Goal: Task Accomplishment & Management: Complete application form

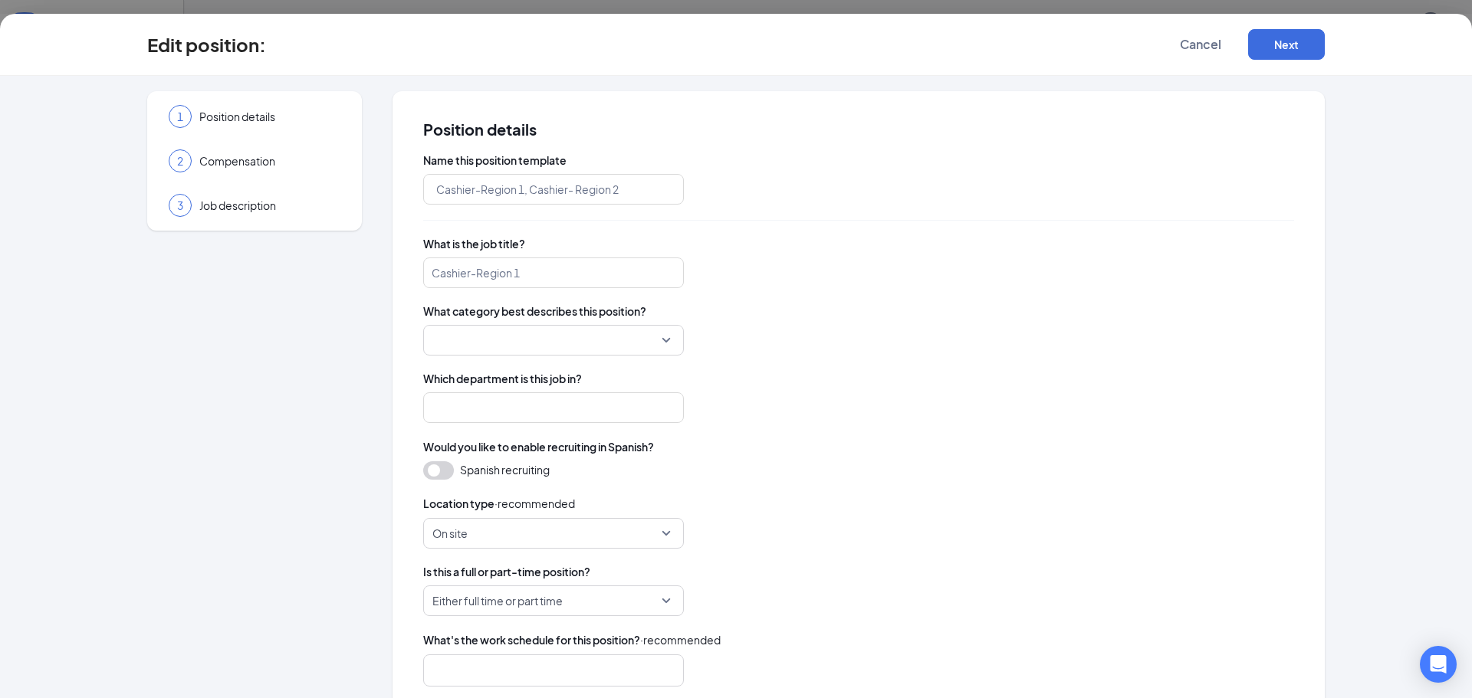
type input "EAT Restaurants Assistant General Manager AGM"
type input "Lucky AF | EAT Restaurants | AGM"
type input "Assistant General Manager"
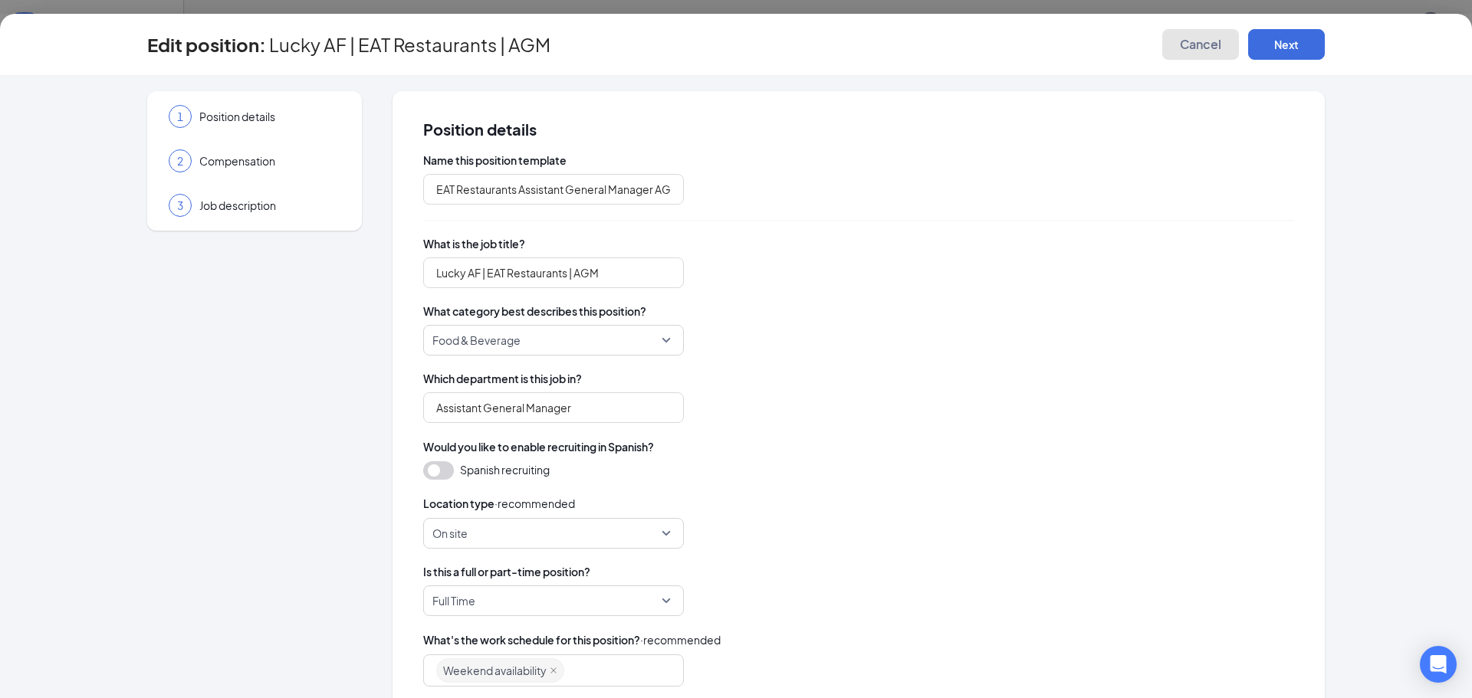
click at [1185, 43] on span "Cancel" at bounding box center [1200, 44] width 41 height 15
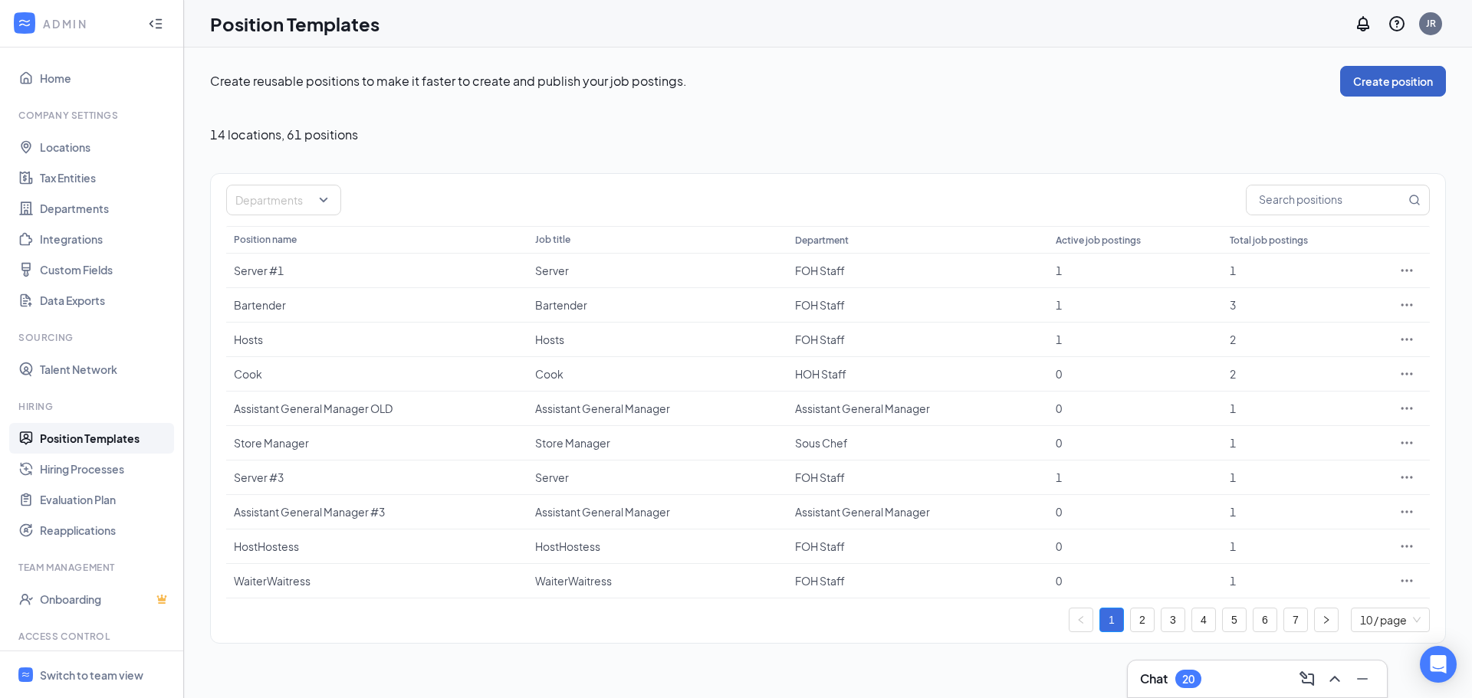
click at [1385, 82] on button "Create position" at bounding box center [1393, 81] width 106 height 31
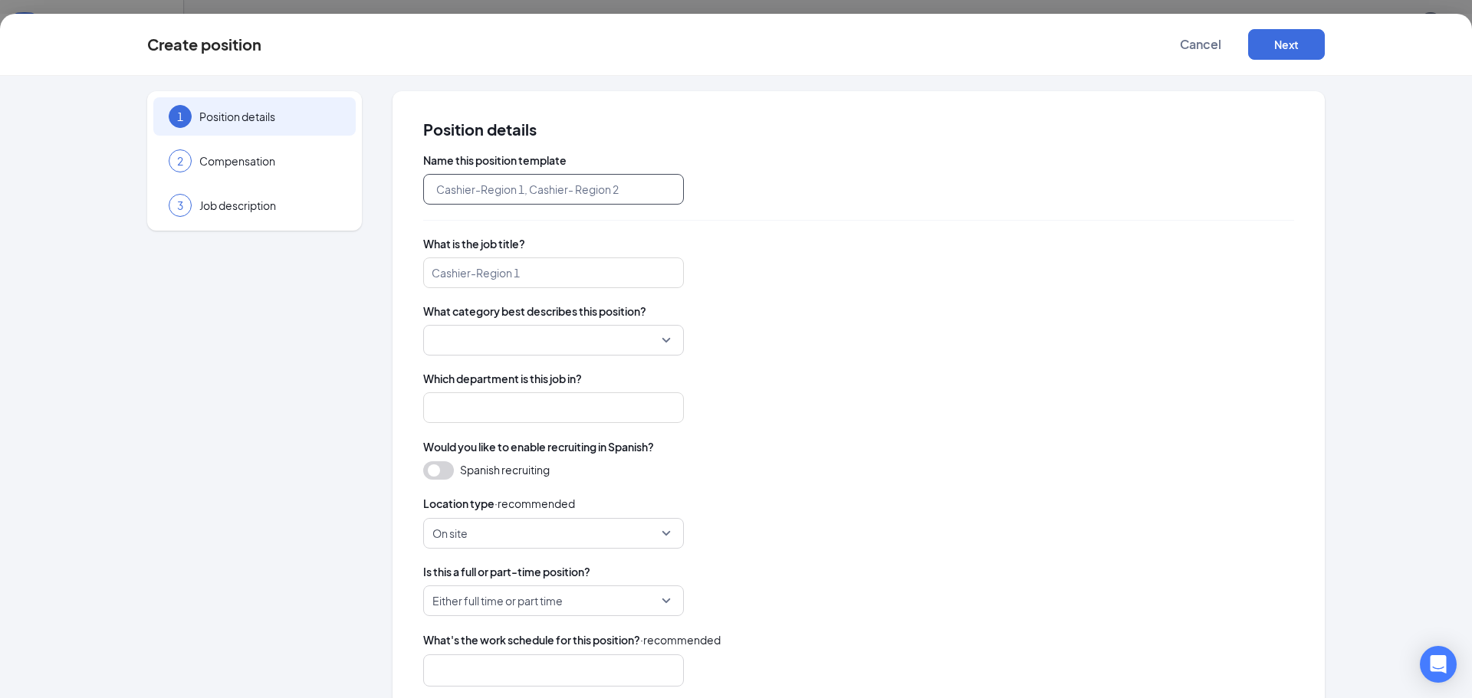
click at [559, 192] on input "text" at bounding box center [553, 189] width 261 height 31
type input "AGM Raleigh"
click at [544, 272] on input "search" at bounding box center [553, 273] width 261 height 31
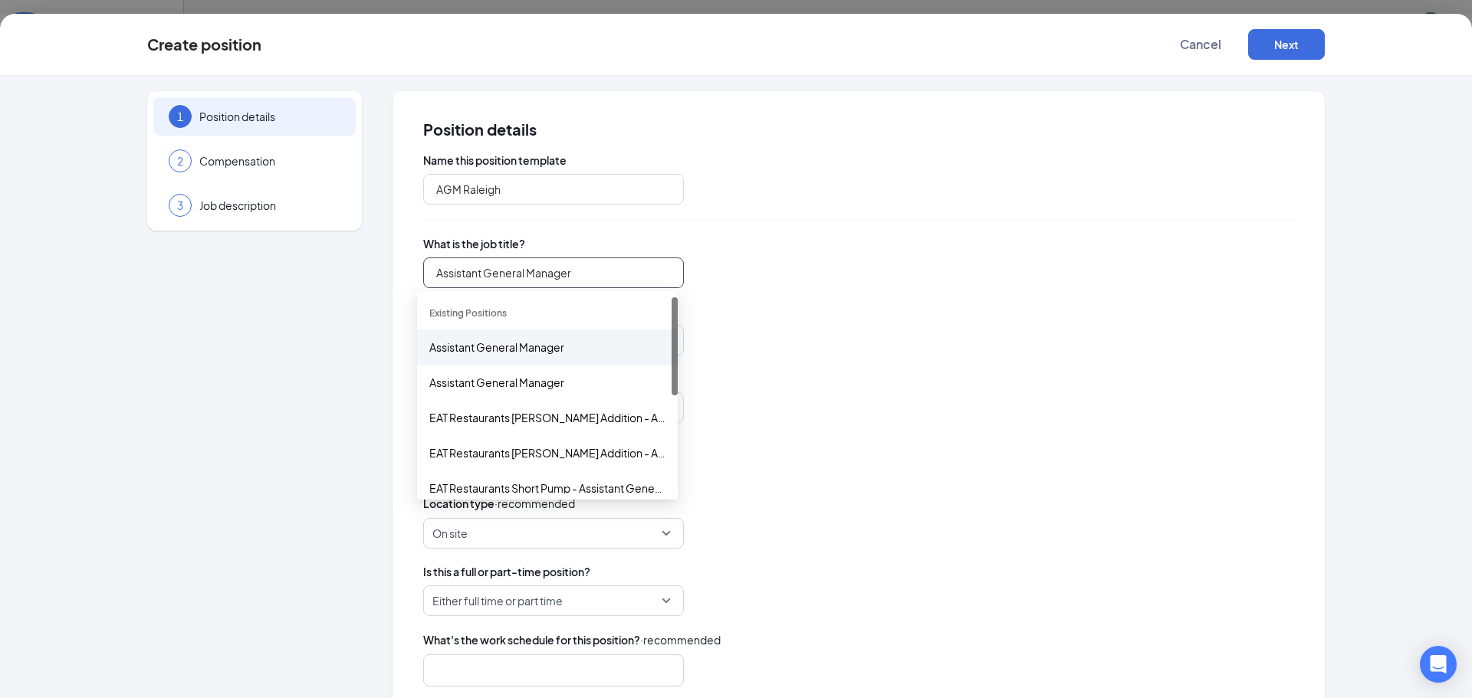
click at [528, 344] on div "Assistant General Manager" at bounding box center [547, 347] width 236 height 17
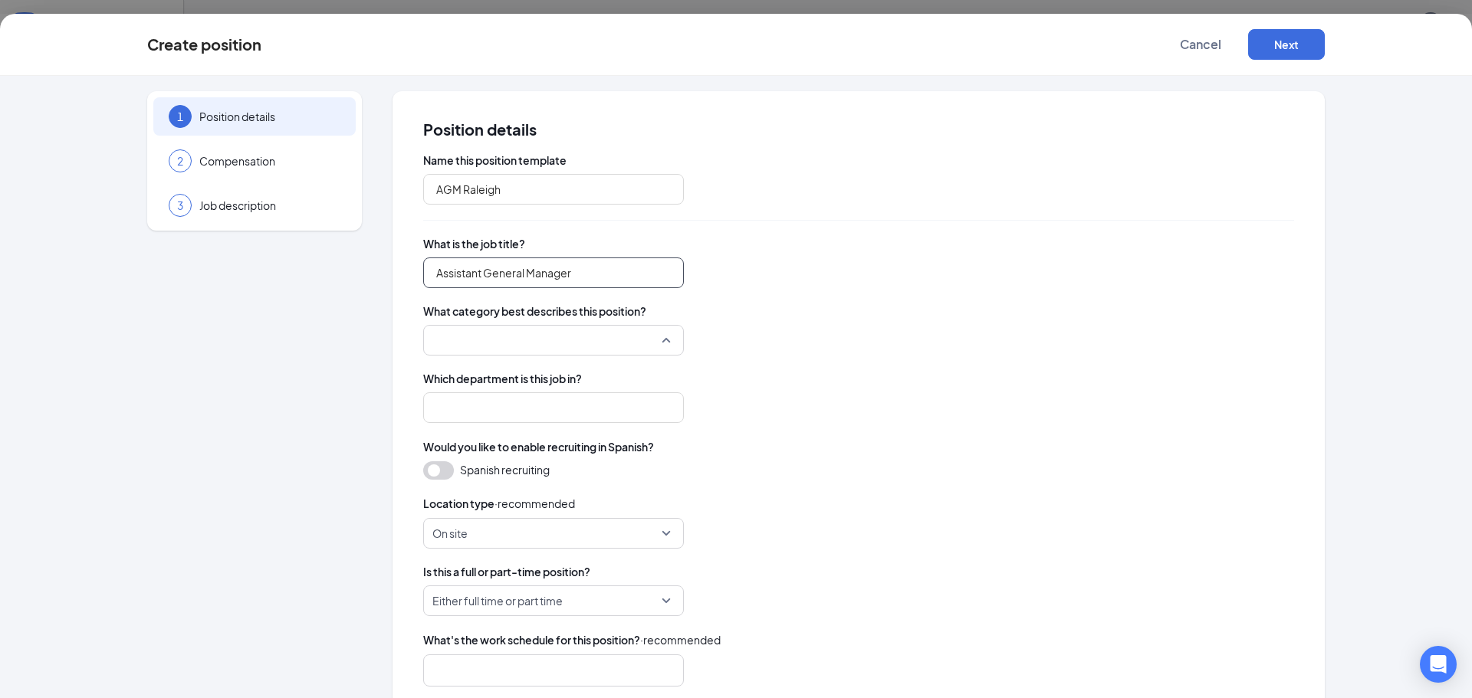
click at [659, 333] on div at bounding box center [553, 340] width 261 height 31
type input "Assistant General Manager"
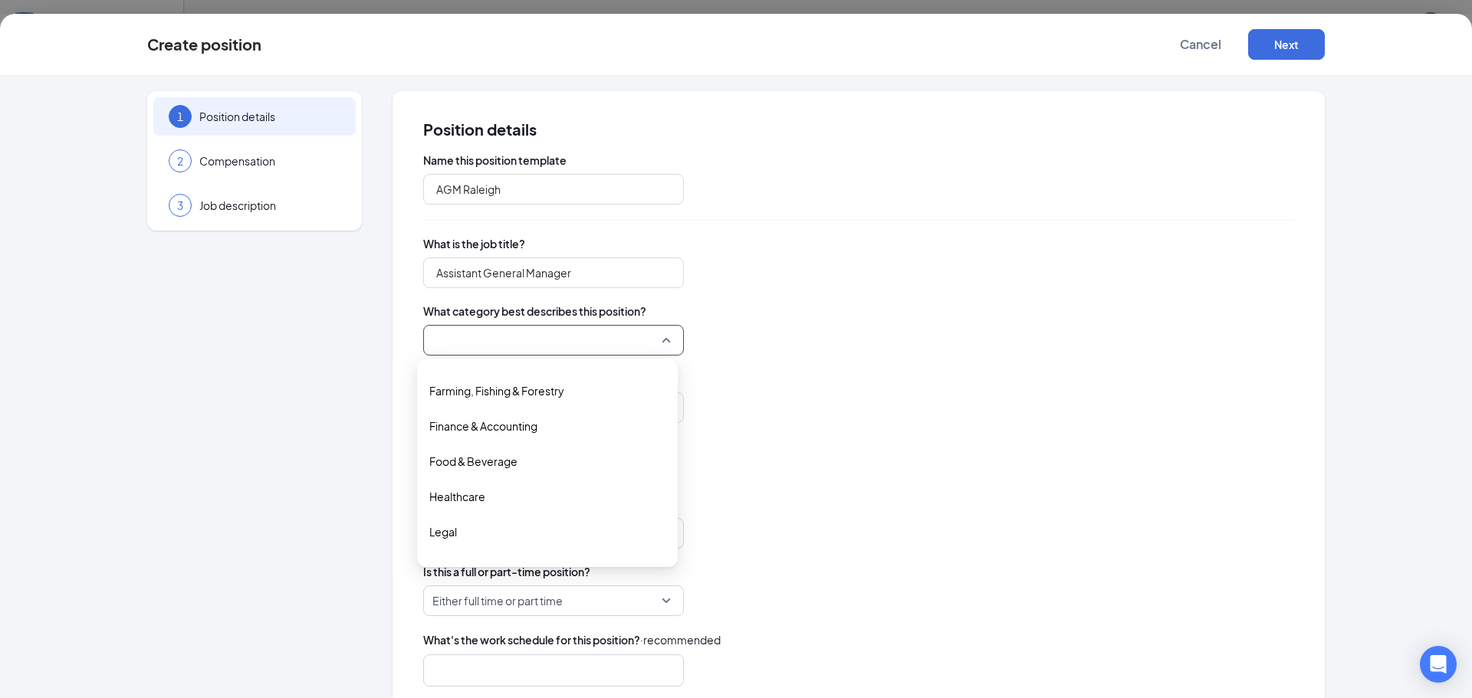
scroll to position [225, 0]
click at [494, 472] on span "Food & Beverage" at bounding box center [473, 474] width 88 height 17
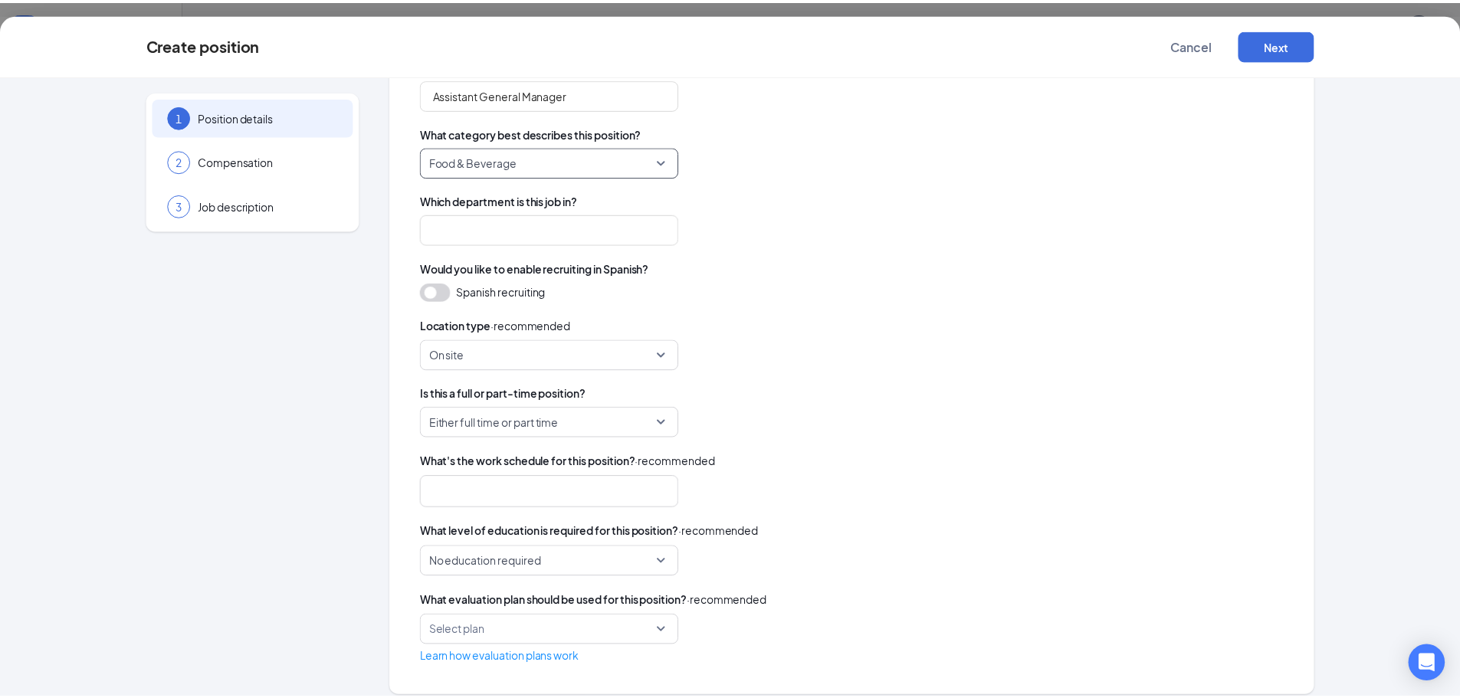
scroll to position [192, 0]
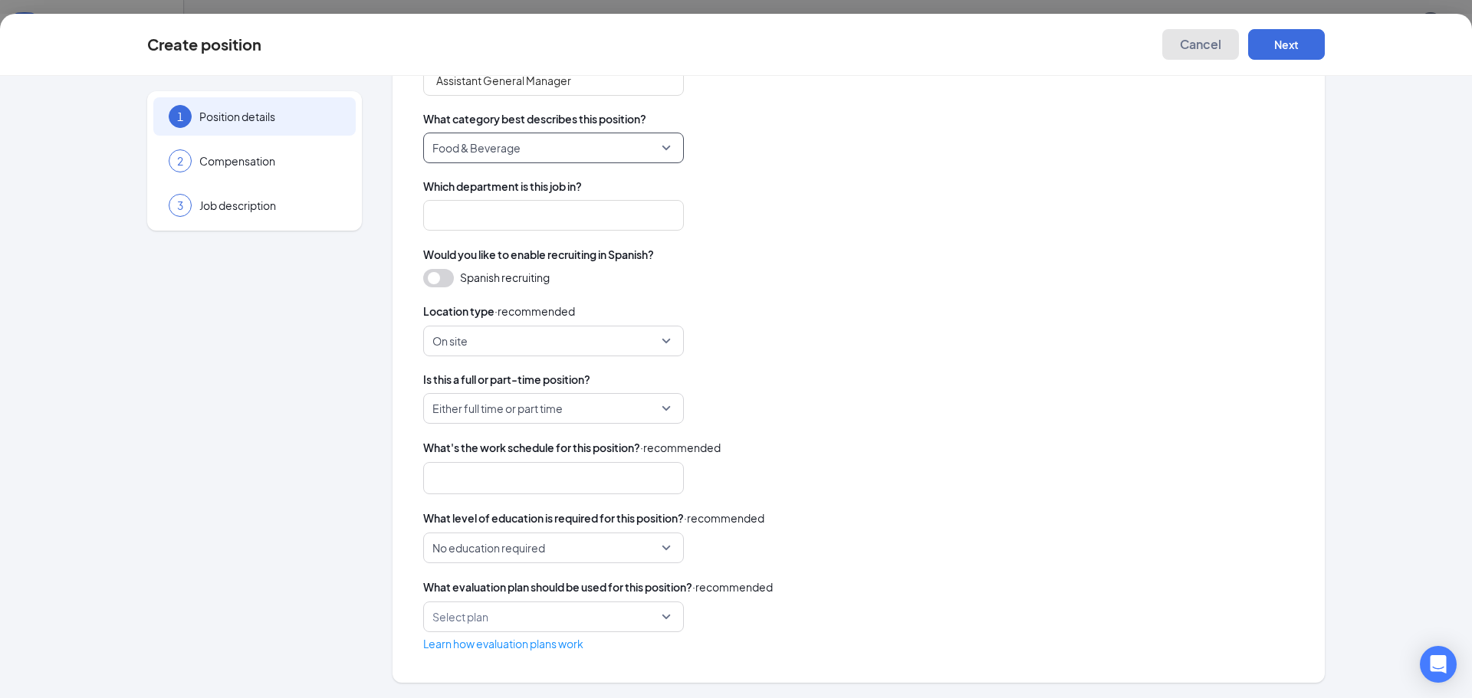
click at [1211, 46] on span "Cancel" at bounding box center [1200, 44] width 41 height 15
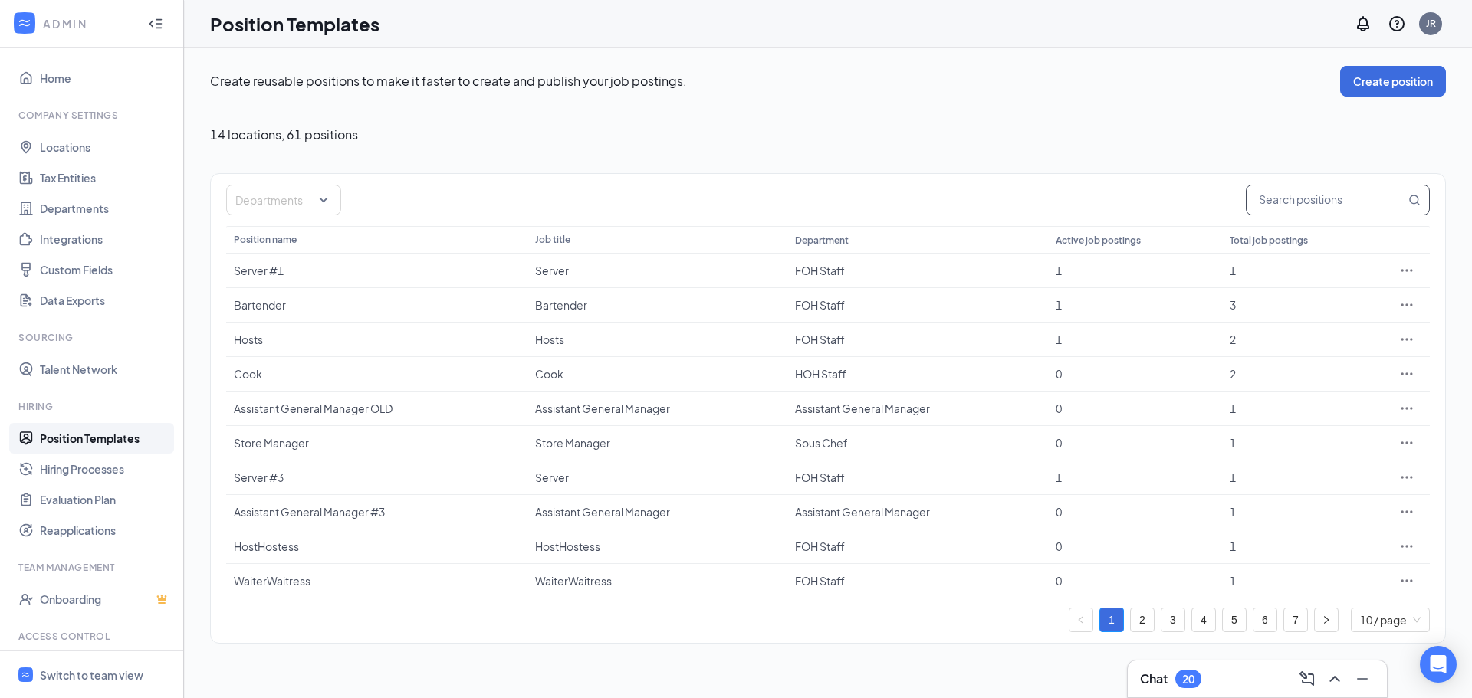
click at [1297, 204] on input "text" at bounding box center [1326, 200] width 159 height 29
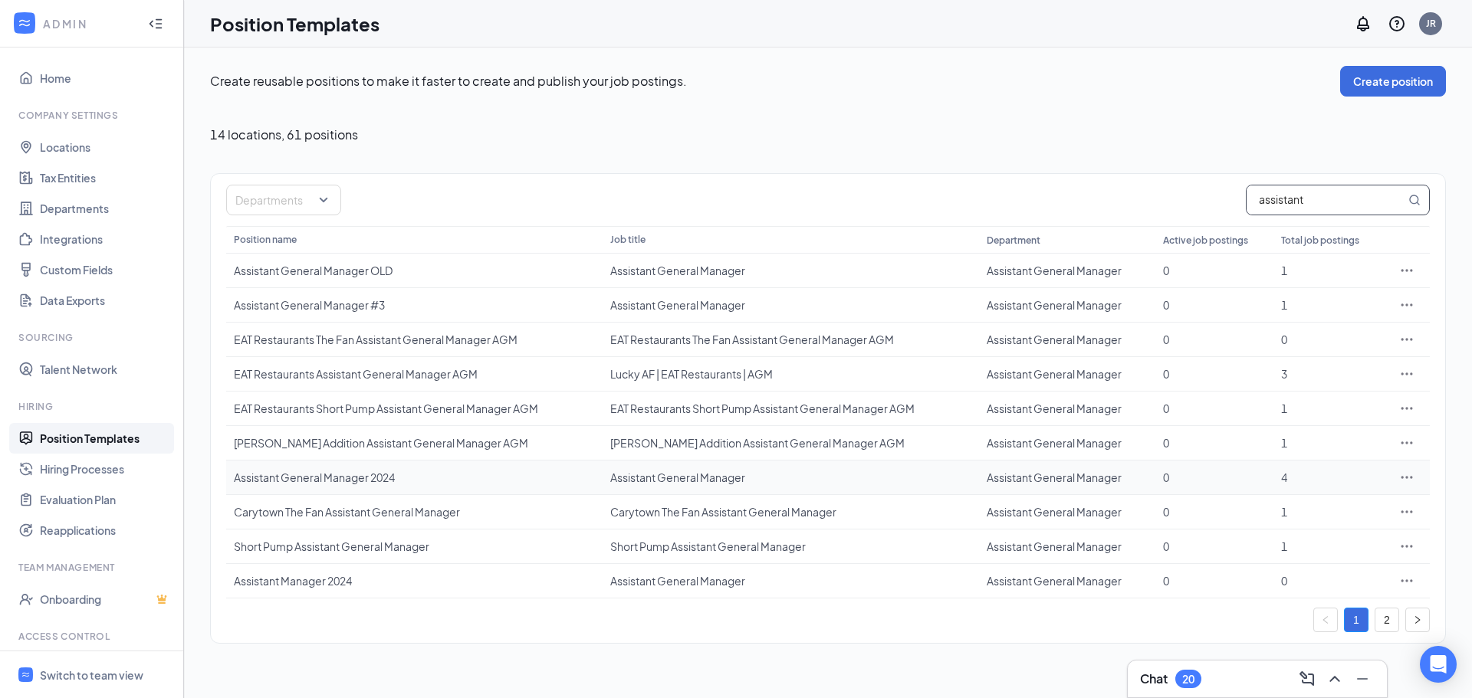
type input "assistant"
click at [365, 478] on div "Assistant General Manager 2024" at bounding box center [414, 477] width 361 height 15
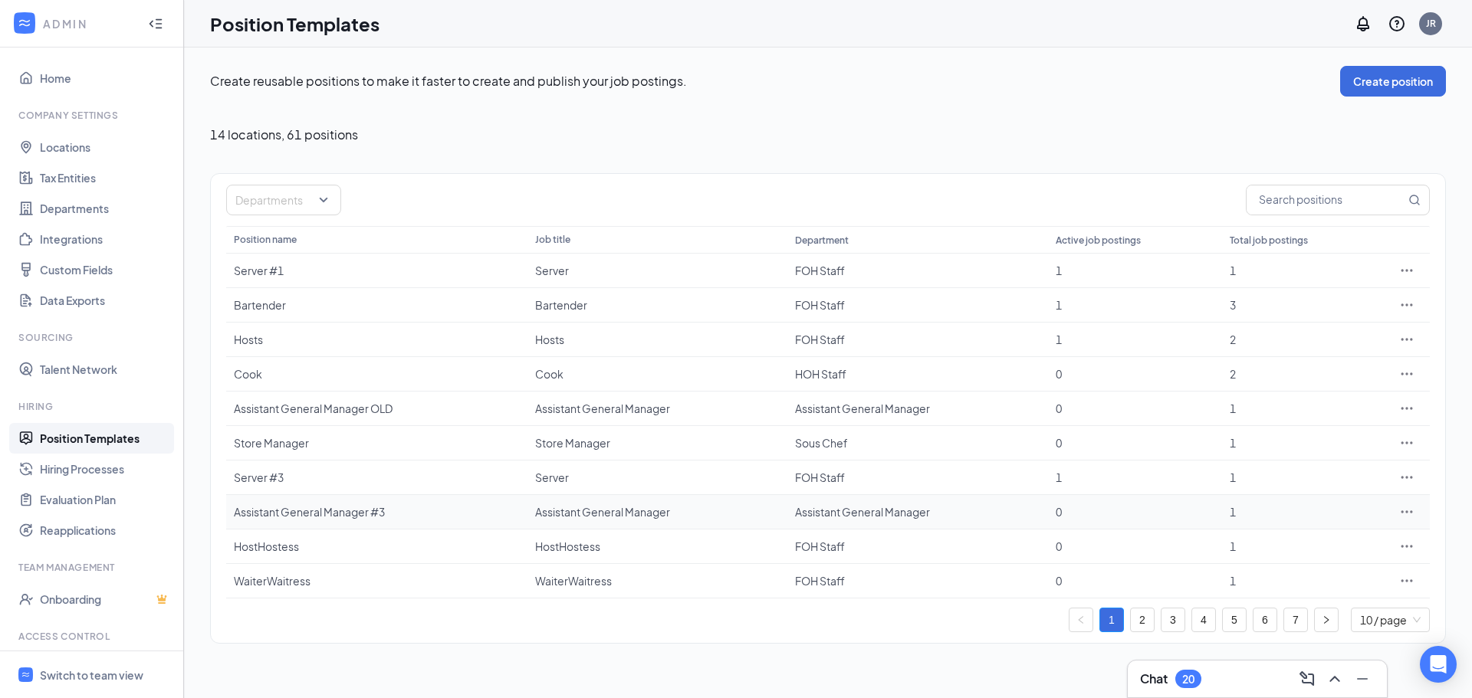
click at [361, 513] on div "Assistant General Manager #3" at bounding box center [377, 511] width 286 height 15
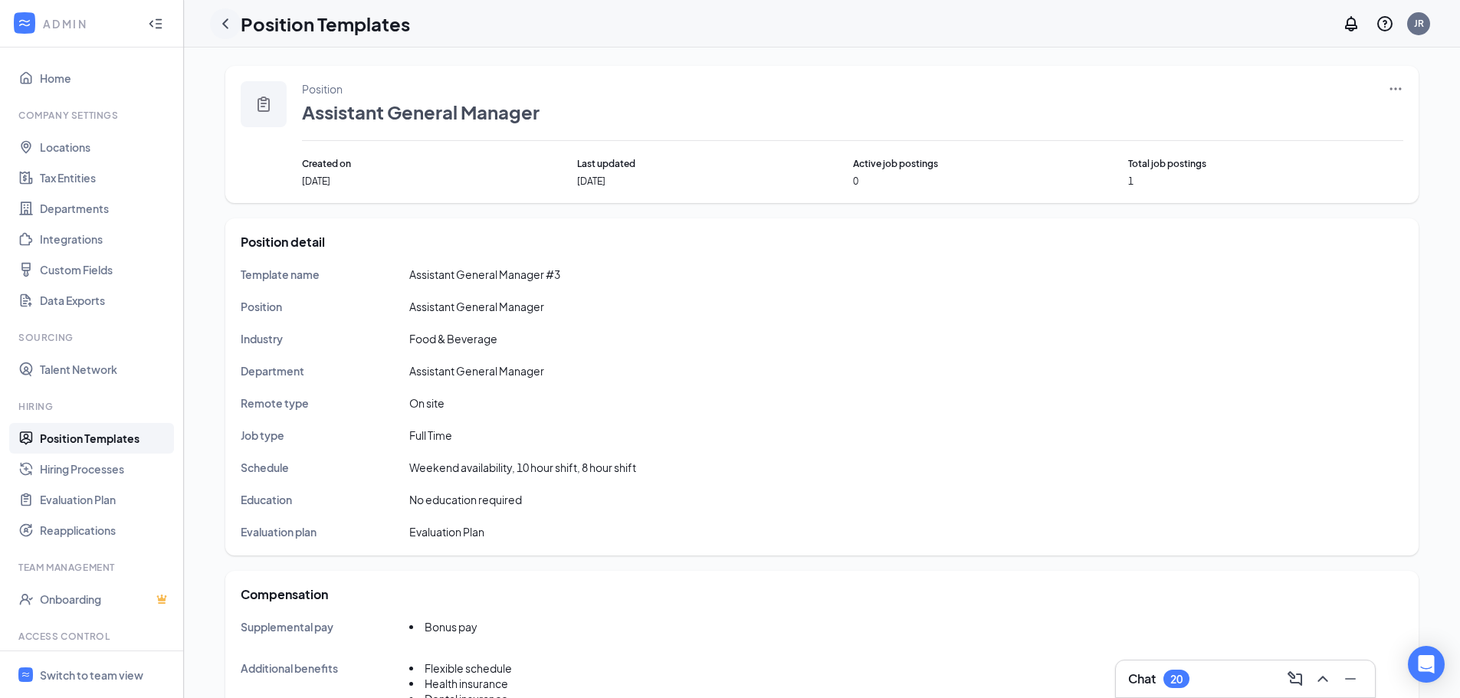
click at [223, 29] on icon "ChevronLeft" at bounding box center [225, 24] width 18 height 18
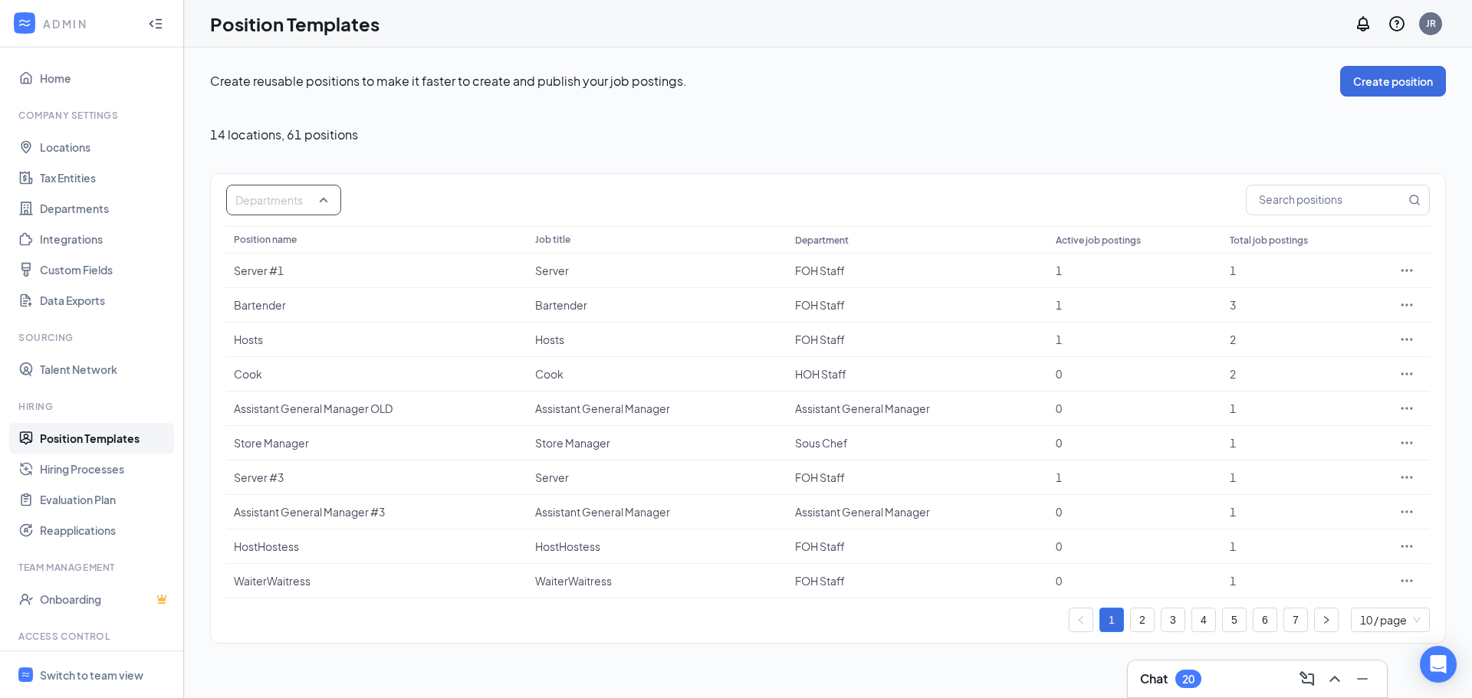
click at [320, 205] on div at bounding box center [276, 200] width 92 height 25
click at [243, 279] on div at bounding box center [245, 278] width 14 height 14
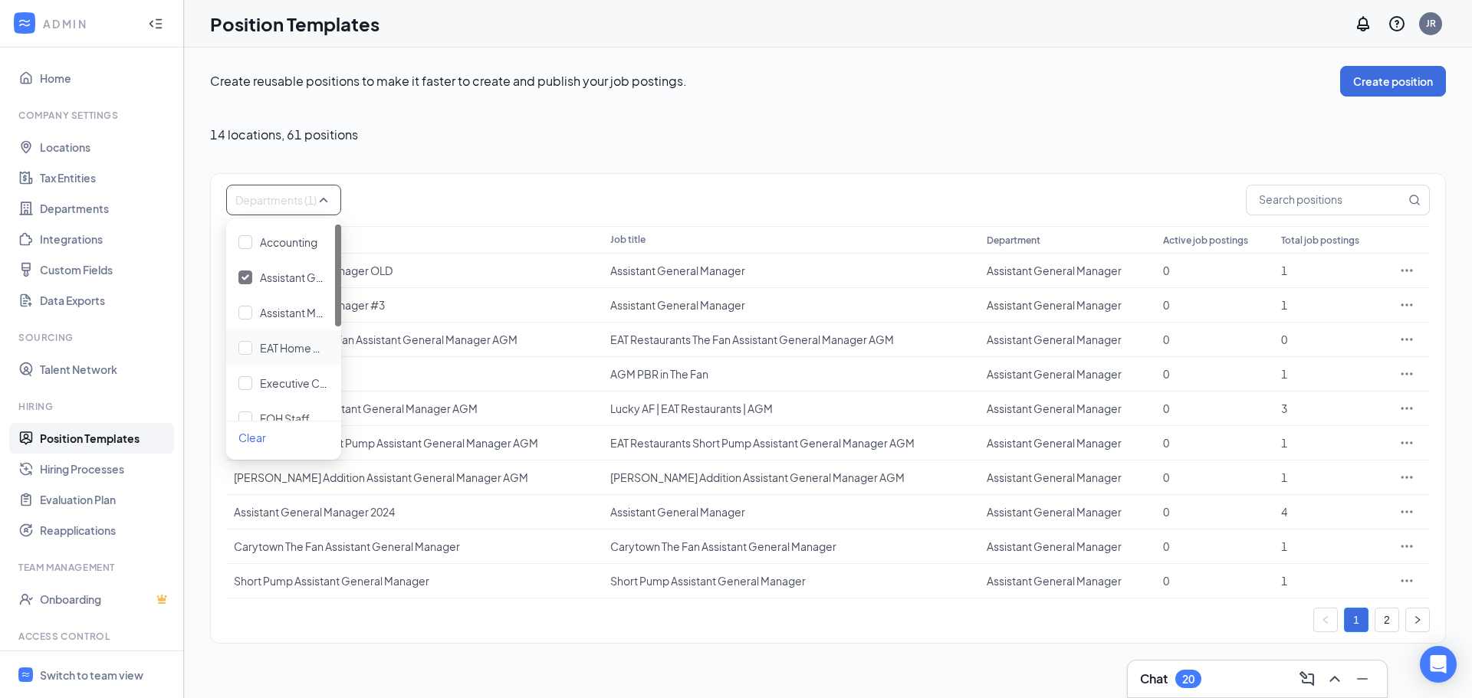
click at [445, 649] on div "Create reusable positions to make it faster to create and publish your job post…" at bounding box center [828, 355] width 1288 height 615
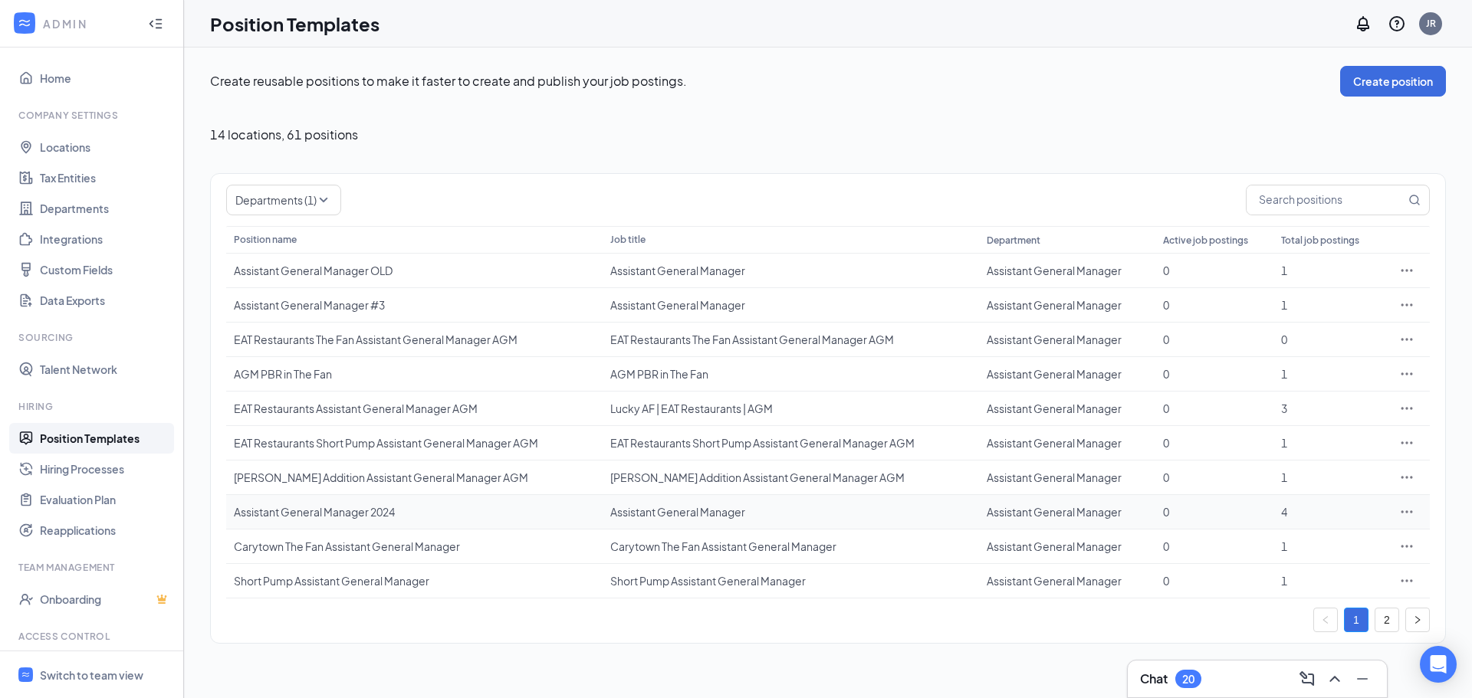
click at [1407, 514] on icon "Ellipses" at bounding box center [1406, 511] width 15 height 15
click at [1073, 171] on div "Create reusable positions to make it faster to create and publish your job post…" at bounding box center [828, 355] width 1236 height 578
click at [1416, 619] on icon "right" at bounding box center [1417, 620] width 9 height 9
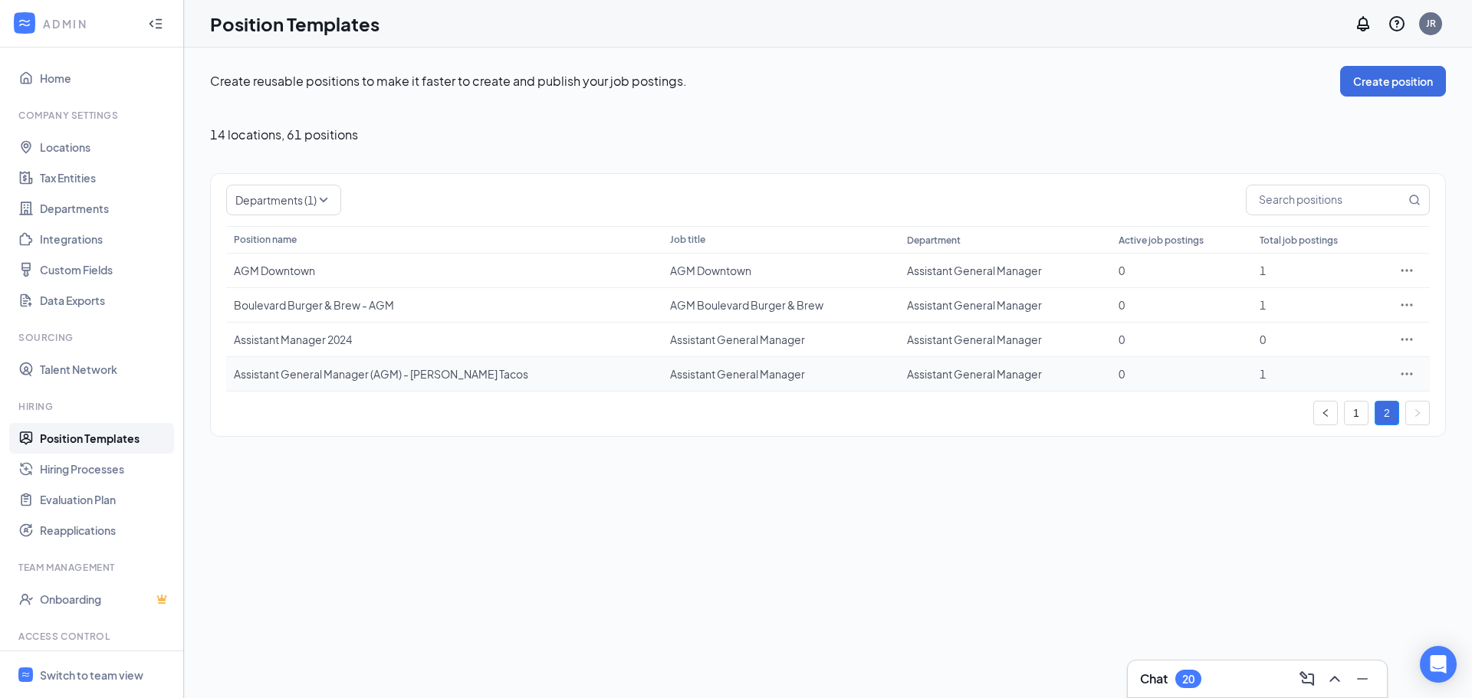
click at [394, 379] on div "Assistant General Manager (AGM) - [PERSON_NAME] Tacos" at bounding box center [444, 373] width 421 height 15
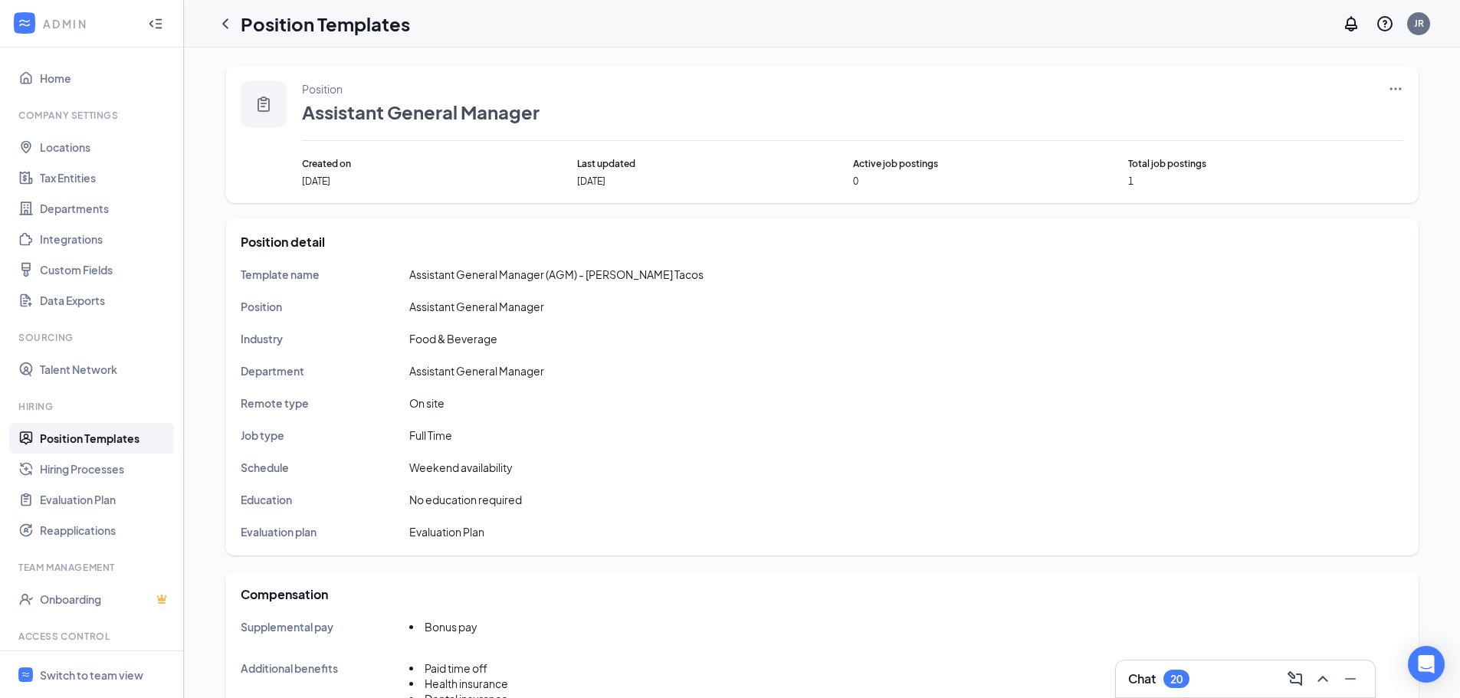
click at [1400, 86] on icon "Ellipses" at bounding box center [1395, 88] width 15 height 15
click at [1291, 157] on span "Duplicate" at bounding box center [1284, 156] width 48 height 14
click at [1415, 38] on icon "Cross" at bounding box center [1415, 39] width 9 height 9
click at [225, 24] on icon "ChevronLeft" at bounding box center [225, 23] width 6 height 10
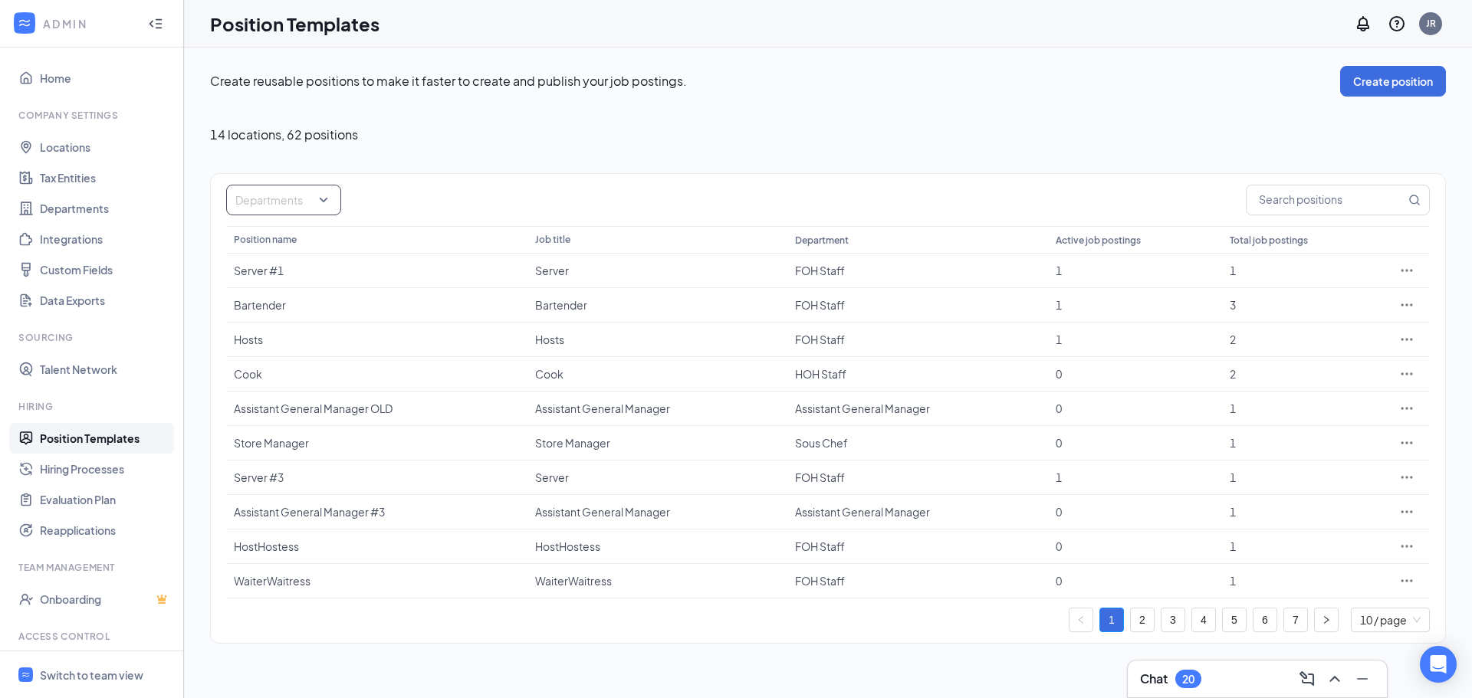
click at [320, 203] on div at bounding box center [276, 200] width 92 height 25
click at [245, 278] on div at bounding box center [245, 278] width 14 height 14
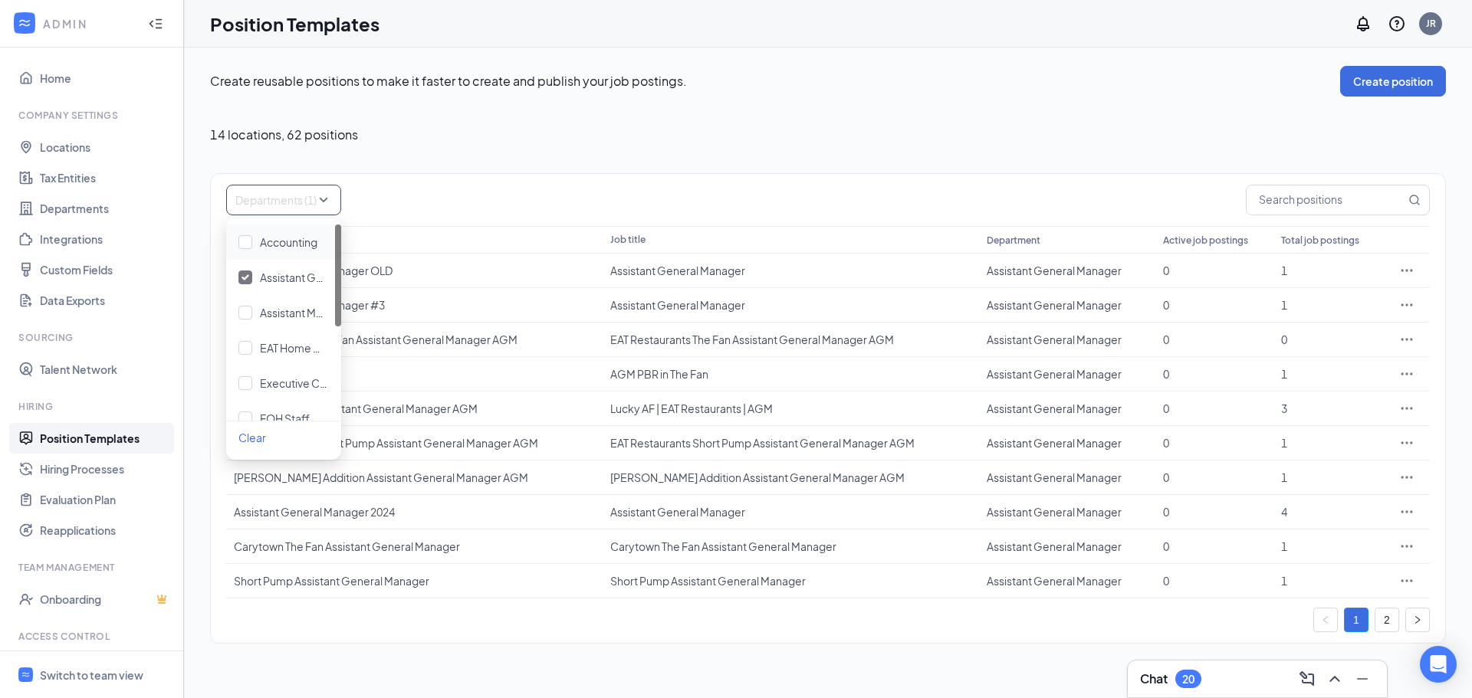
click at [706, 114] on div "Create reusable positions to make it faster to create and publish your job post…" at bounding box center [828, 355] width 1236 height 578
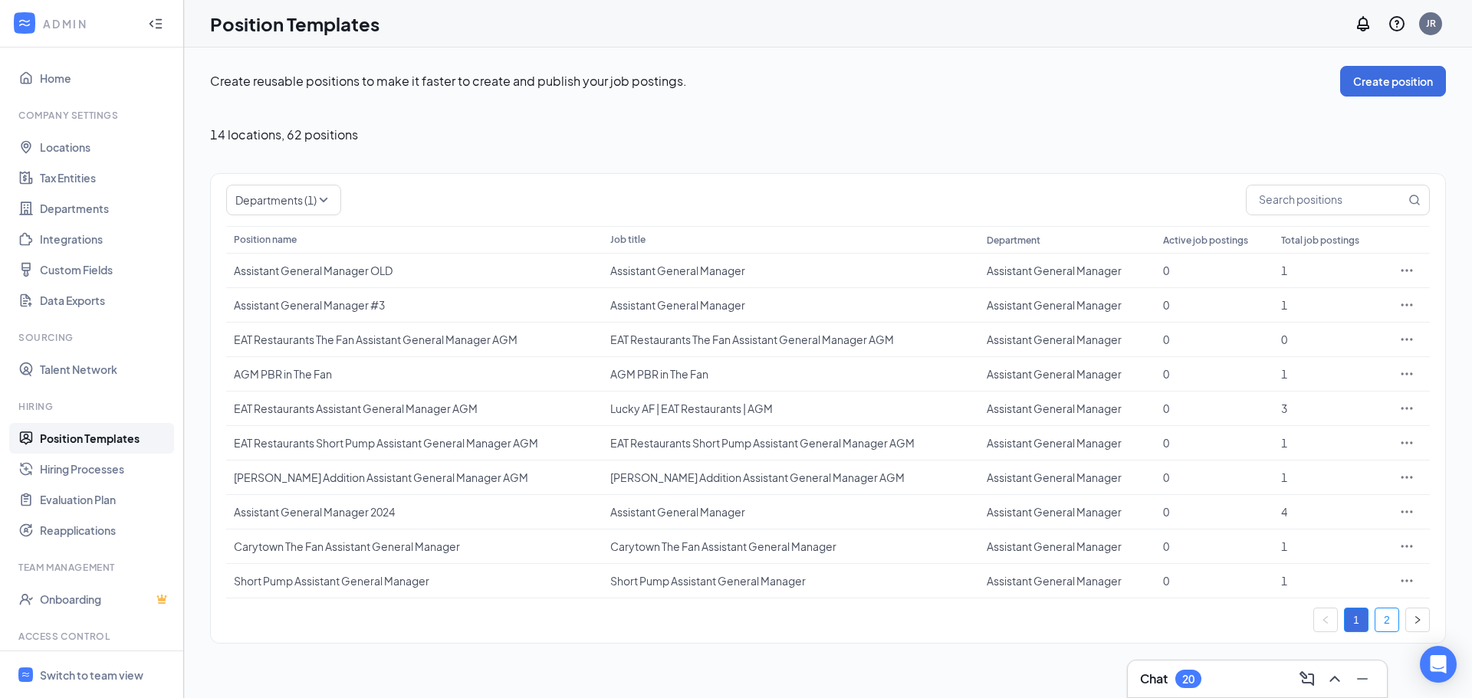
click at [1389, 621] on link "2" at bounding box center [1386, 620] width 23 height 23
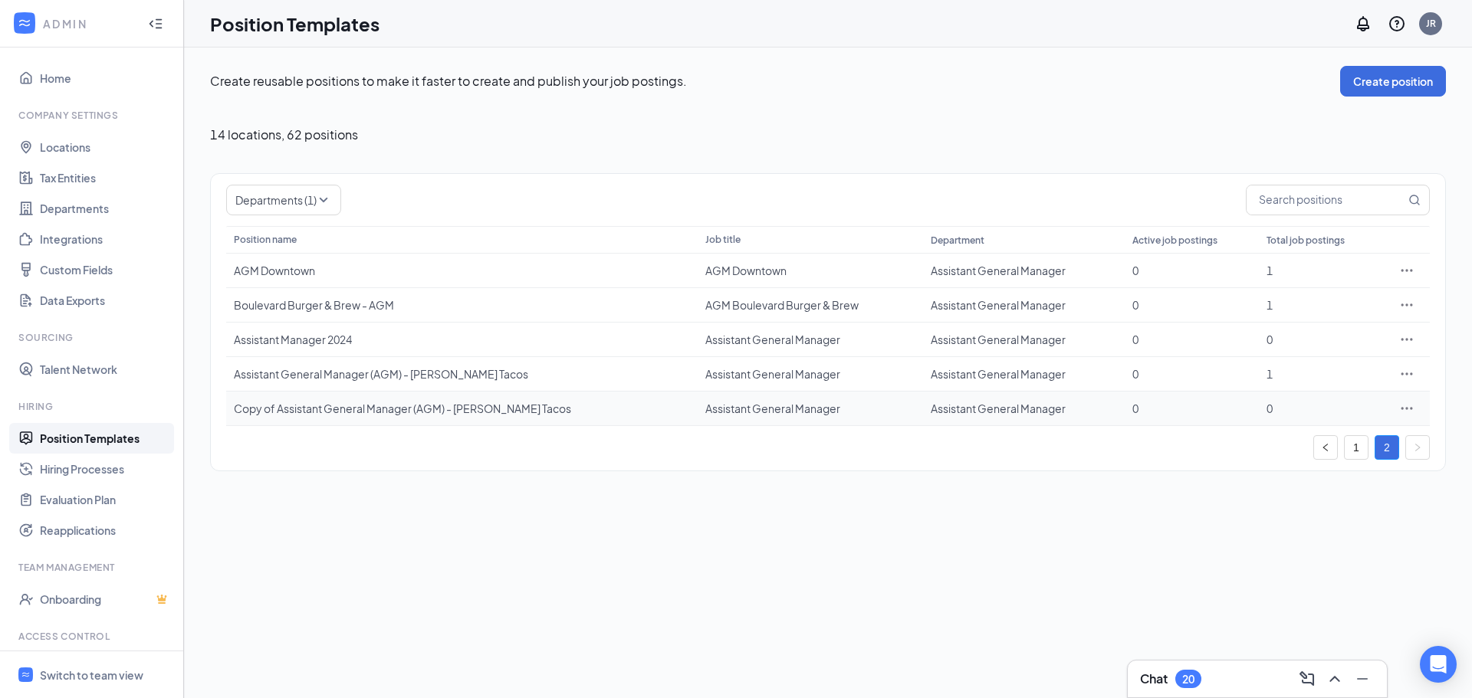
click at [328, 412] on div "Copy of Assistant General Manager (AGM) - [PERSON_NAME] Tacos" at bounding box center [462, 408] width 456 height 15
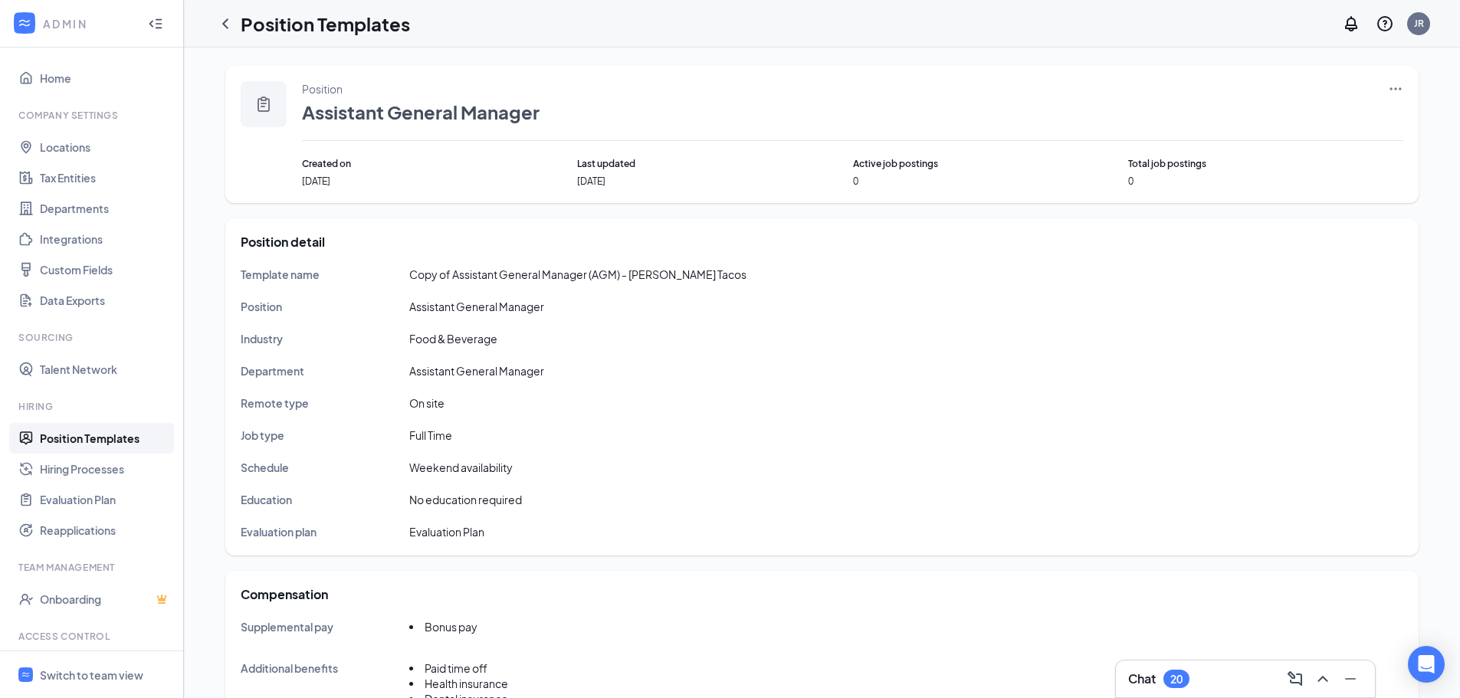
click at [1396, 87] on icon "Ellipses" at bounding box center [1395, 88] width 15 height 15
click at [1269, 117] on span "Edit" at bounding box center [1270, 120] width 20 height 14
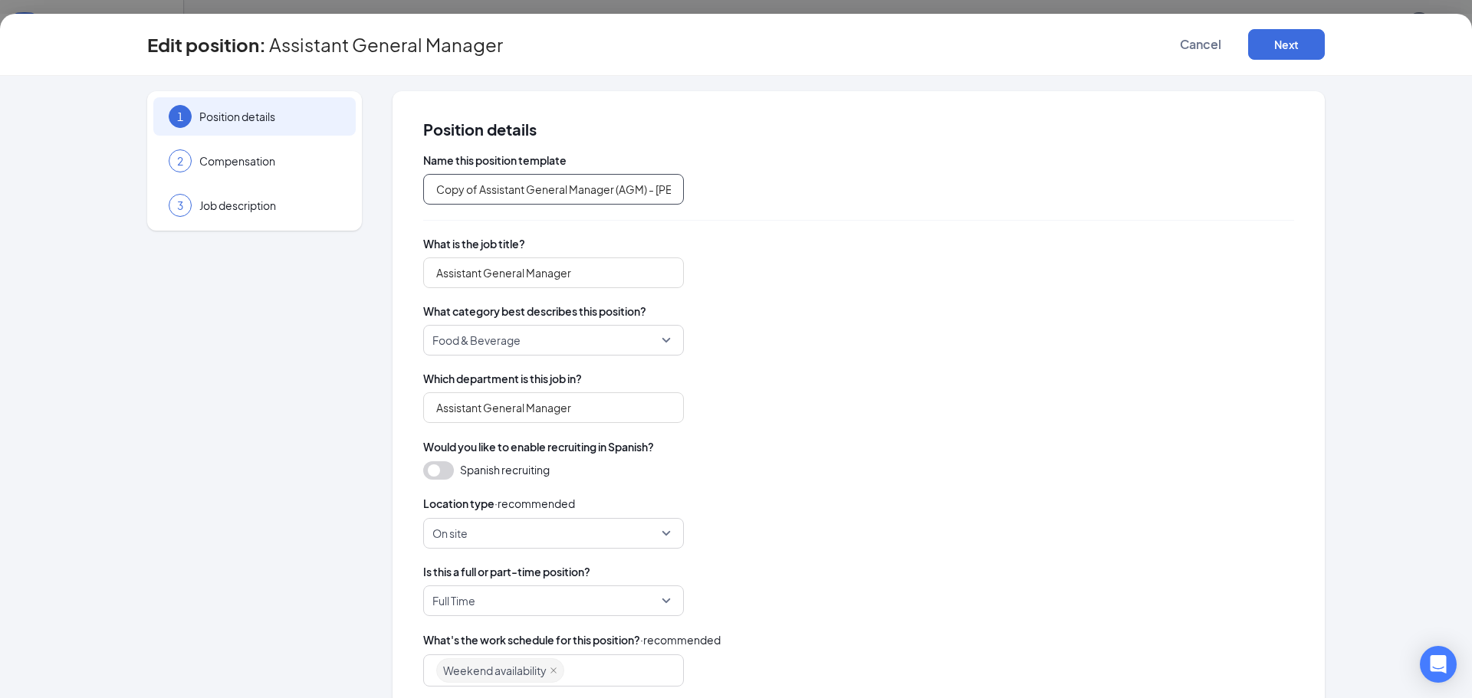
click at [474, 189] on input "Copy of Assistant General Manager (AGM) - [PERSON_NAME] Tacos" at bounding box center [553, 189] width 261 height 31
type input "Assistant General Manager (AGM) - [GEOGRAPHIC_DATA]"
click at [802, 375] on span "Which department is this job in?" at bounding box center [858, 378] width 871 height 15
click at [1288, 43] on button "Next" at bounding box center [1286, 44] width 77 height 31
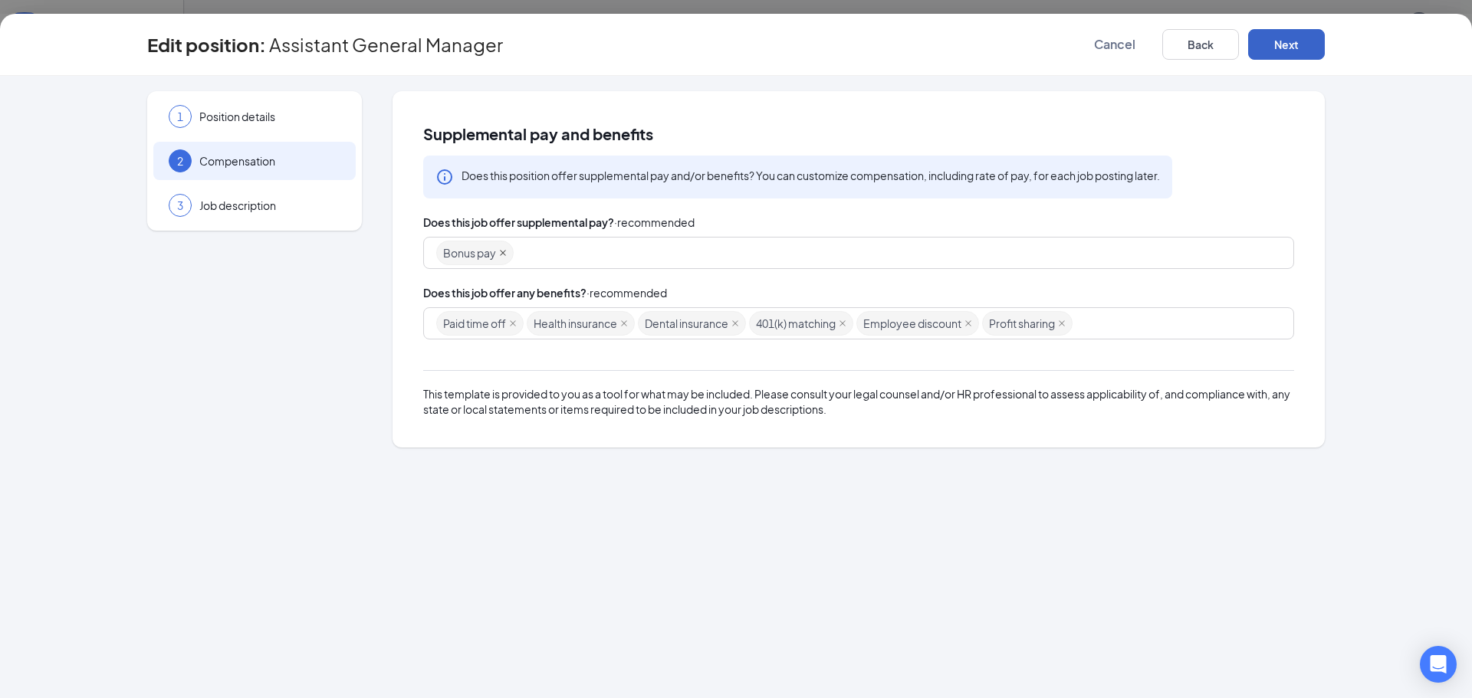
click at [502, 251] on icon "close" at bounding box center [503, 253] width 8 height 8
click at [500, 251] on div at bounding box center [851, 253] width 830 height 25
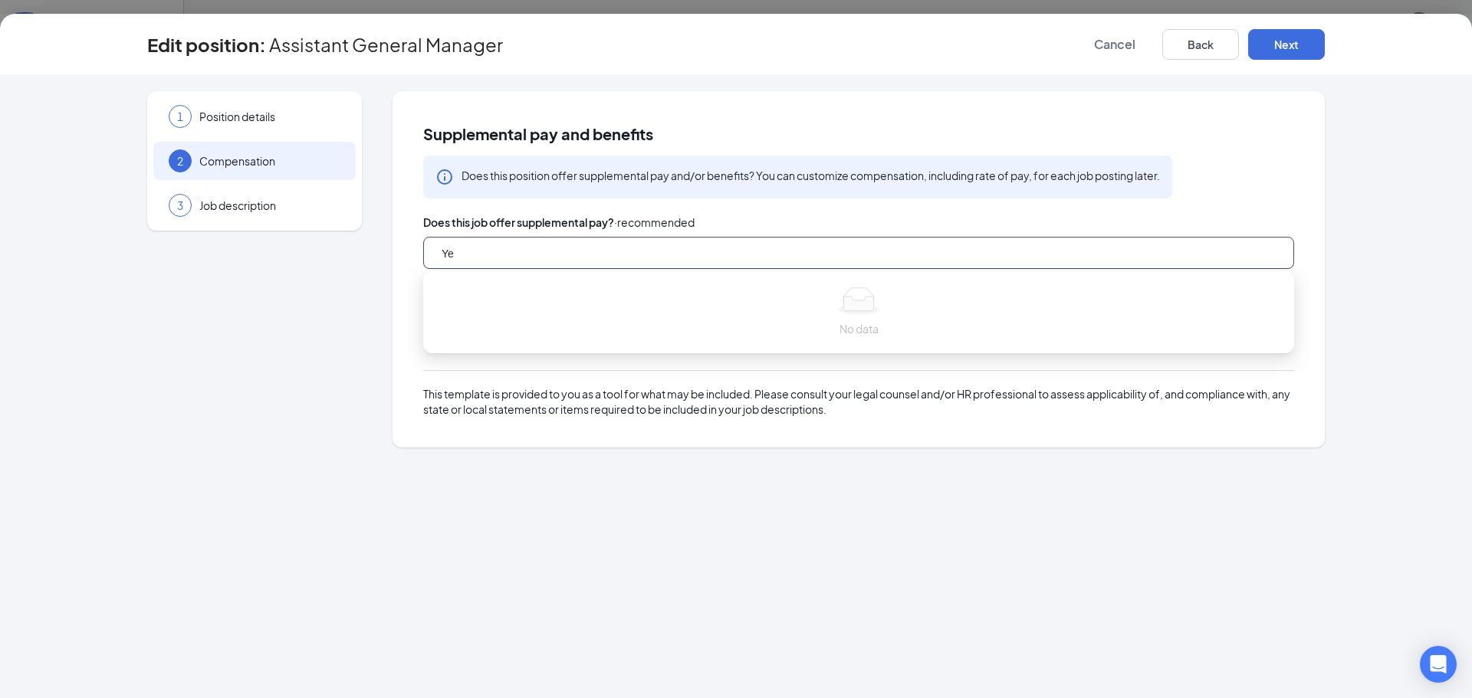
type input "Yes"
click at [300, 440] on div "1 Position details 2 Compensation 3 Job description" at bounding box center [254, 269] width 215 height 356
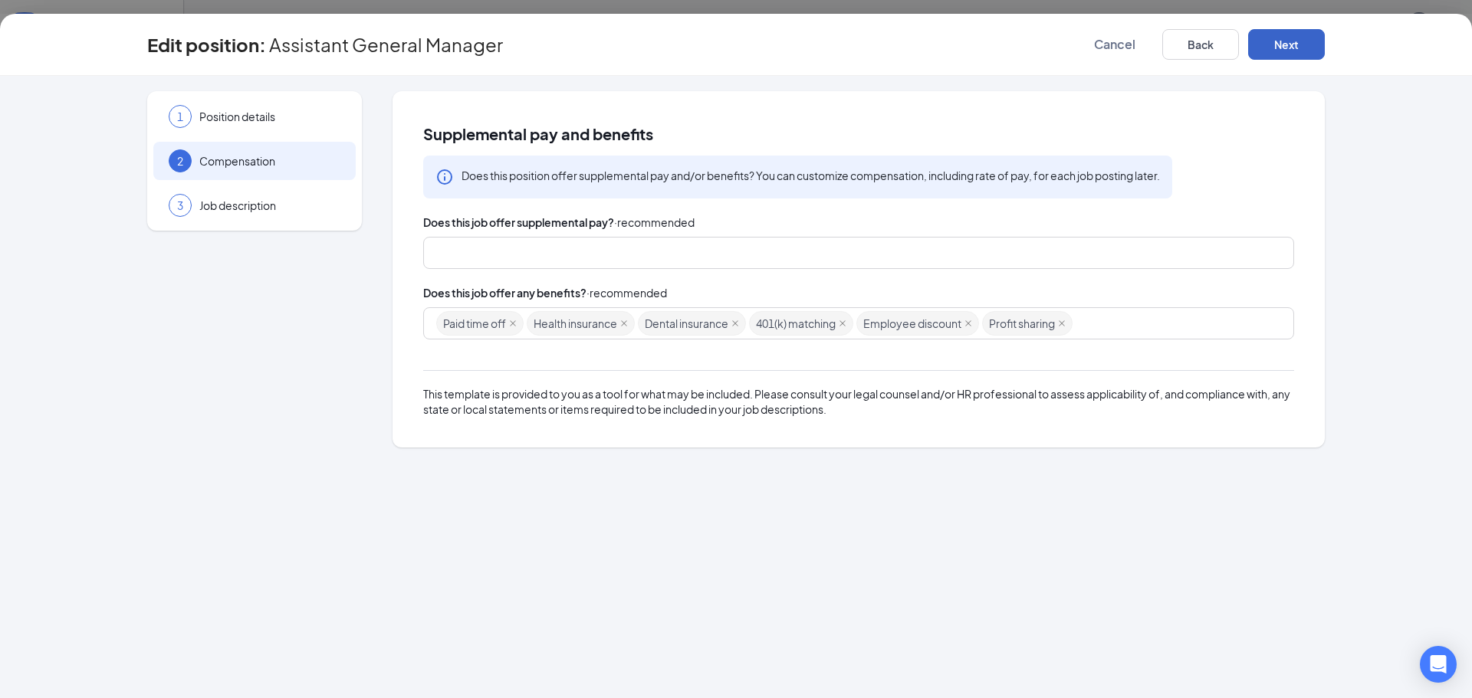
click at [1277, 44] on button "Next" at bounding box center [1286, 44] width 77 height 31
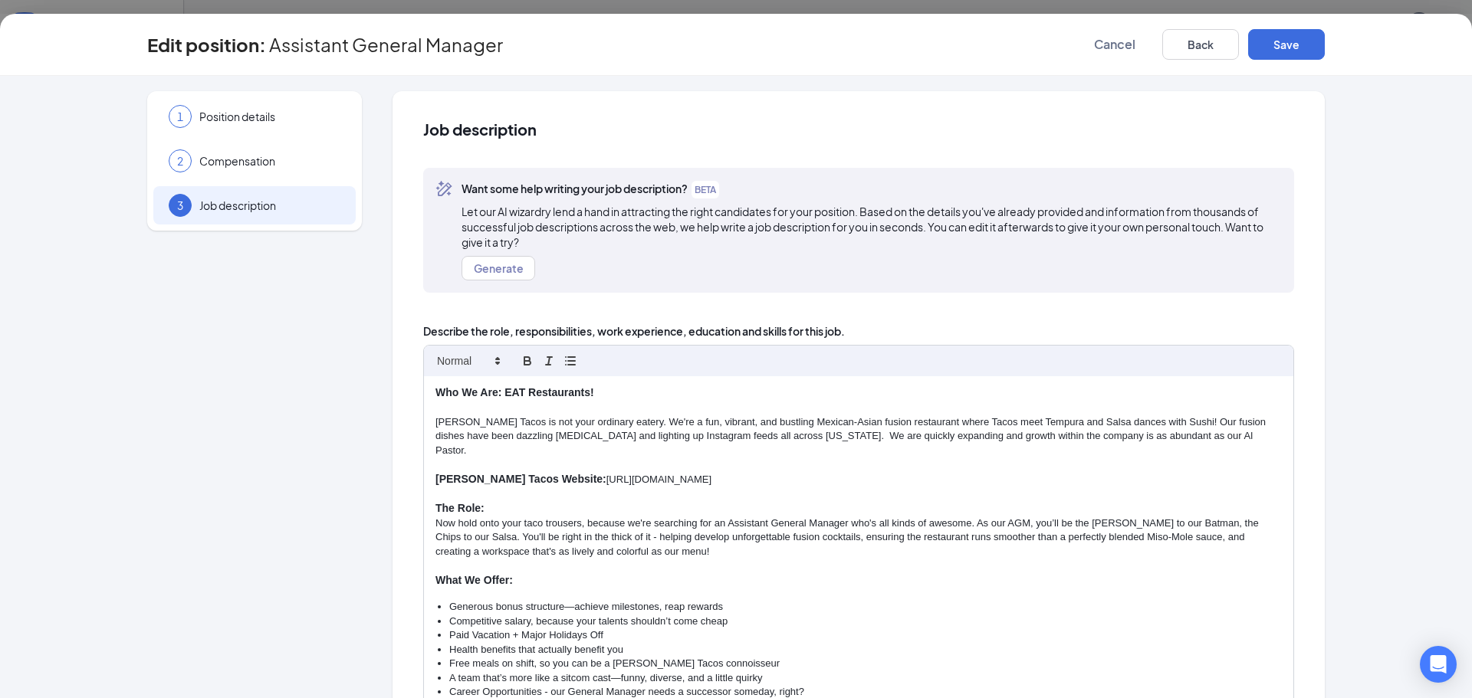
click at [435, 423] on p "[PERSON_NAME] Tacos is not your ordinary eatery. We're a fun, vibrant, and bust…" at bounding box center [858, 437] width 846 height 42
click at [497, 274] on button "Generate" at bounding box center [499, 268] width 74 height 25
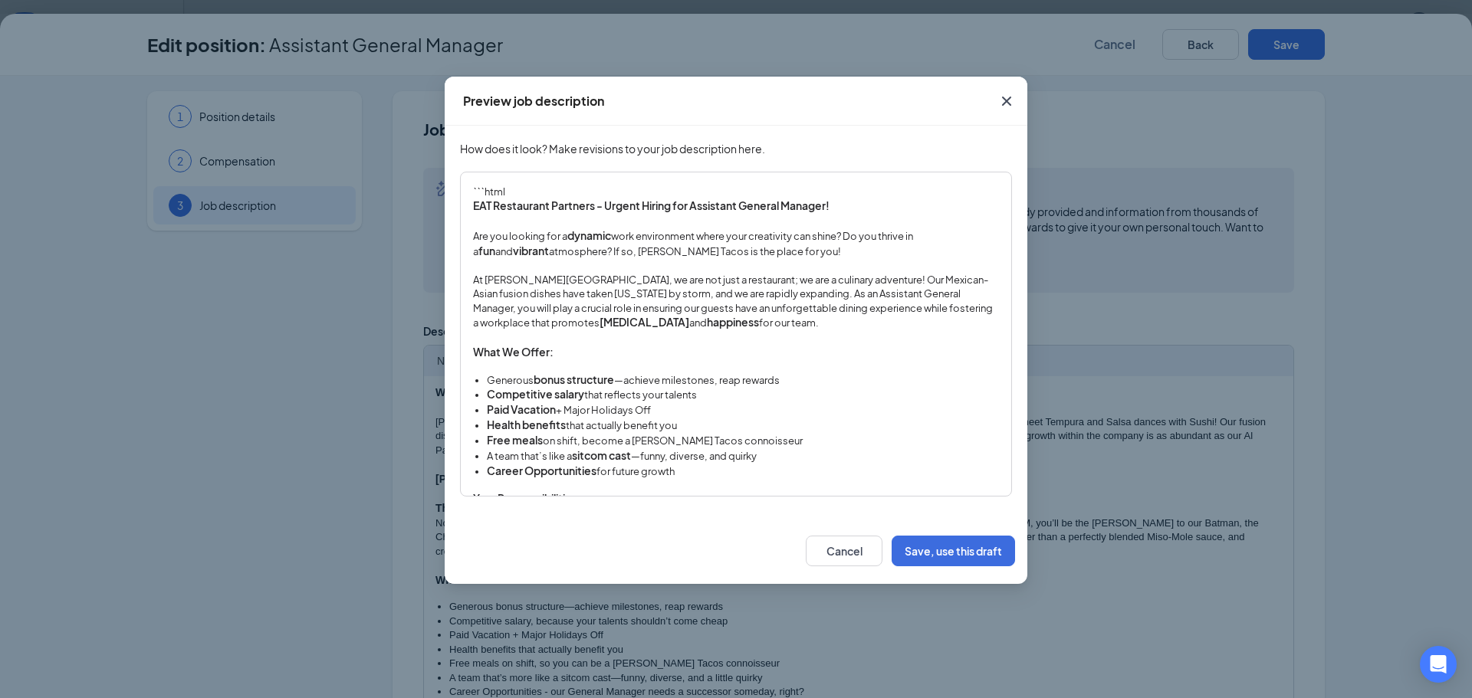
click at [473, 278] on p "At [PERSON_NAME][GEOGRAPHIC_DATA], we are not just a restaurant; we are a culin…" at bounding box center [736, 301] width 526 height 57
click at [600, 251] on p "Are you looking for a dynamic work environment where your creativity can shine?…" at bounding box center [736, 243] width 526 height 31
click at [474, 278] on p "At [PERSON_NAME][GEOGRAPHIC_DATA], we are not just a restaurant; we are a culin…" at bounding box center [736, 301] width 526 height 57
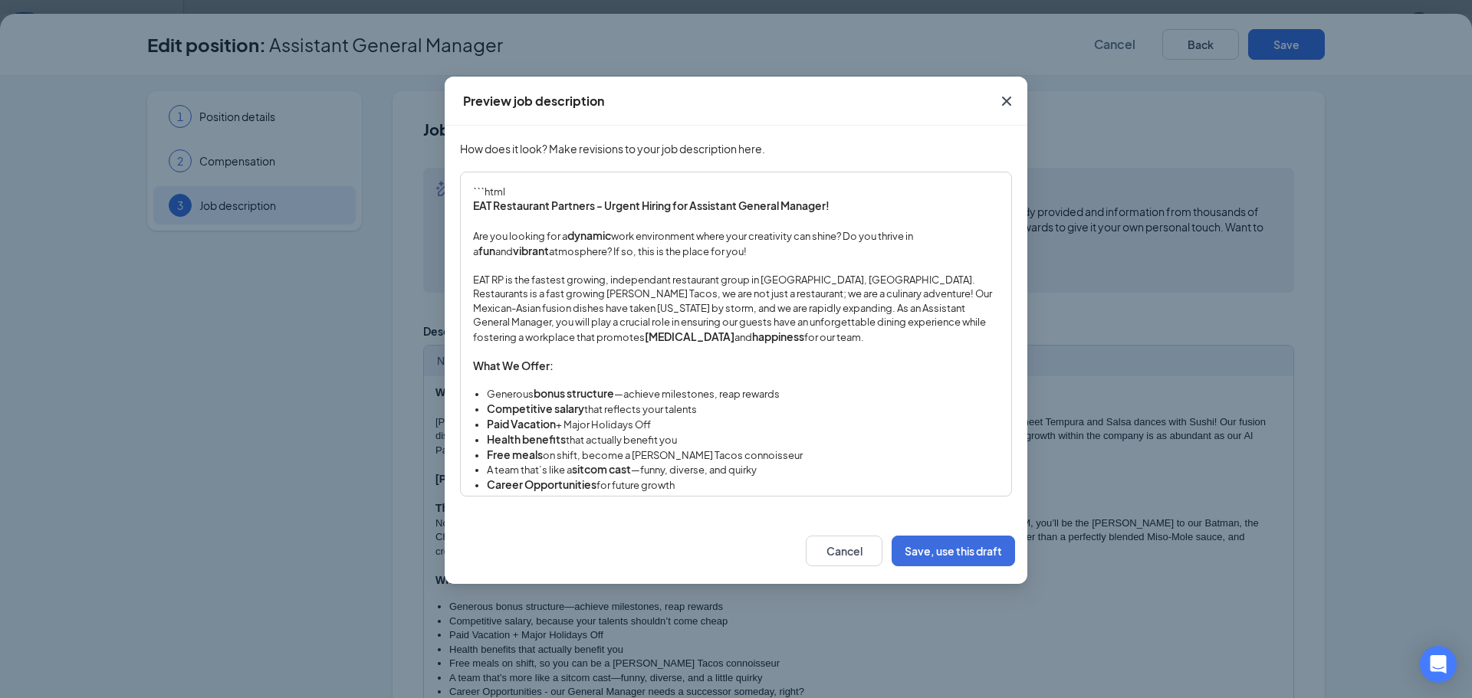
click at [639, 281] on p "EAT RP is the fastest growing, independant restaurant group in [GEOGRAPHIC_DATA…" at bounding box center [736, 309] width 526 height 72
click at [836, 276] on p "EAT RP is the fastest growing, independent restaurant group in [GEOGRAPHIC_DATA…" at bounding box center [736, 309] width 526 height 72
click at [661, 294] on p "EAT RP is the fastest growing, independent restaurant group in [GEOGRAPHIC_DATA…" at bounding box center [736, 309] width 526 height 72
click at [837, 279] on p "EAT RP is the fastest growing, independent restaurant group in [GEOGRAPHIC_DATA…" at bounding box center [736, 309] width 526 height 72
drag, startPoint x: 836, startPoint y: 277, endPoint x: 602, endPoint y: 299, distance: 234.9
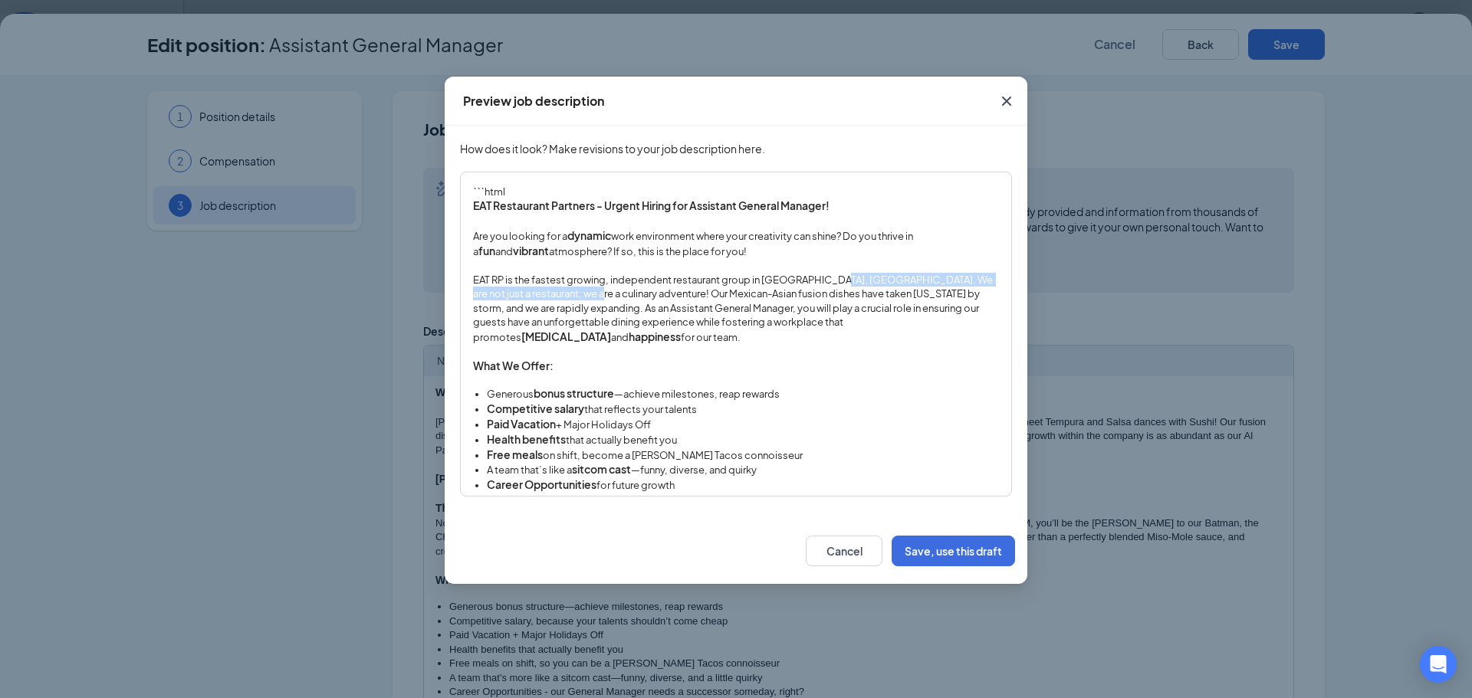
click at [602, 299] on p "EAT RP is the fastest growing, independent restaurant group in [GEOGRAPHIC_DATA…" at bounding box center [736, 309] width 526 height 72
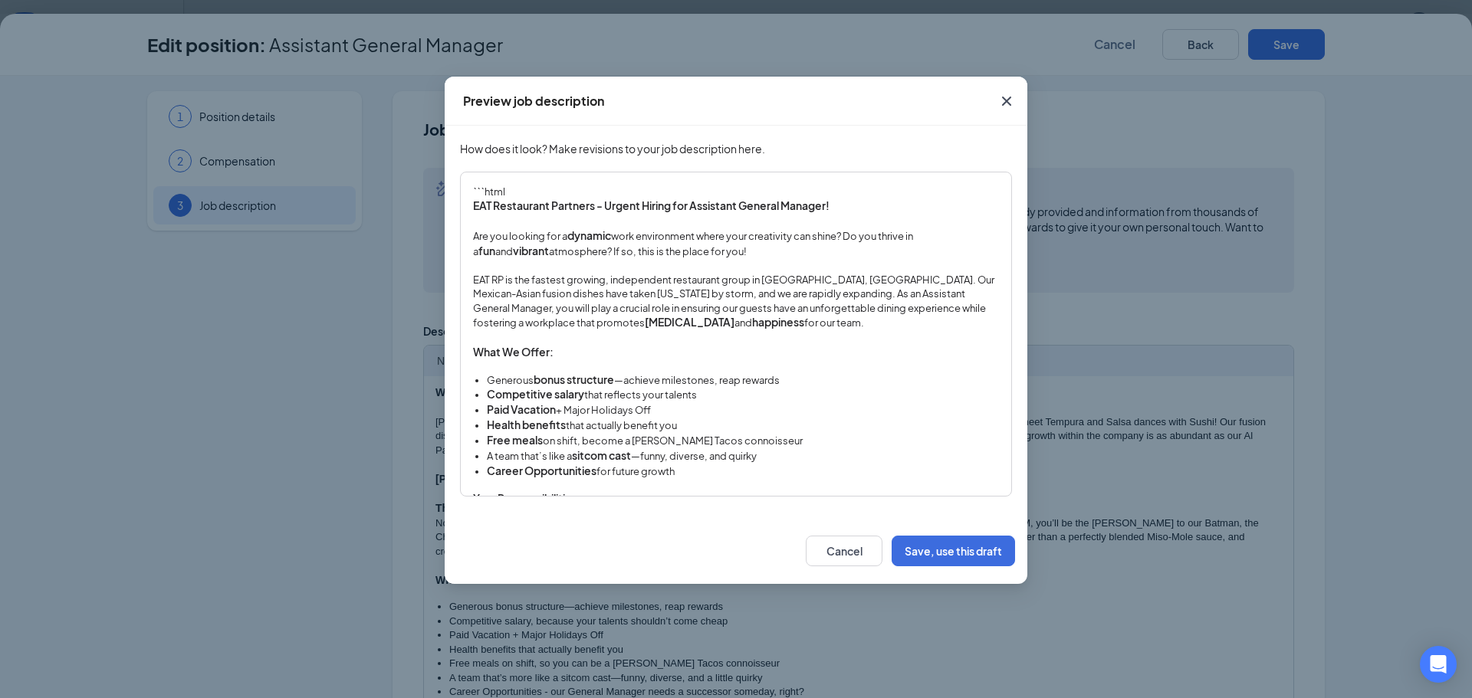
click at [776, 294] on p "EAT RP is the fastest growing, independent restaurant group in [GEOGRAPHIC_DATA…" at bounding box center [736, 301] width 526 height 57
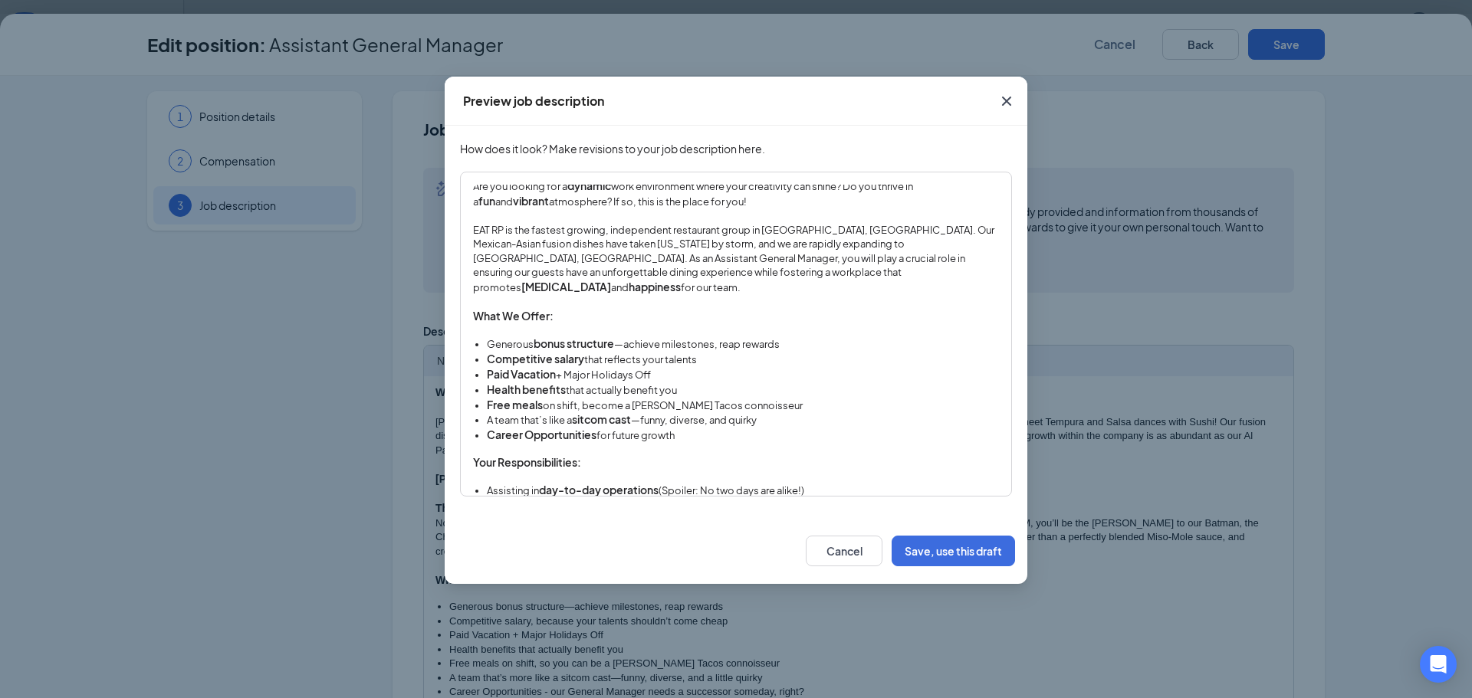
scroll to position [77, 0]
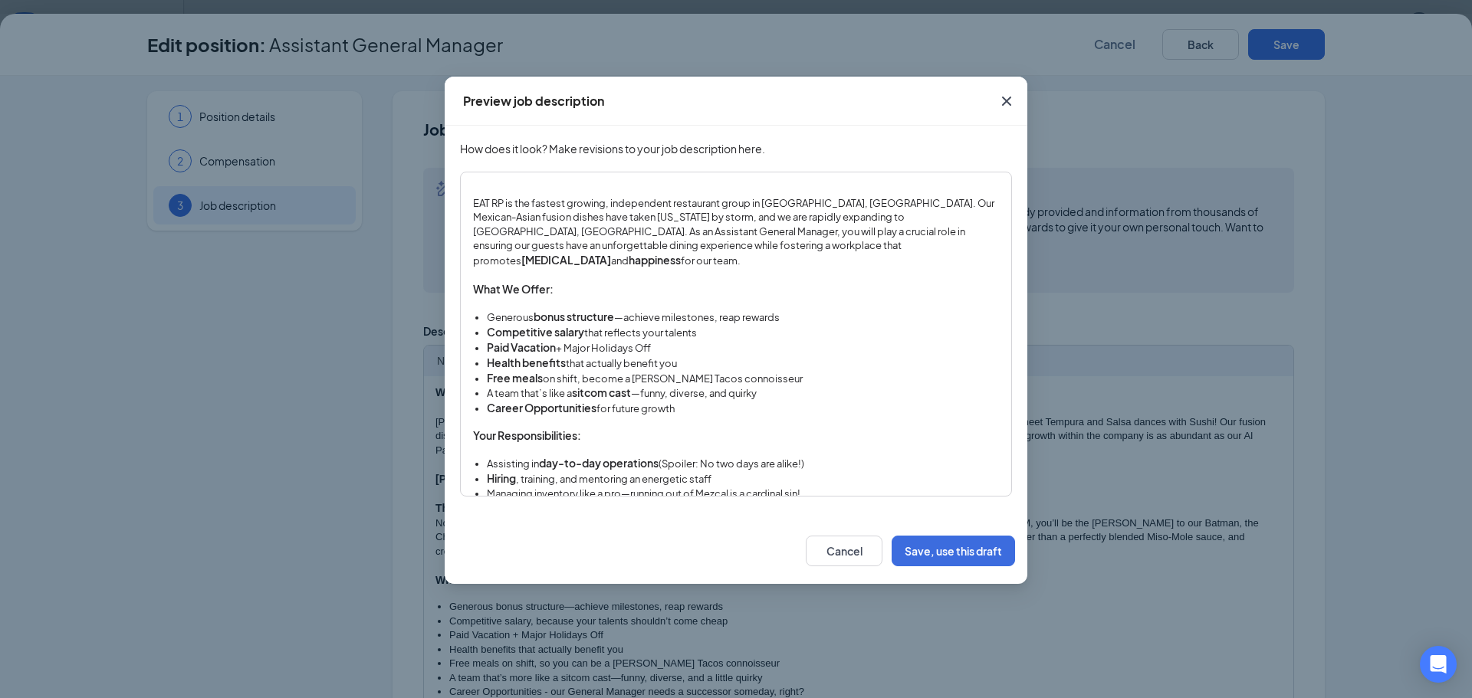
click at [579, 371] on li "Free meals on shift, become a [PERSON_NAME] Tacos connoisseur" at bounding box center [743, 378] width 512 height 15
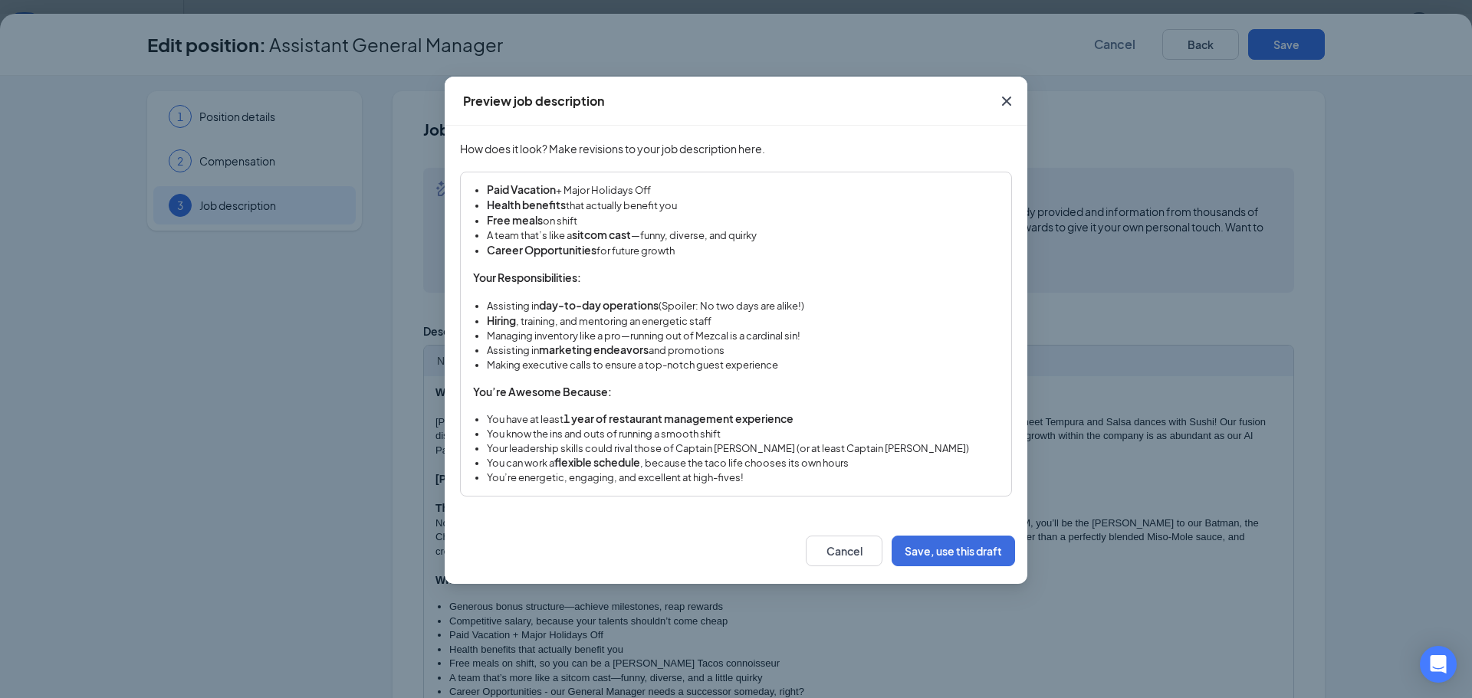
scroll to position [235, 0]
click at [709, 455] on li "You can work a flexible schedule , because the taco life chooses its own hours" at bounding box center [743, 462] width 512 height 15
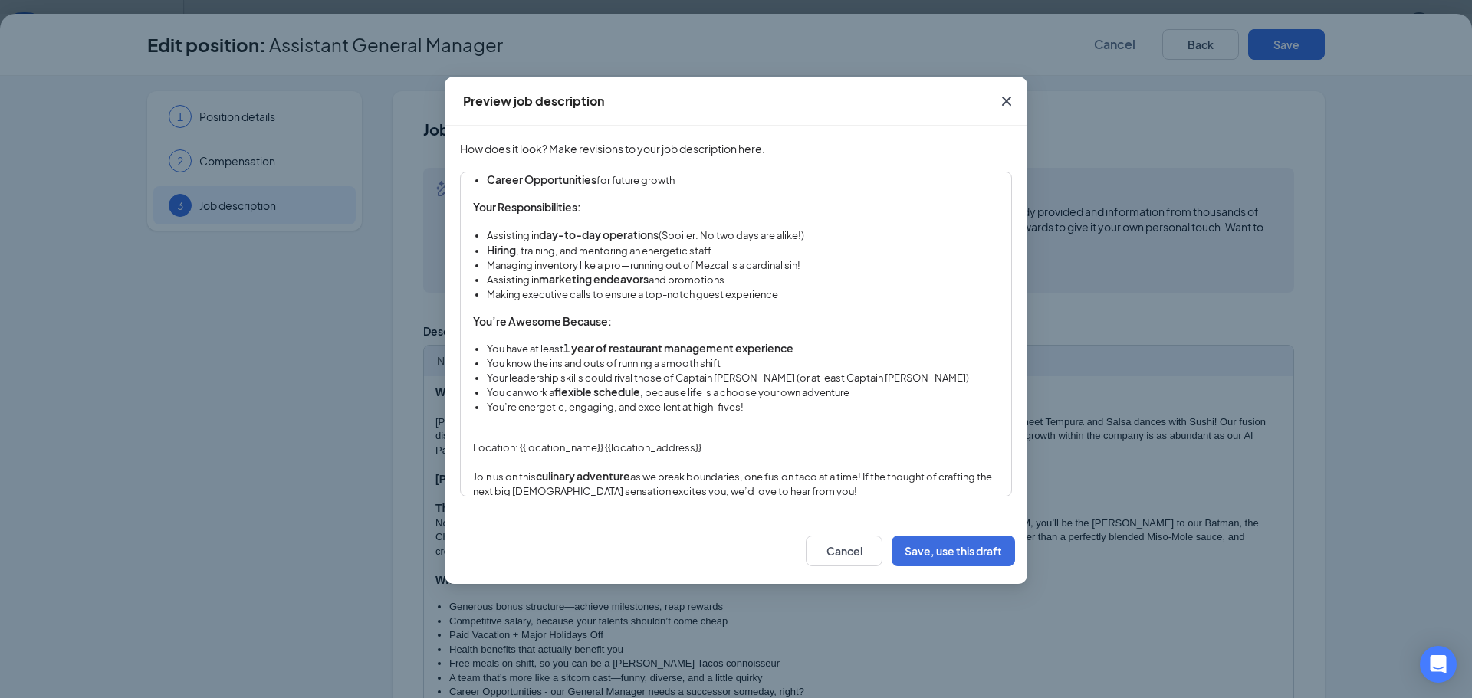
scroll to position [84, 0]
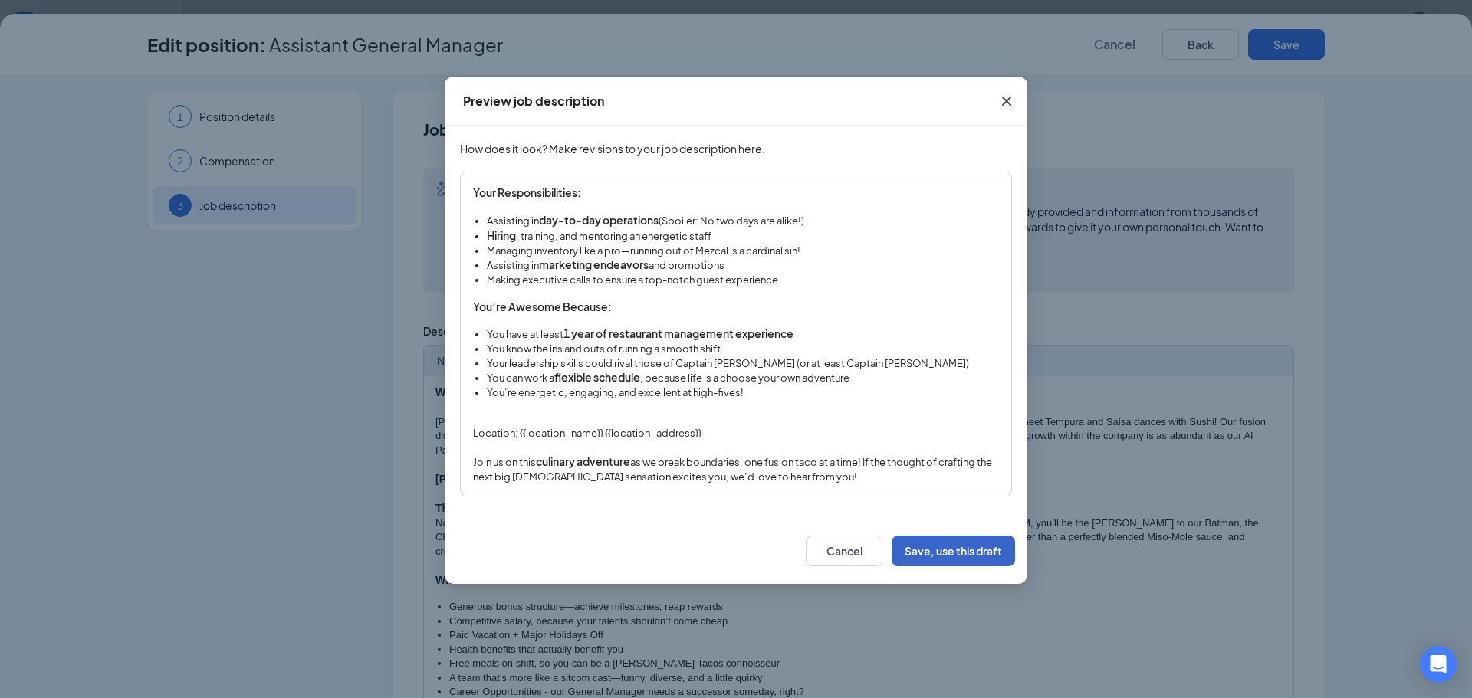
click at [931, 549] on button "Save, use this draft" at bounding box center [953, 551] width 123 height 31
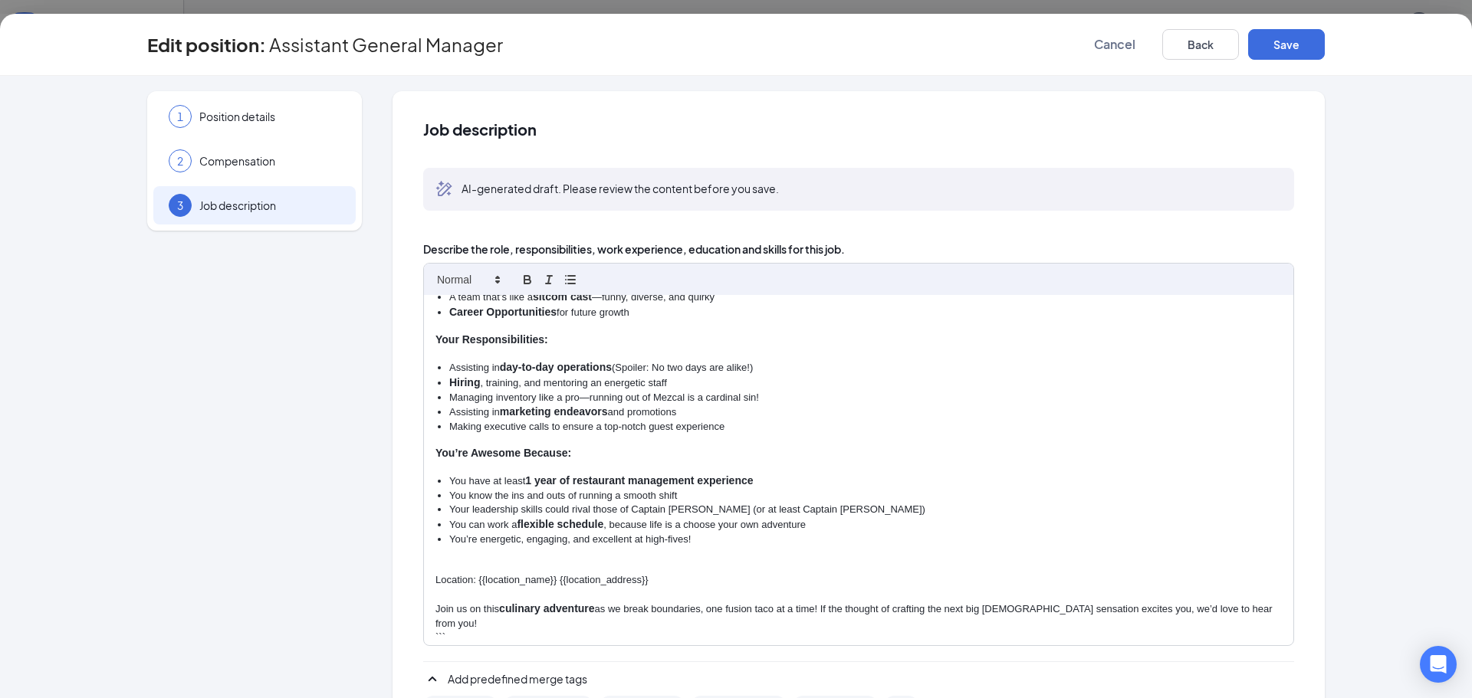
scroll to position [258, 0]
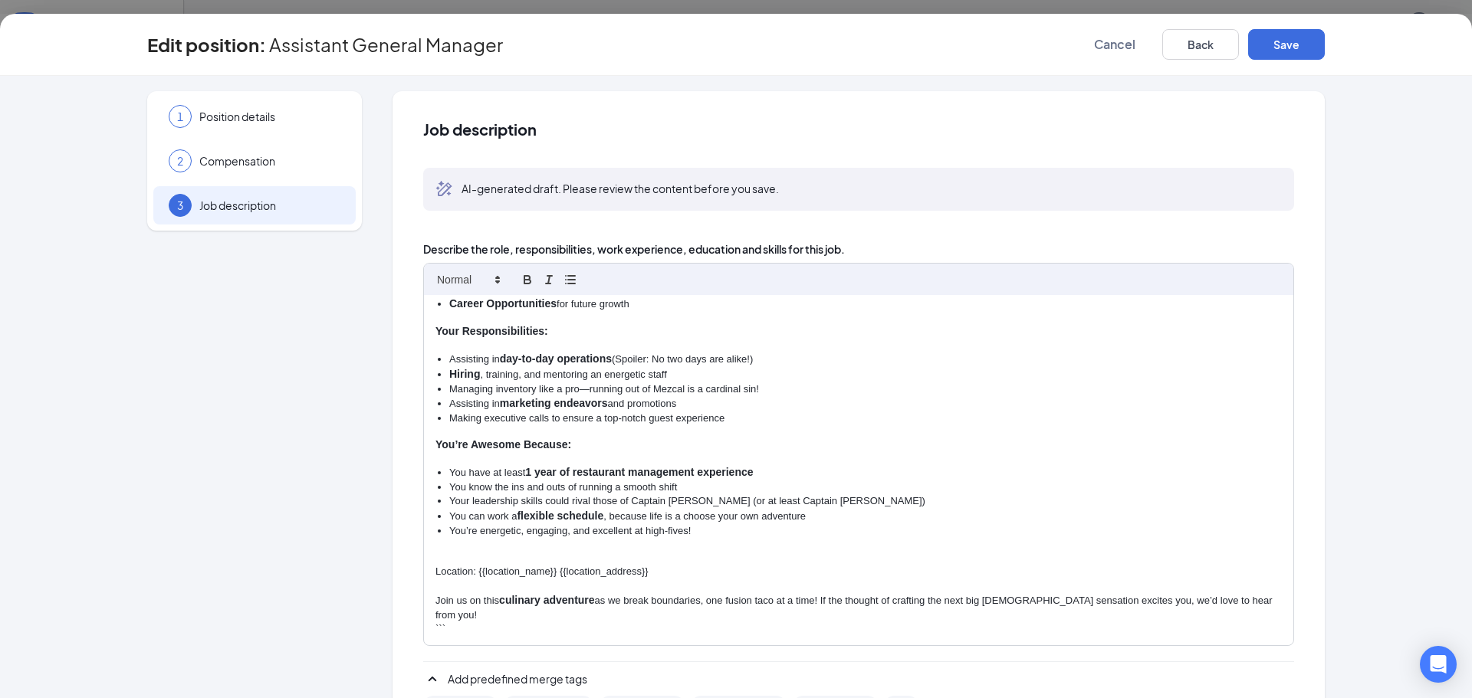
click at [479, 569] on p "Location: {{location_name}} {{location_address}}" at bounding box center [858, 572] width 846 height 14
drag, startPoint x: 647, startPoint y: 573, endPoint x: 426, endPoint y: 572, distance: 220.8
click at [426, 572] on div "```html EAT Restaurant Partners - Urgent Hiring for Assistant General Manager! …" at bounding box center [858, 470] width 869 height 351
click at [701, 599] on p "Join us on this culinary adventure as we break boundaries, one fusion taco at a…" at bounding box center [858, 607] width 846 height 29
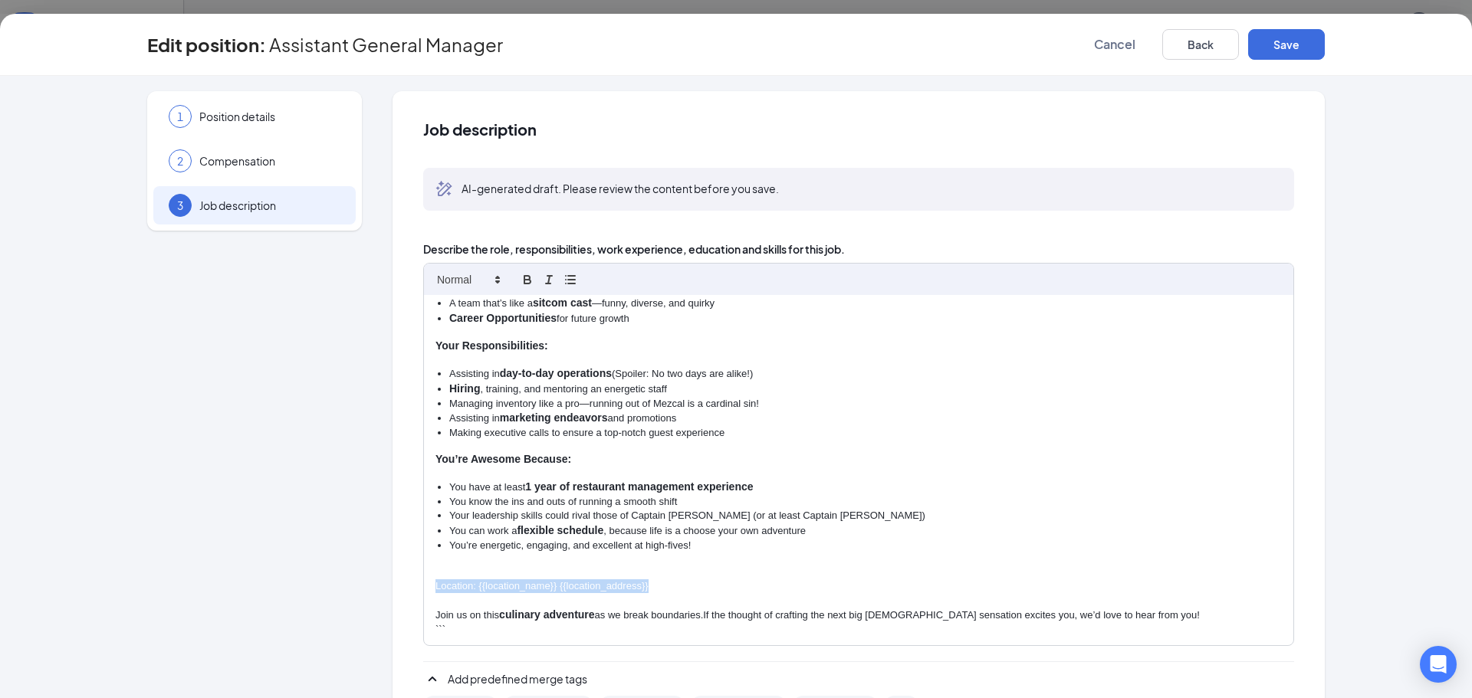
drag, startPoint x: 649, startPoint y: 589, endPoint x: 425, endPoint y: 591, distance: 223.1
click at [425, 591] on div "```html EAT Restaurant Partners - Urgent Hiring for Assistant General Manager! …" at bounding box center [858, 470] width 869 height 351
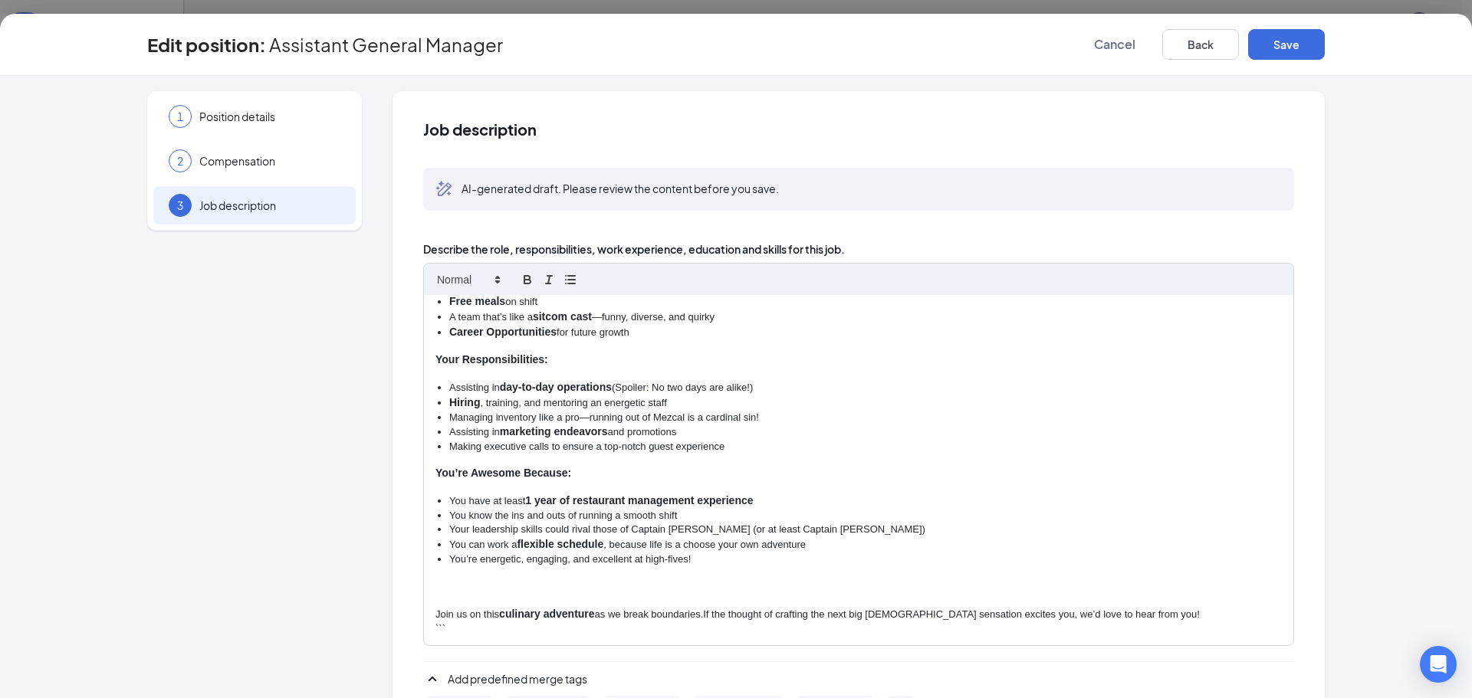
scroll to position [215, 0]
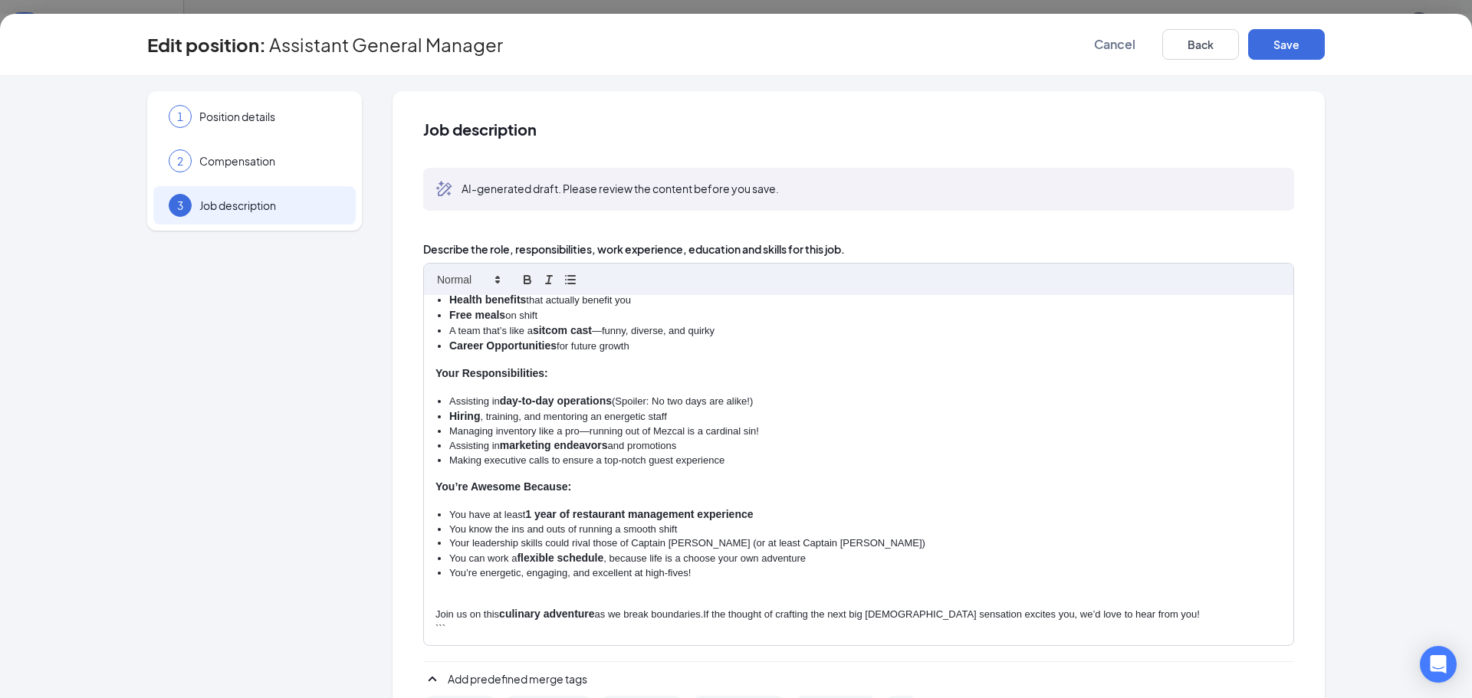
click at [802, 559] on li "You can work a flexible schedule , because life is a choose your own adventure" at bounding box center [865, 558] width 833 height 15
click at [688, 613] on p "Join us on this culinary adventure as we break boundaries.If the thought of cra…" at bounding box center [858, 614] width 846 height 15
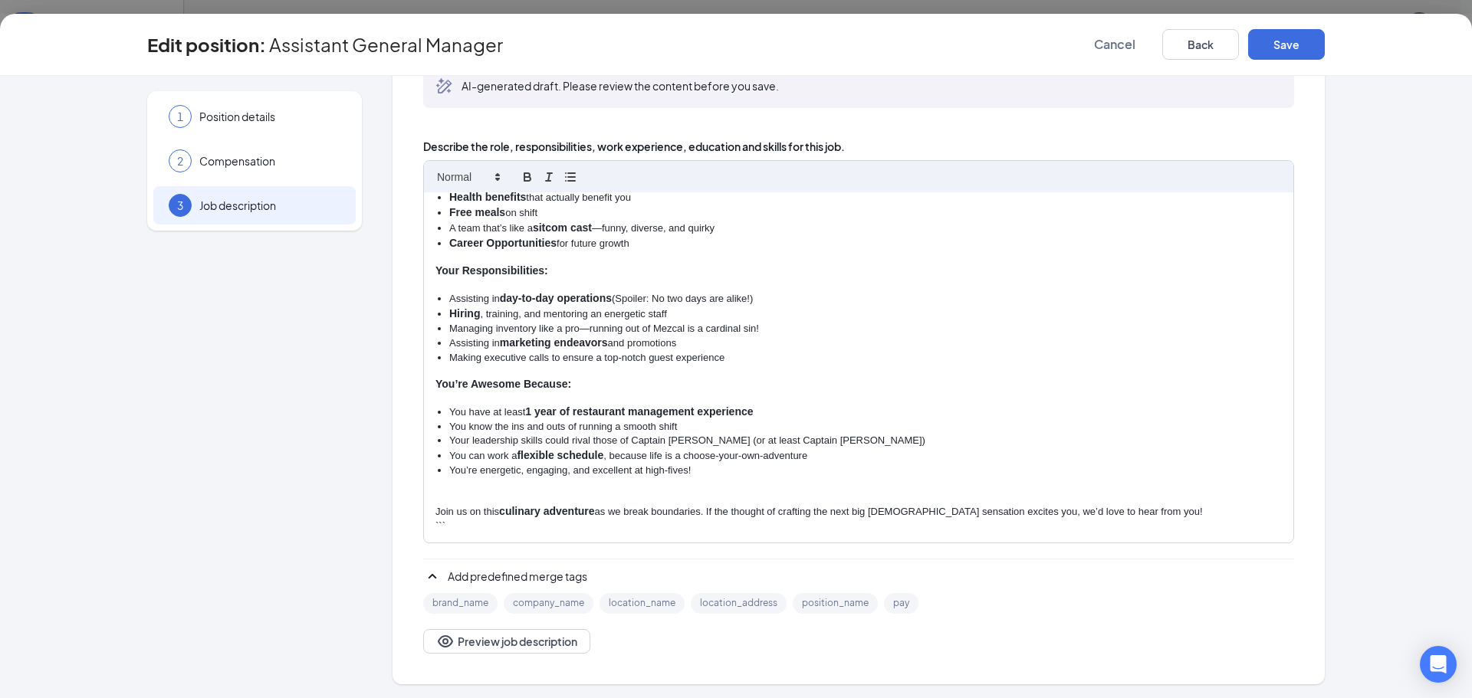
scroll to position [104, 0]
click at [534, 645] on button "Preview job description" at bounding box center [506, 640] width 167 height 25
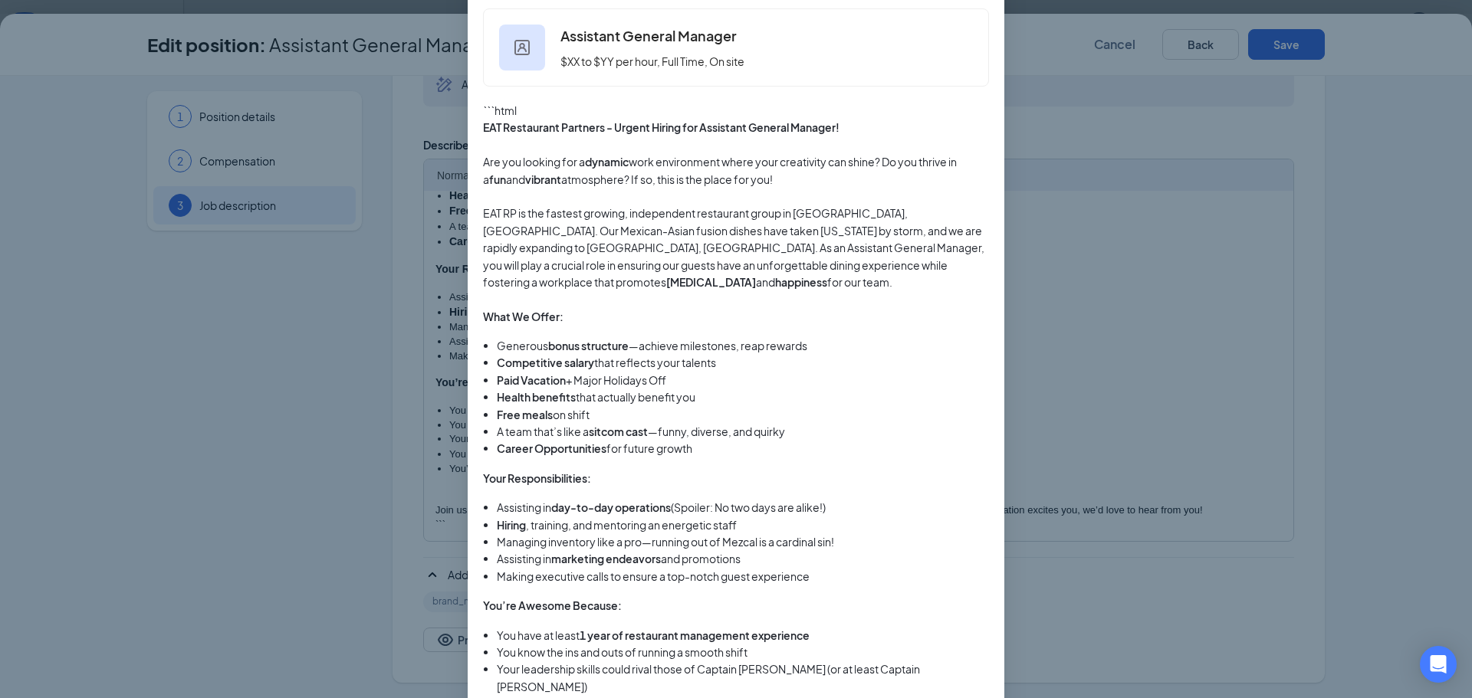
scroll to position [0, 0]
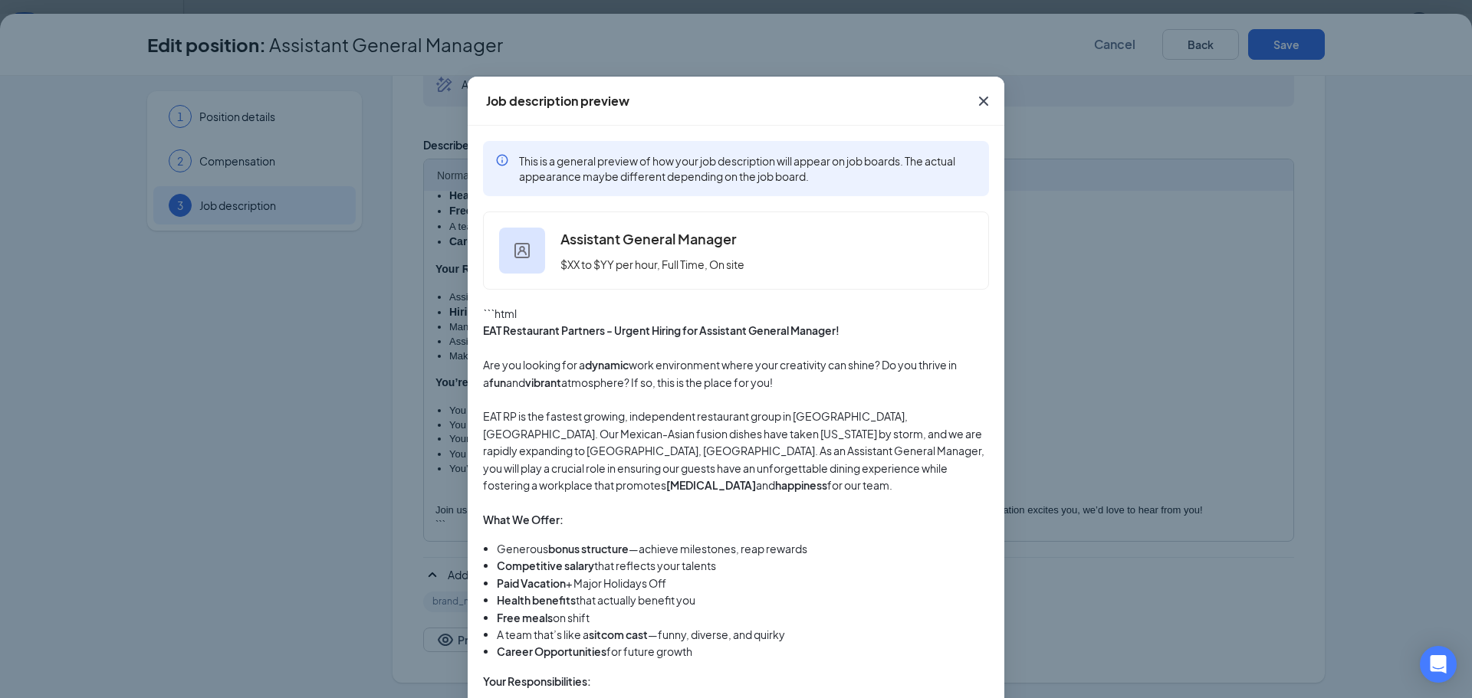
click at [979, 101] on icon "Cross" at bounding box center [983, 101] width 9 height 9
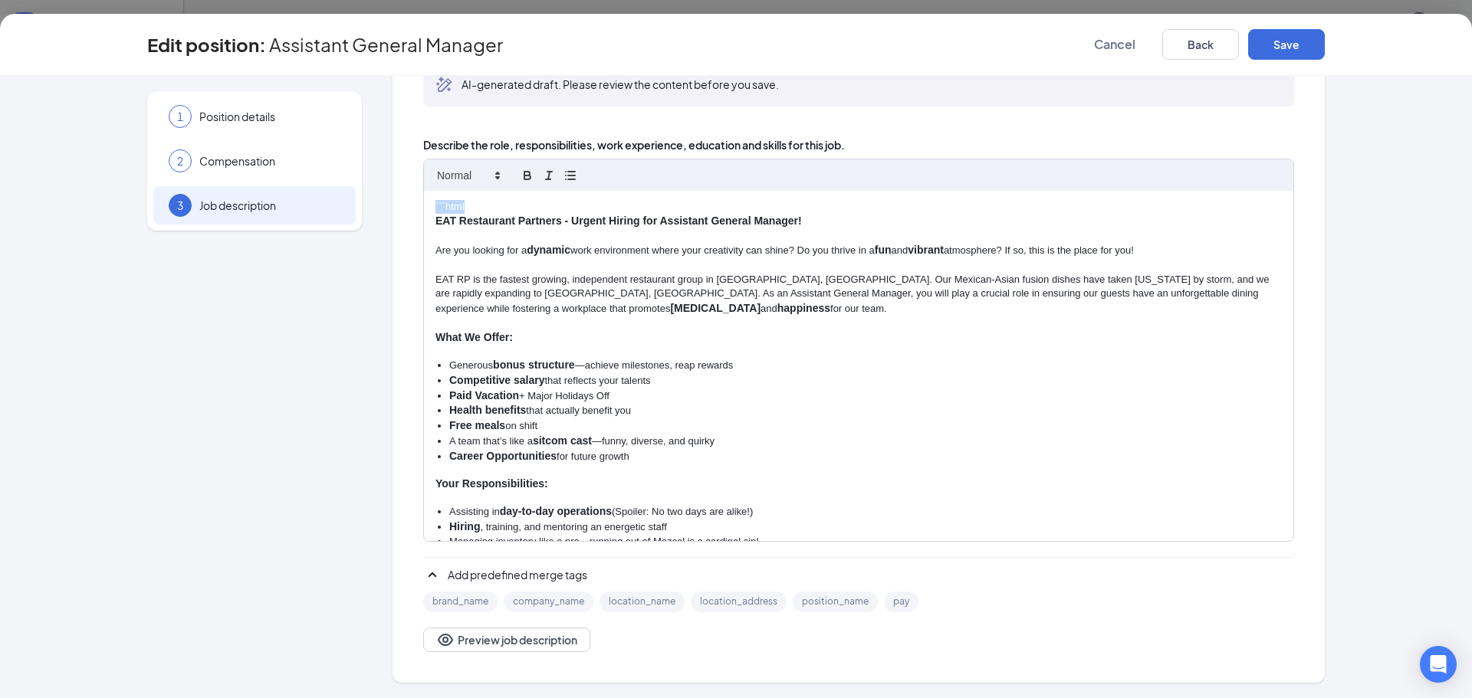
drag, startPoint x: 465, startPoint y: 205, endPoint x: 416, endPoint y: 208, distance: 48.4
click at [416, 208] on div "Job description AI-generated draft. Please review the content before you save. …" at bounding box center [859, 335] width 932 height 696
click at [511, 282] on p "EAT RP is the fastest growing, independent restaurant group in [GEOGRAPHIC_DATA…" at bounding box center [858, 295] width 846 height 44
drag, startPoint x: 1142, startPoint y: 277, endPoint x: 1257, endPoint y: 274, distance: 115.8
click at [1257, 274] on p "EAT RP is the fastest-growing, independent restaurant group in [GEOGRAPHIC_DATA…" at bounding box center [858, 295] width 846 height 44
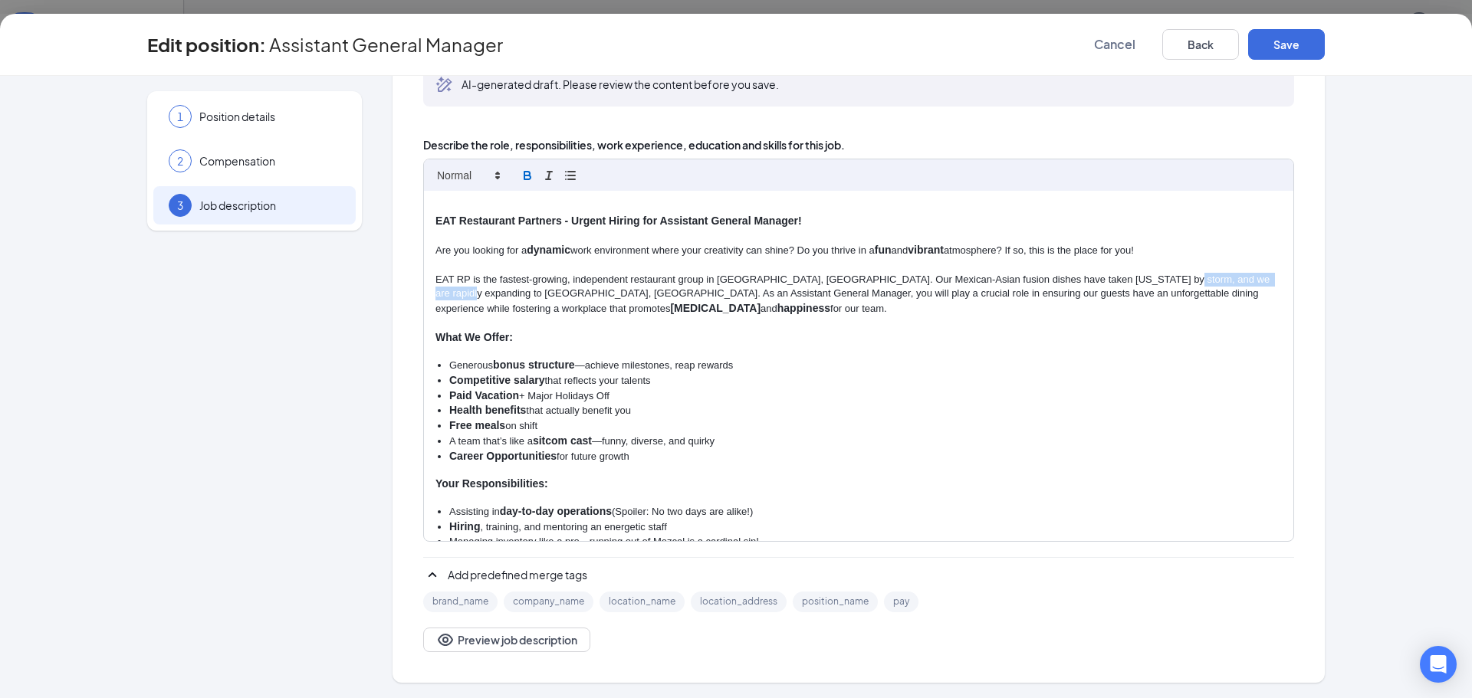
drag, startPoint x: 1227, startPoint y: 278, endPoint x: 518, endPoint y: 173, distance: 716.0
click at [524, 173] on icon "button" at bounding box center [526, 174] width 5 height 4
click at [1120, 363] on li "Generous bonus structure —achieve milestones, reap rewards" at bounding box center [865, 366] width 833 height 15
click at [478, 277] on p "EAT RP is the fastest-growing, independent restaurant group in [GEOGRAPHIC_DATA…" at bounding box center [858, 295] width 846 height 44
click at [1282, 41] on button "Save" at bounding box center [1286, 44] width 77 height 31
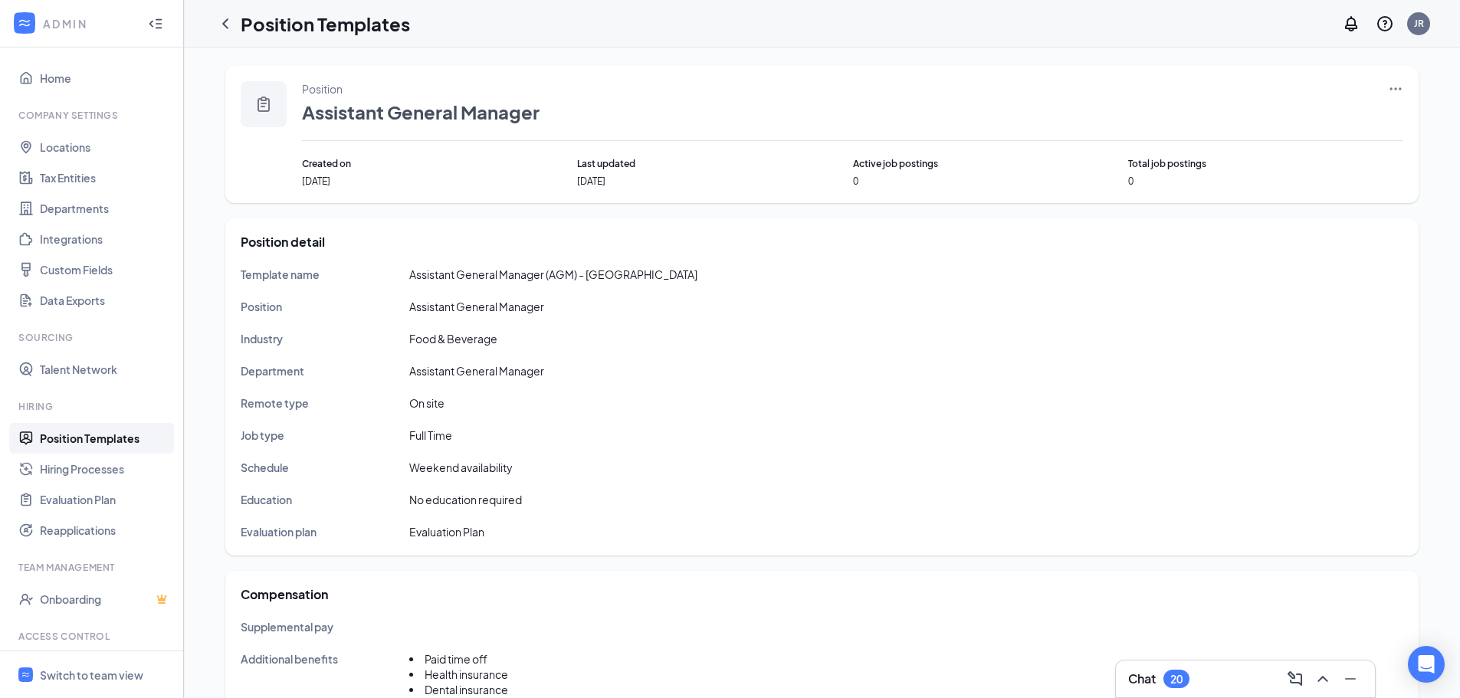
click at [1395, 89] on icon "Ellipses" at bounding box center [1395, 88] width 15 height 15
click at [1278, 120] on span "Edit" at bounding box center [1270, 120] width 20 height 14
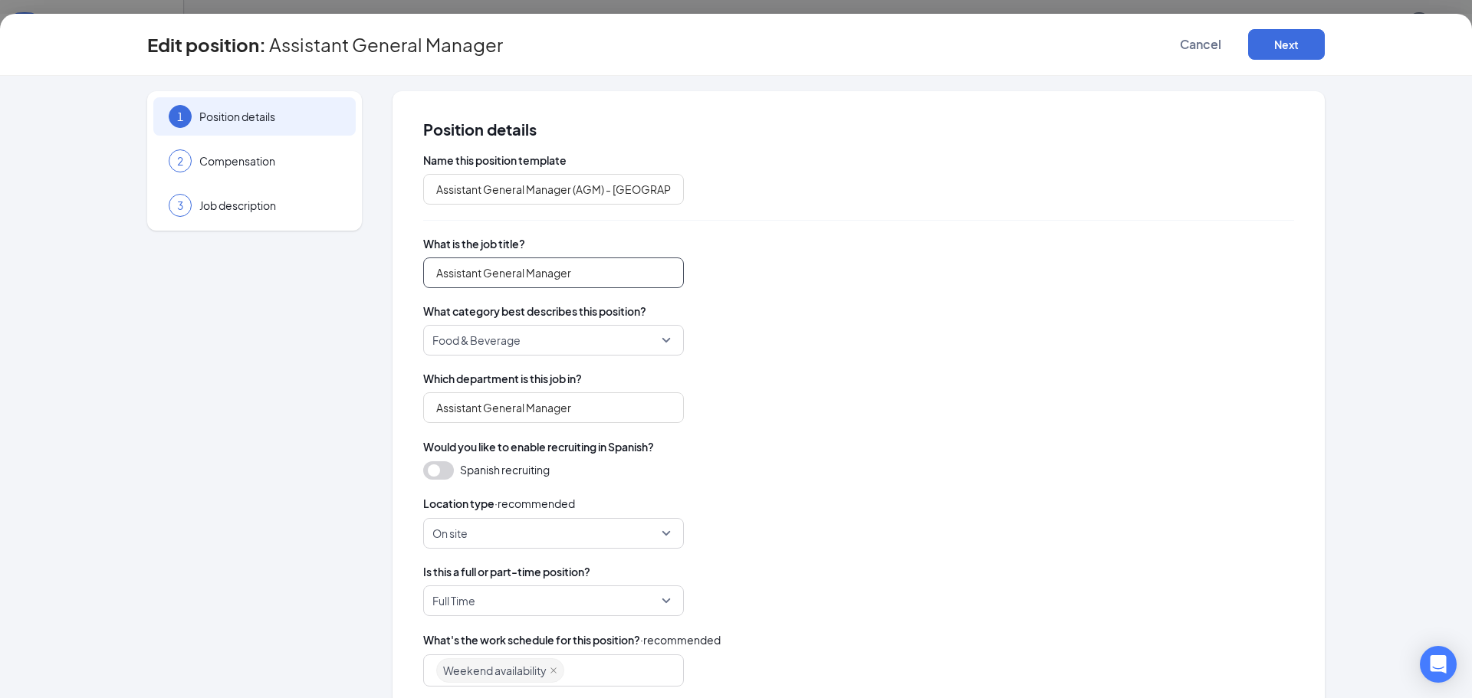
click at [594, 274] on input "Assistant General Manager" at bounding box center [553, 273] width 261 height 31
type input "Assistant General Manager - [GEOGRAPHIC_DATA], [GEOGRAPHIC_DATA]"
click at [959, 332] on div "Food & Beverage" at bounding box center [858, 340] width 871 height 31
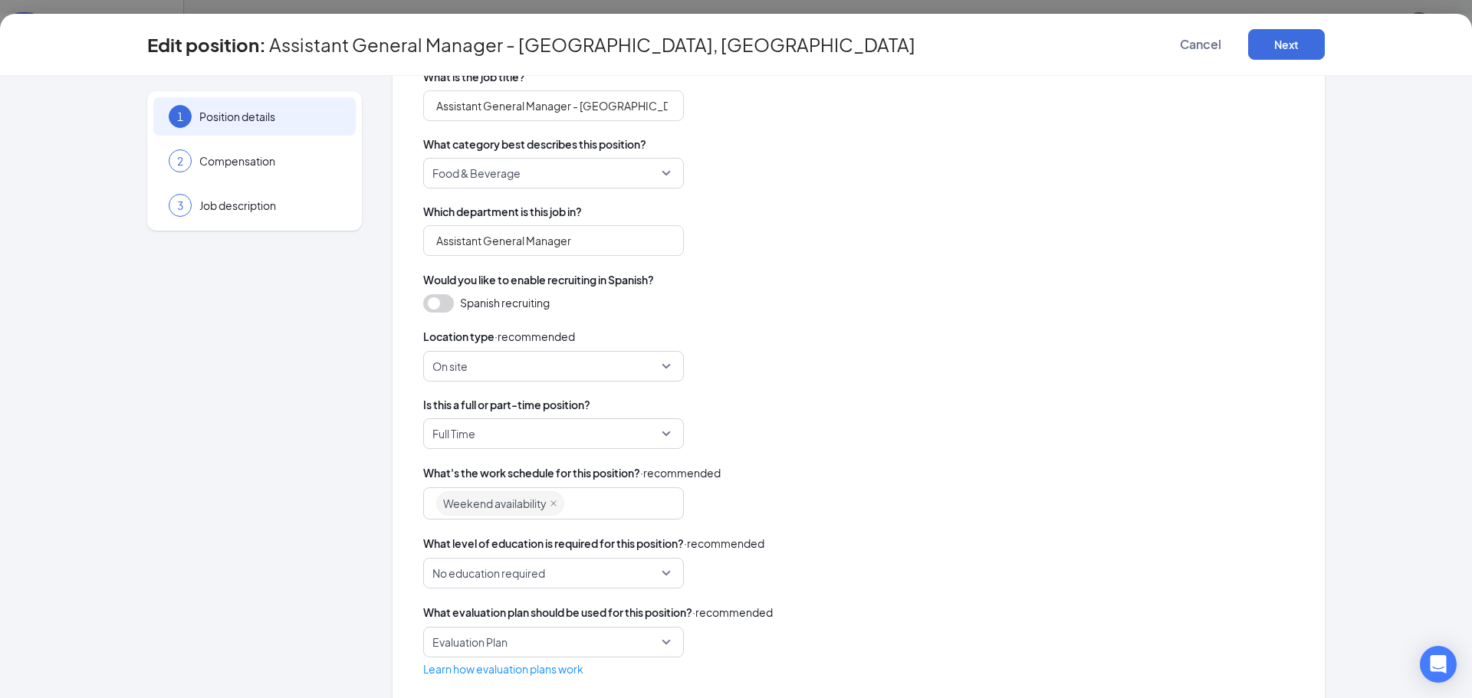
scroll to position [192, 0]
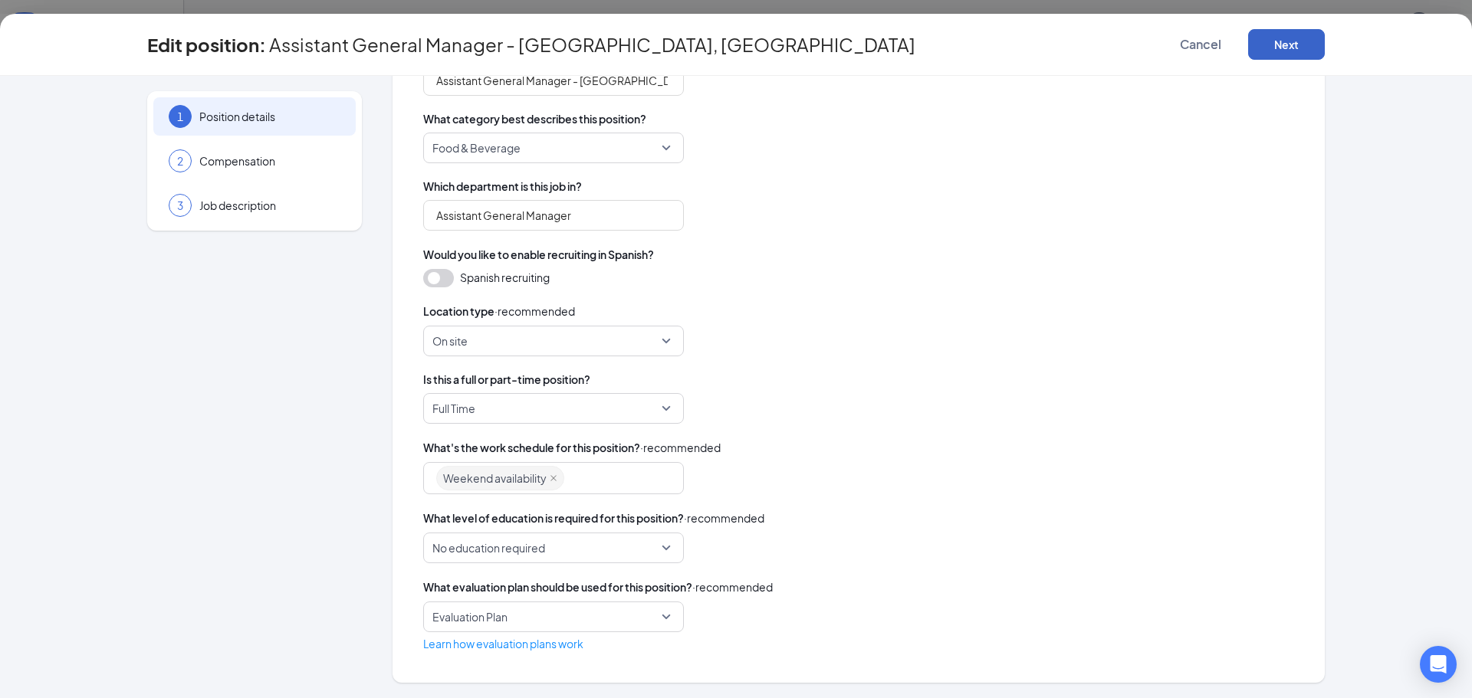
click at [1291, 48] on button "Next" at bounding box center [1286, 44] width 77 height 31
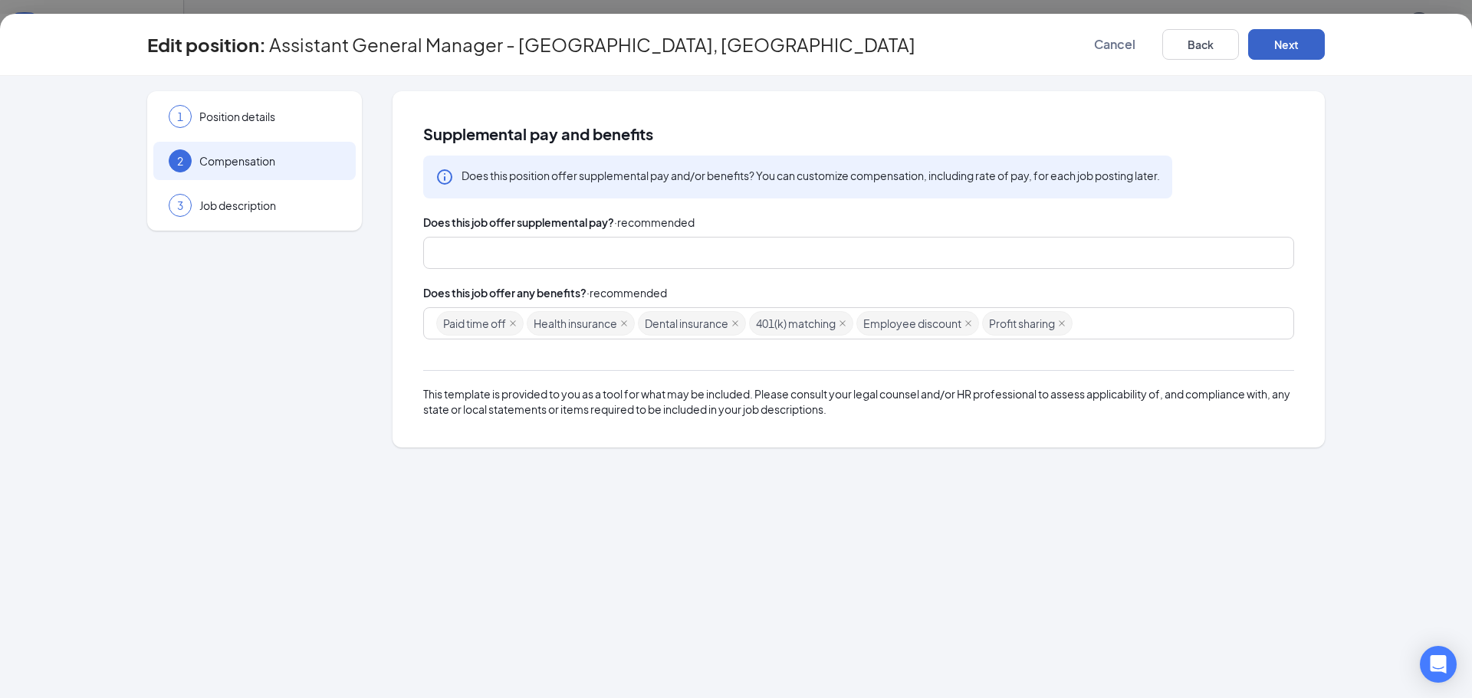
scroll to position [0, 0]
click at [1274, 43] on button "Next" at bounding box center [1286, 44] width 77 height 31
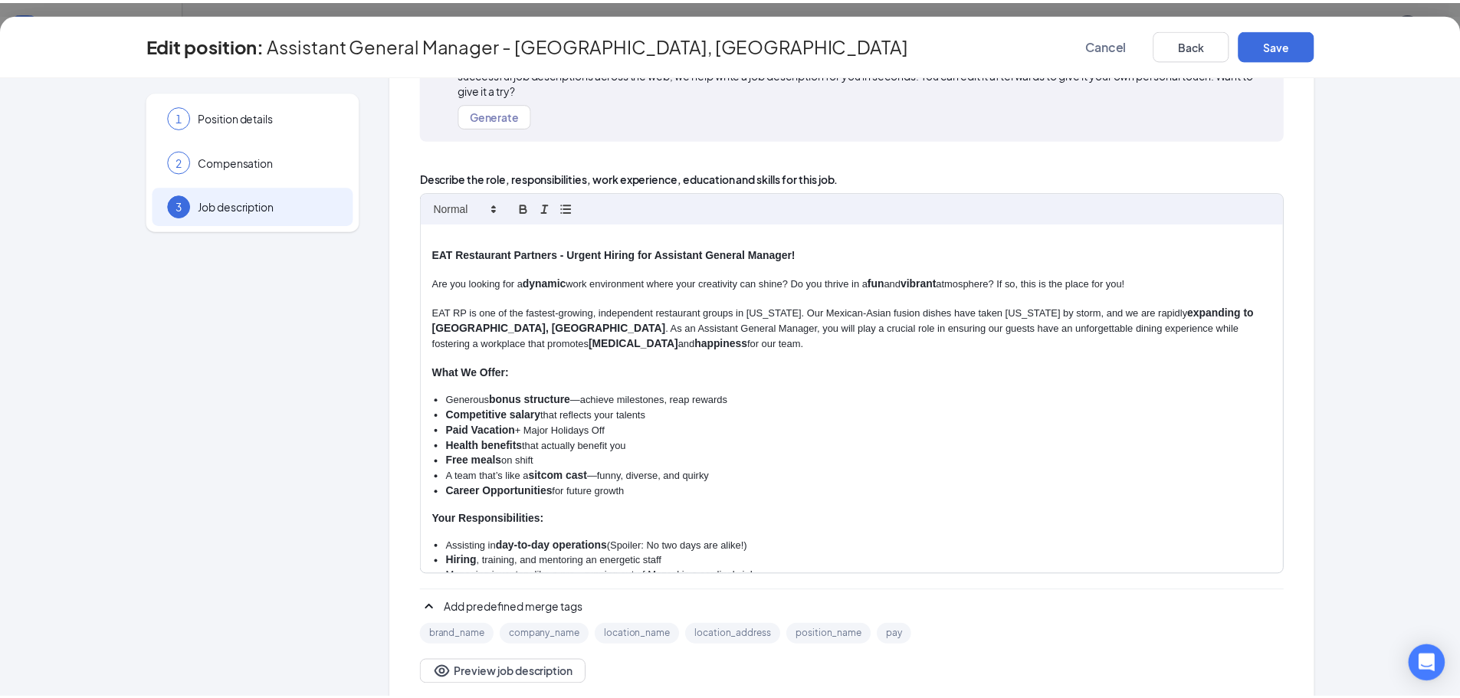
scroll to position [77, 0]
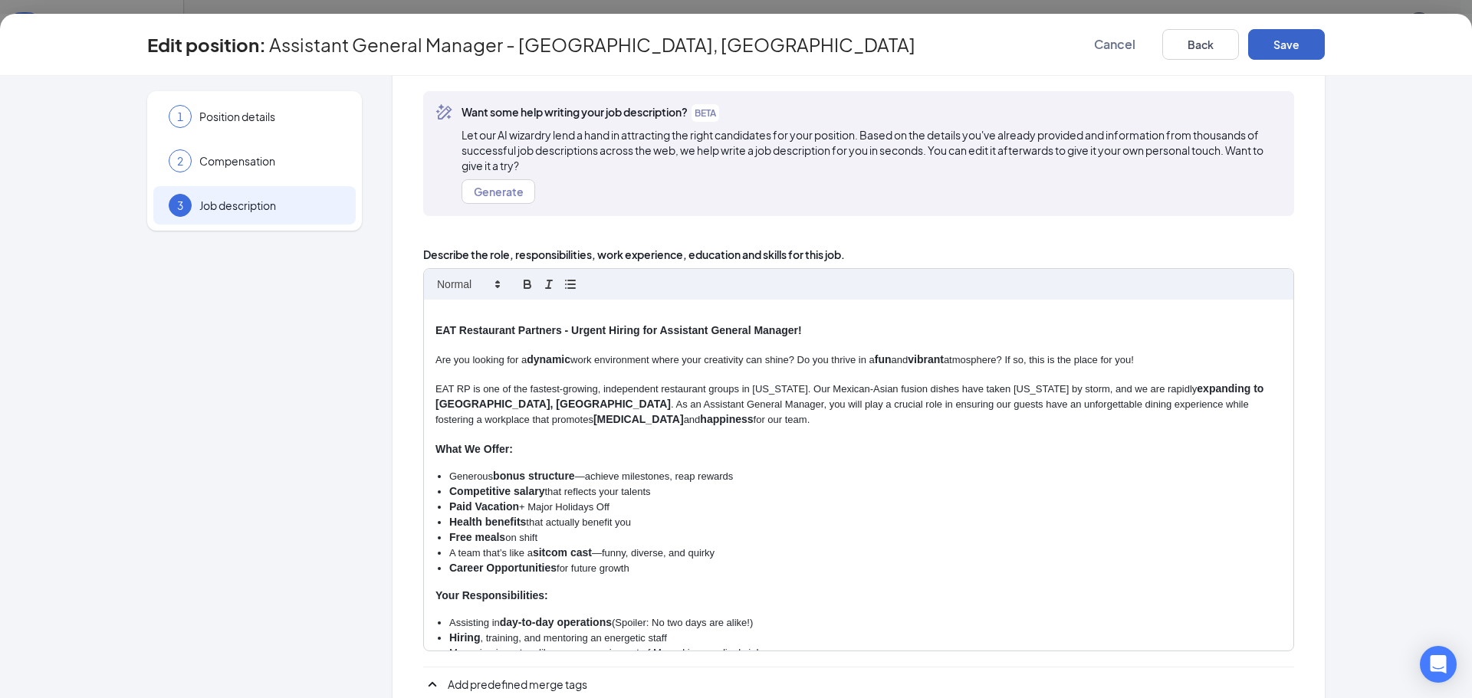
click at [1292, 46] on button "Save" at bounding box center [1286, 44] width 77 height 31
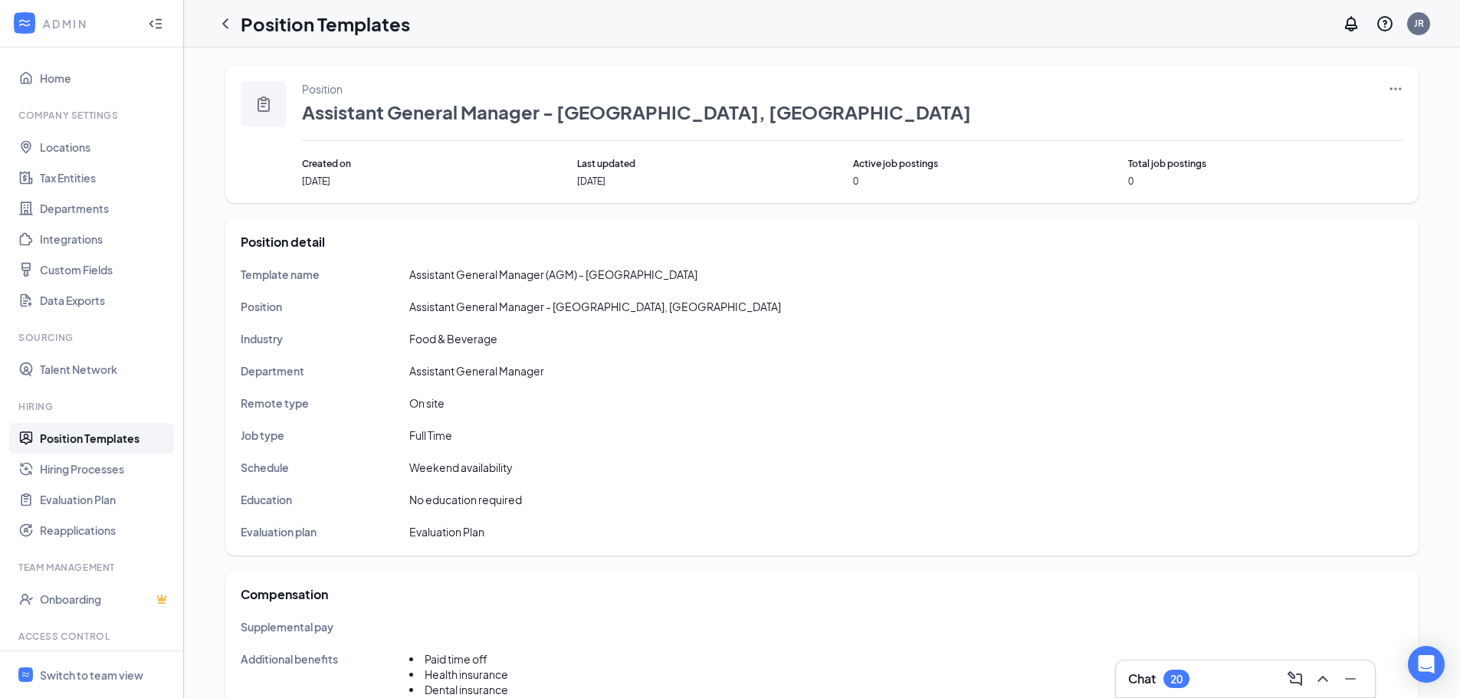
click at [1391, 91] on icon "Ellipses" at bounding box center [1395, 88] width 15 height 15
click at [1038, 428] on div "Job type [DEMOGRAPHIC_DATA]" at bounding box center [822, 435] width 1163 height 17
click at [225, 27] on icon "ChevronLeft" at bounding box center [225, 24] width 18 height 18
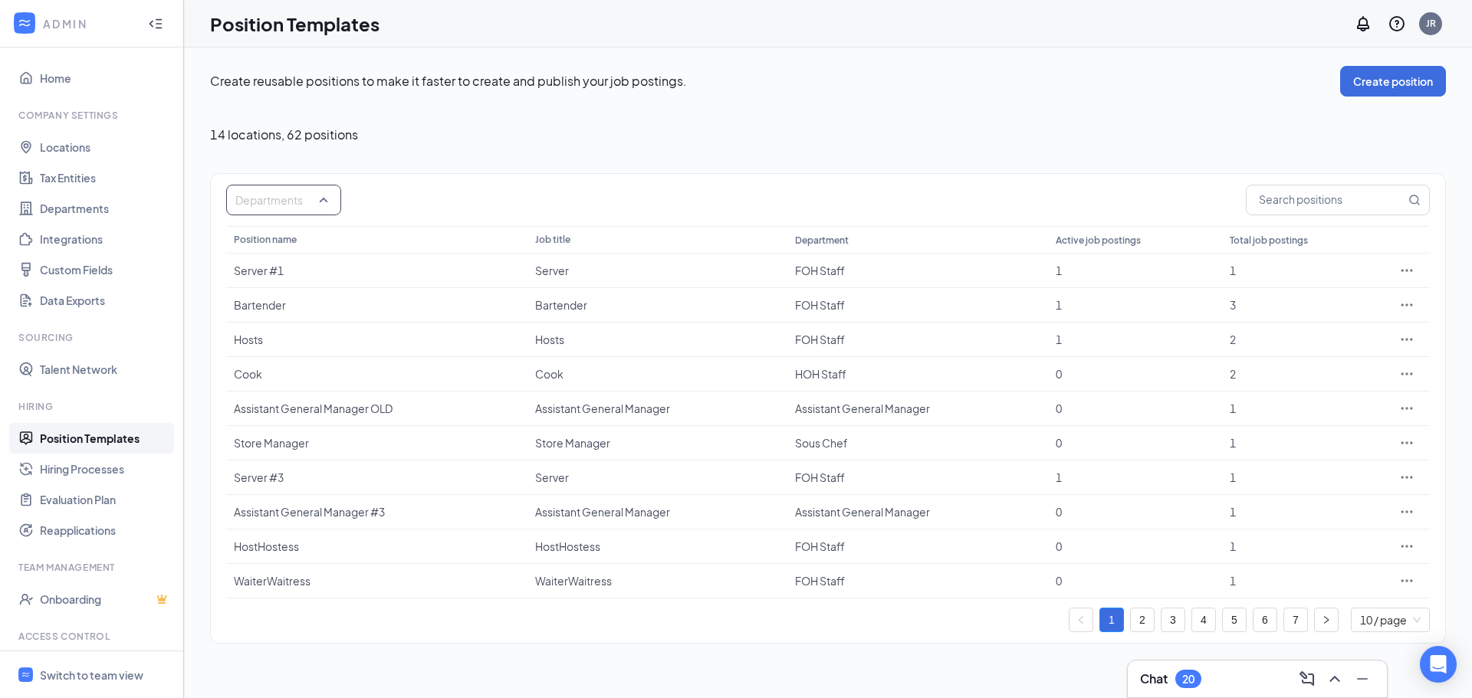
click at [325, 202] on div "Departments" at bounding box center [283, 200] width 115 height 31
click at [243, 278] on div at bounding box center [245, 278] width 14 height 14
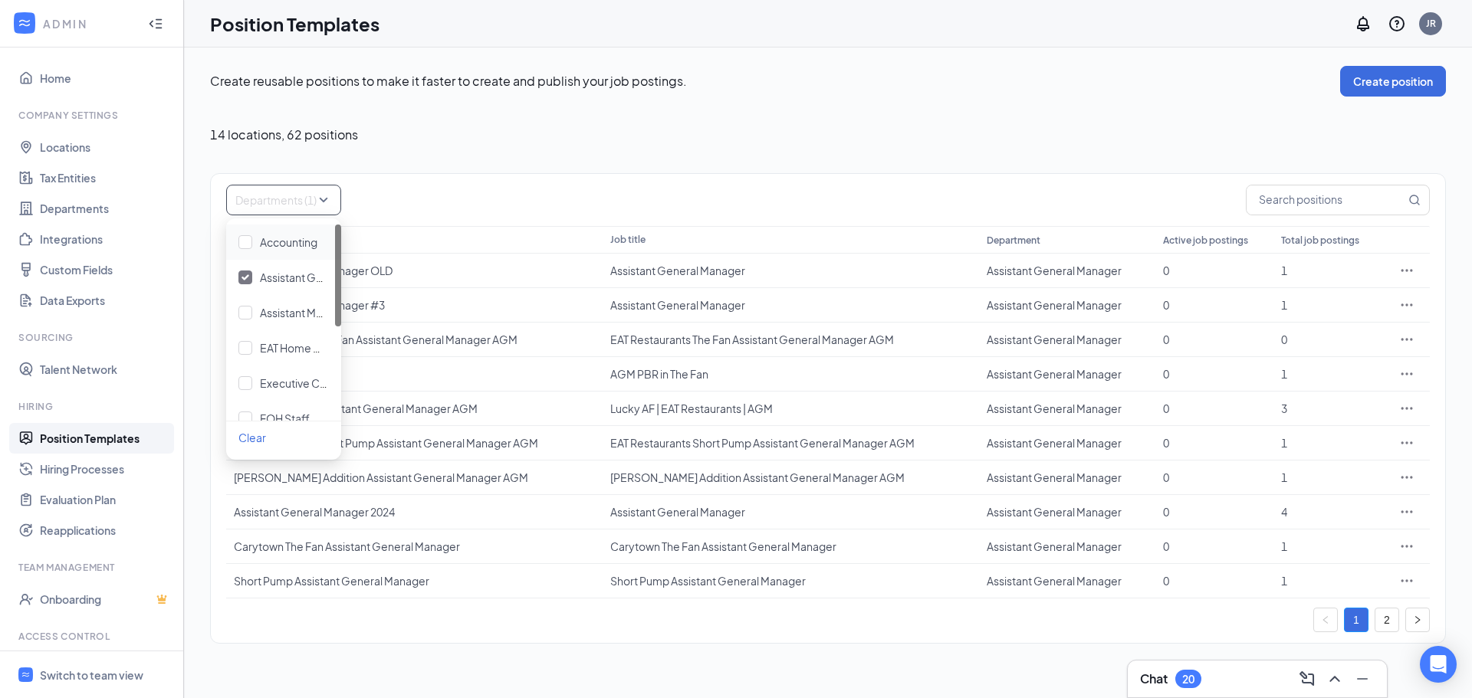
click at [495, 649] on div "Create reusable positions to make it faster to create and publish your job post…" at bounding box center [828, 355] width 1288 height 615
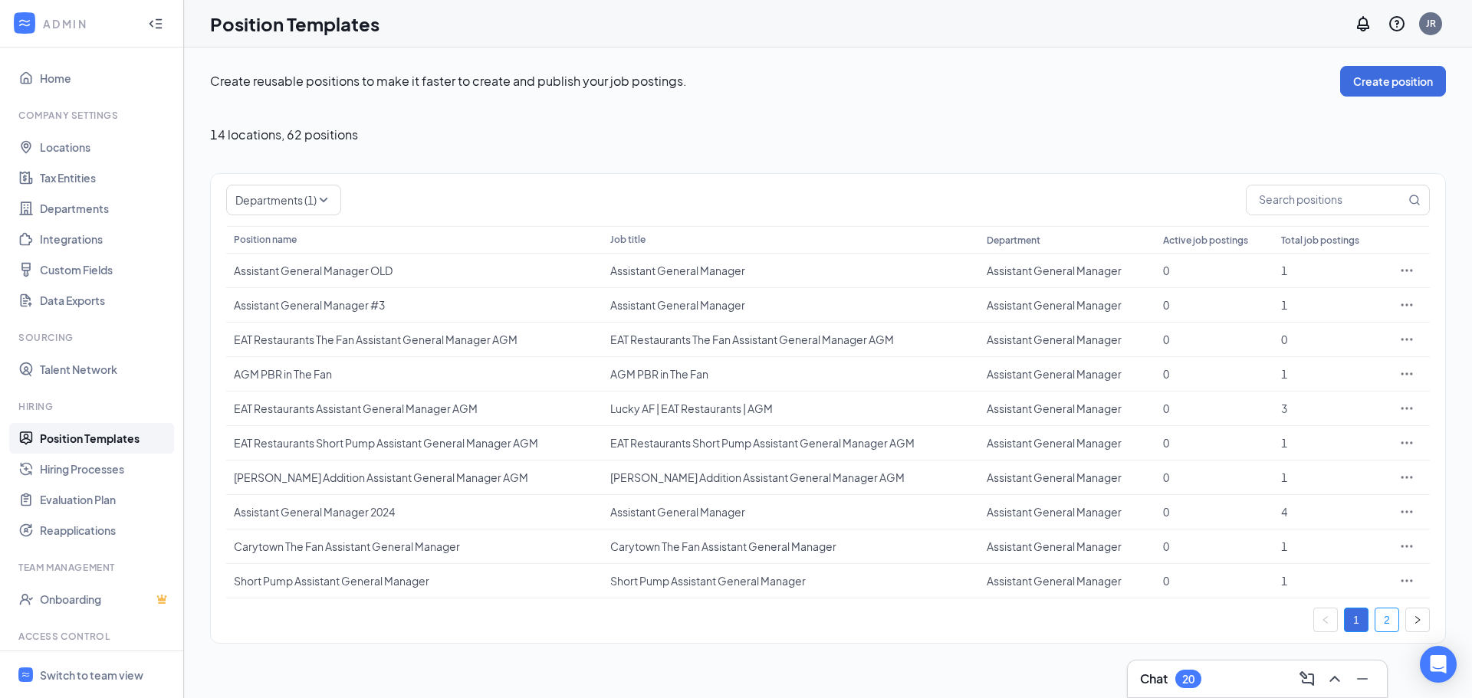
click at [1386, 623] on link "2" at bounding box center [1386, 620] width 23 height 23
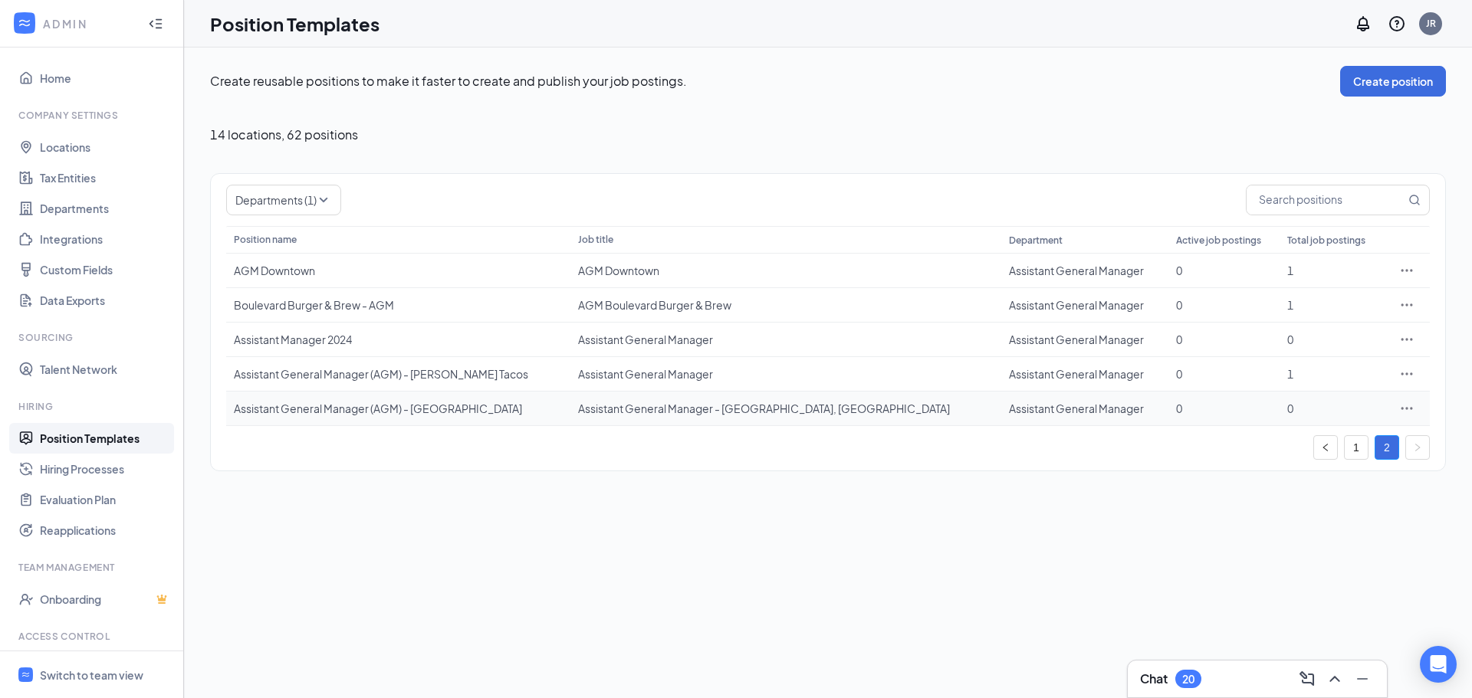
click at [1407, 412] on icon "Ellipses" at bounding box center [1406, 408] width 15 height 15
click at [972, 579] on div "Create reusable positions to make it faster to create and publish your job post…" at bounding box center [828, 373] width 1288 height 651
click at [108, 670] on div "Switch to team view" at bounding box center [91, 675] width 103 height 15
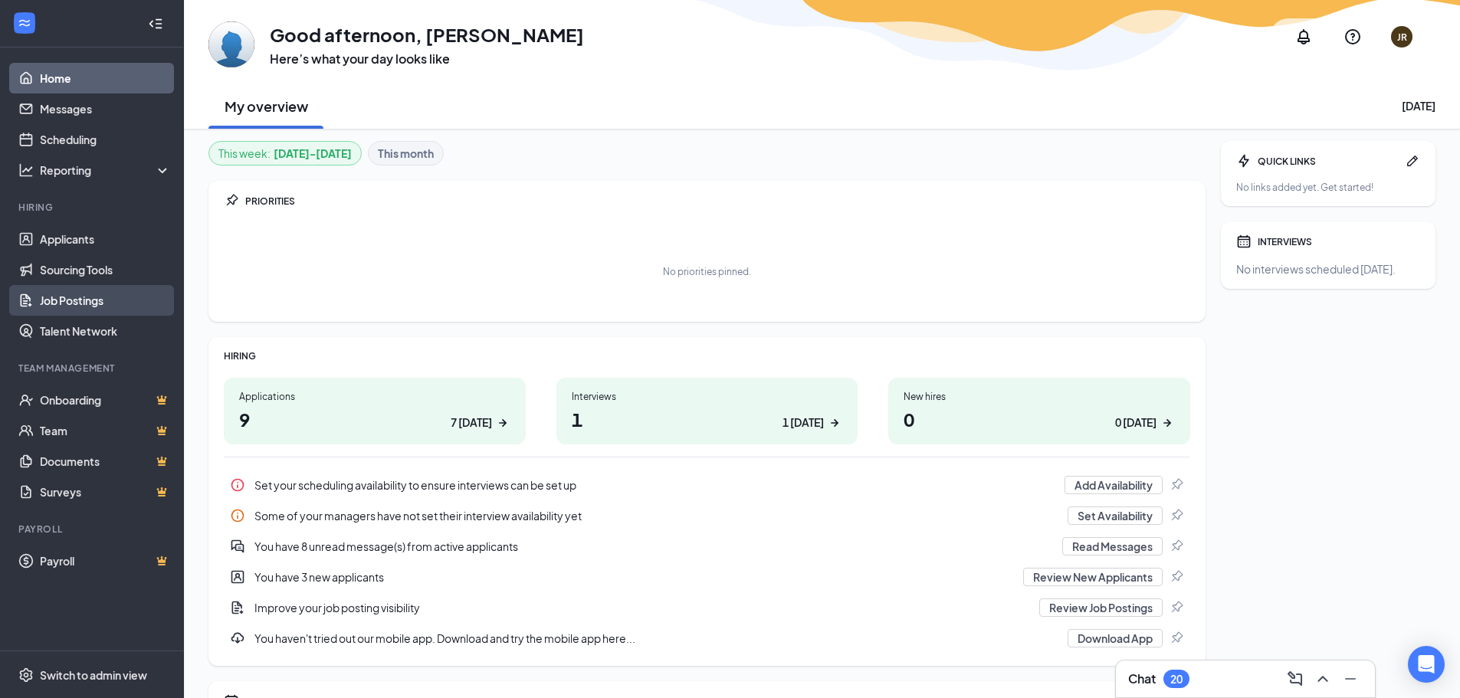
click at [78, 304] on link "Job Postings" at bounding box center [105, 300] width 131 height 31
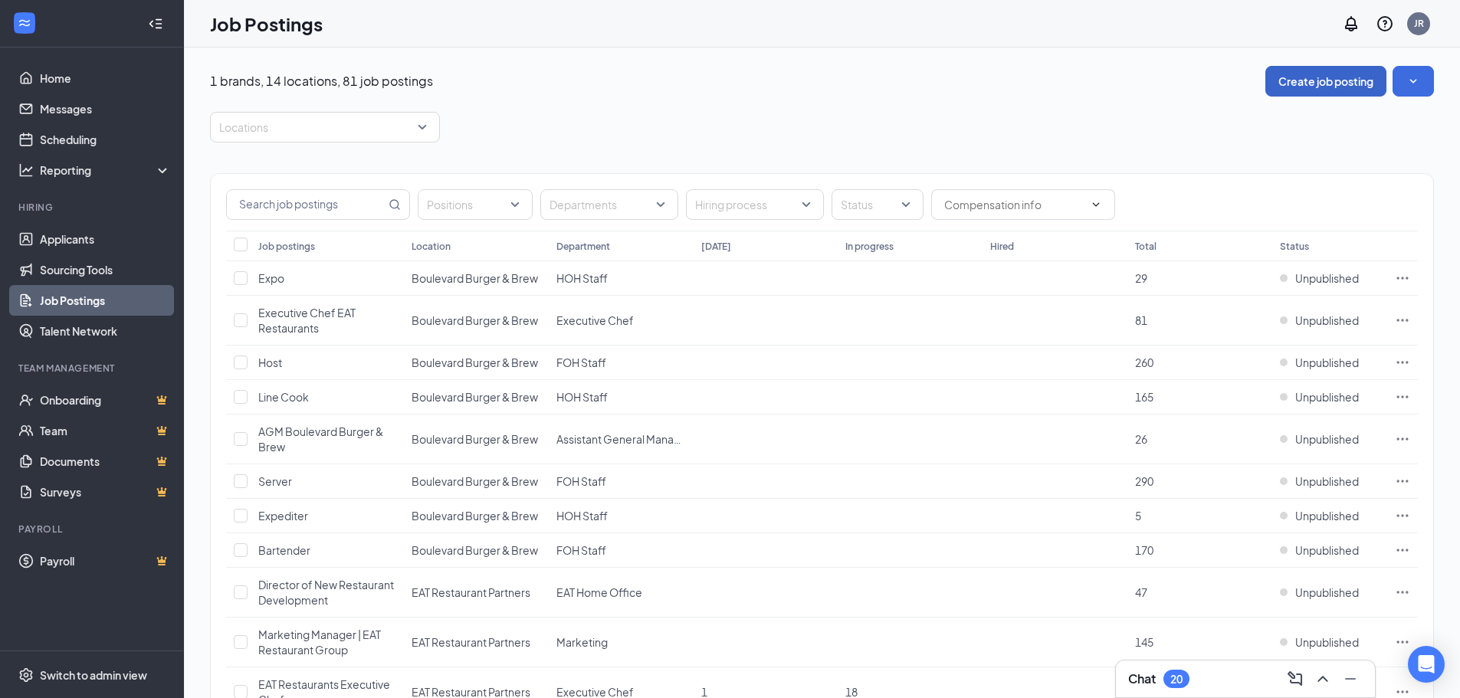
click at [1314, 81] on button "Create job posting" at bounding box center [1326, 81] width 121 height 31
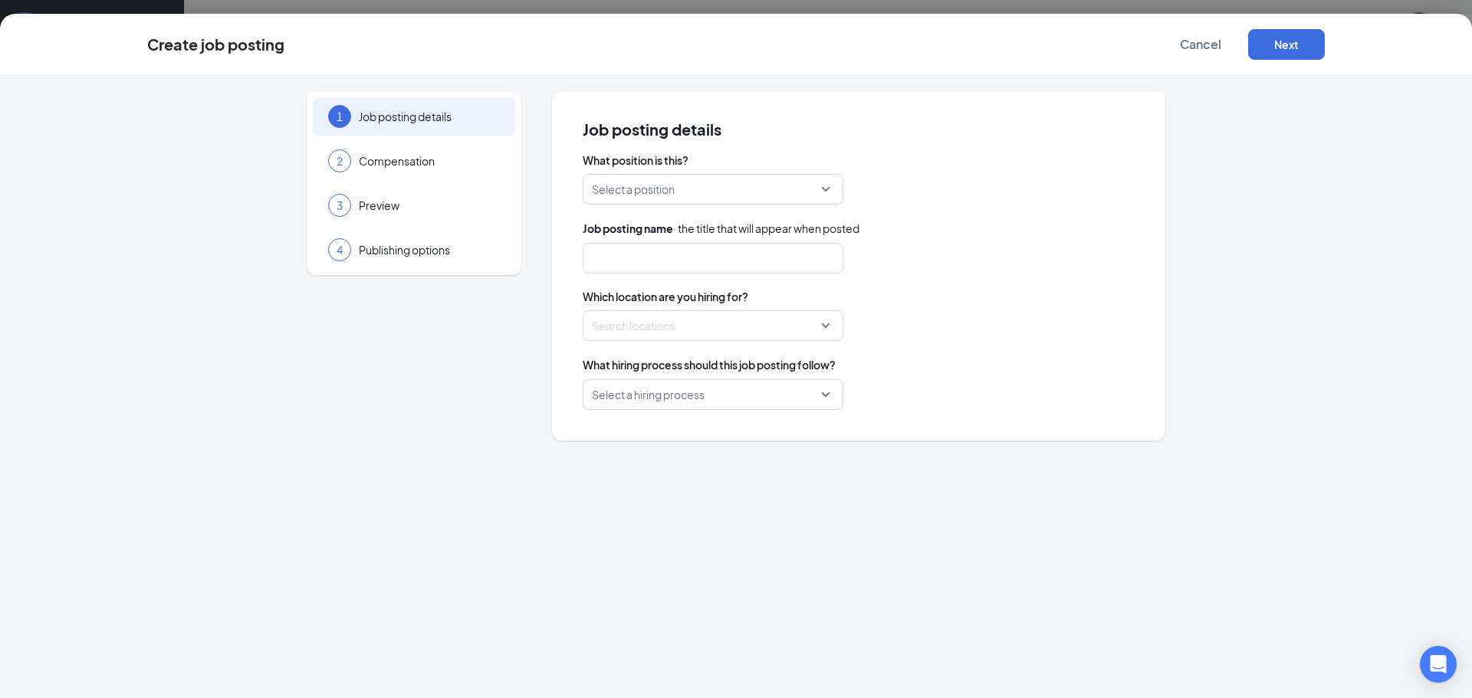
click at [827, 193] on div "Select a position" at bounding box center [713, 189] width 261 height 31
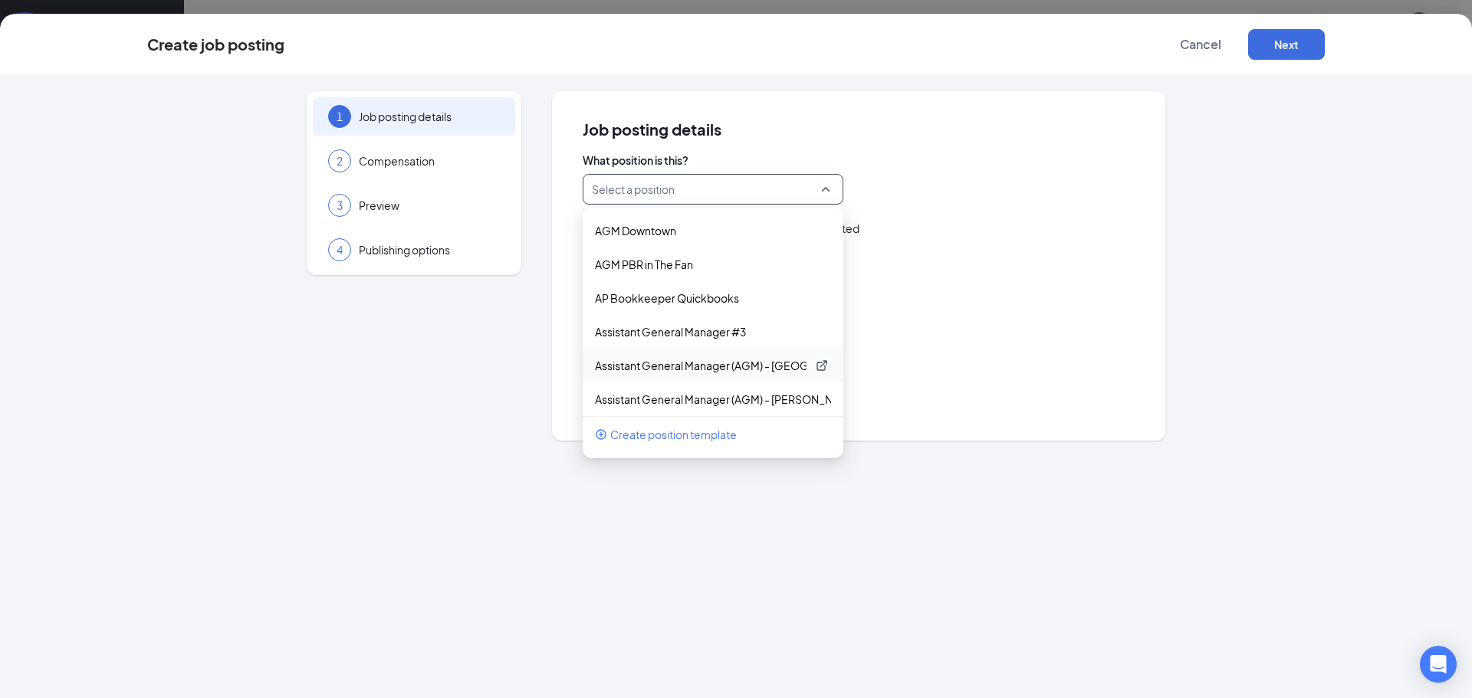
click at [737, 366] on p "Assistant General Manager (AGM) - [GEOGRAPHIC_DATA]" at bounding box center [701, 365] width 212 height 15
type input "Assistant General Manager - [GEOGRAPHIC_DATA], [GEOGRAPHIC_DATA]"
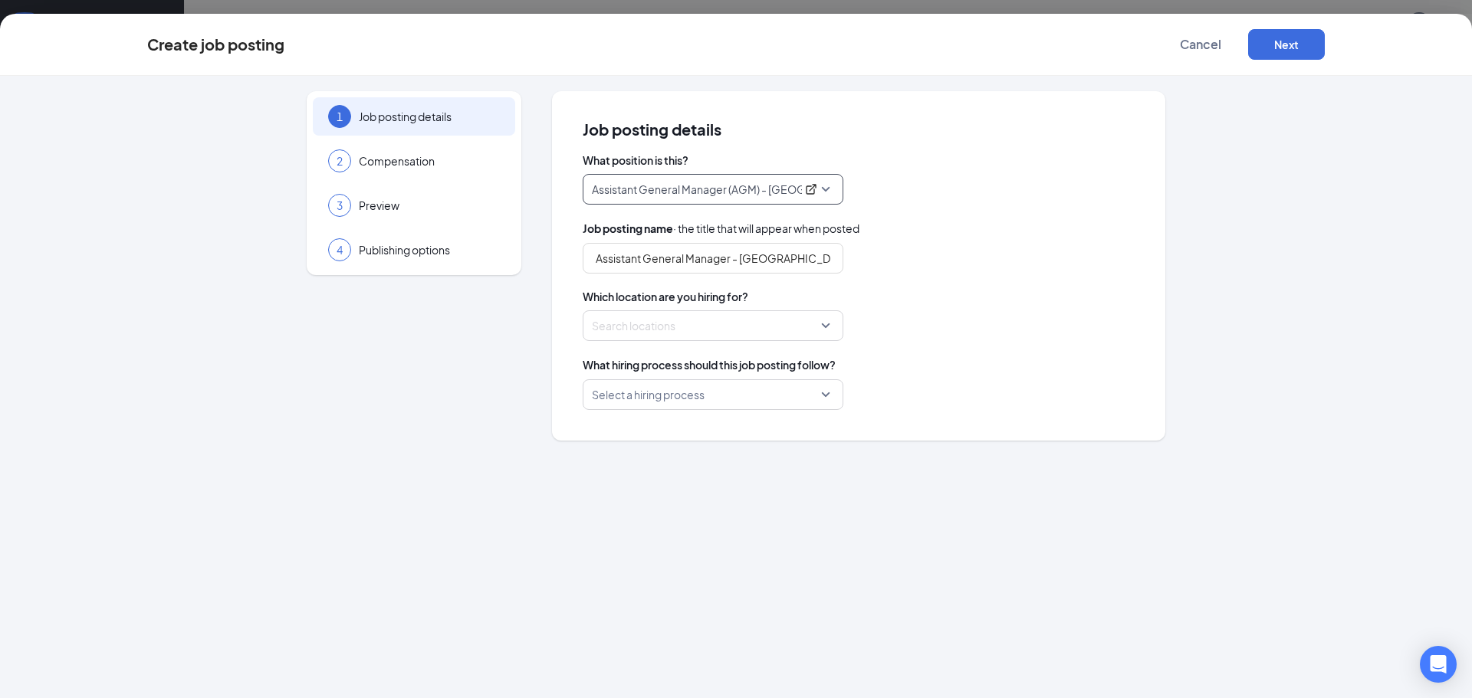
click at [828, 324] on div "Search locations" at bounding box center [713, 325] width 261 height 31
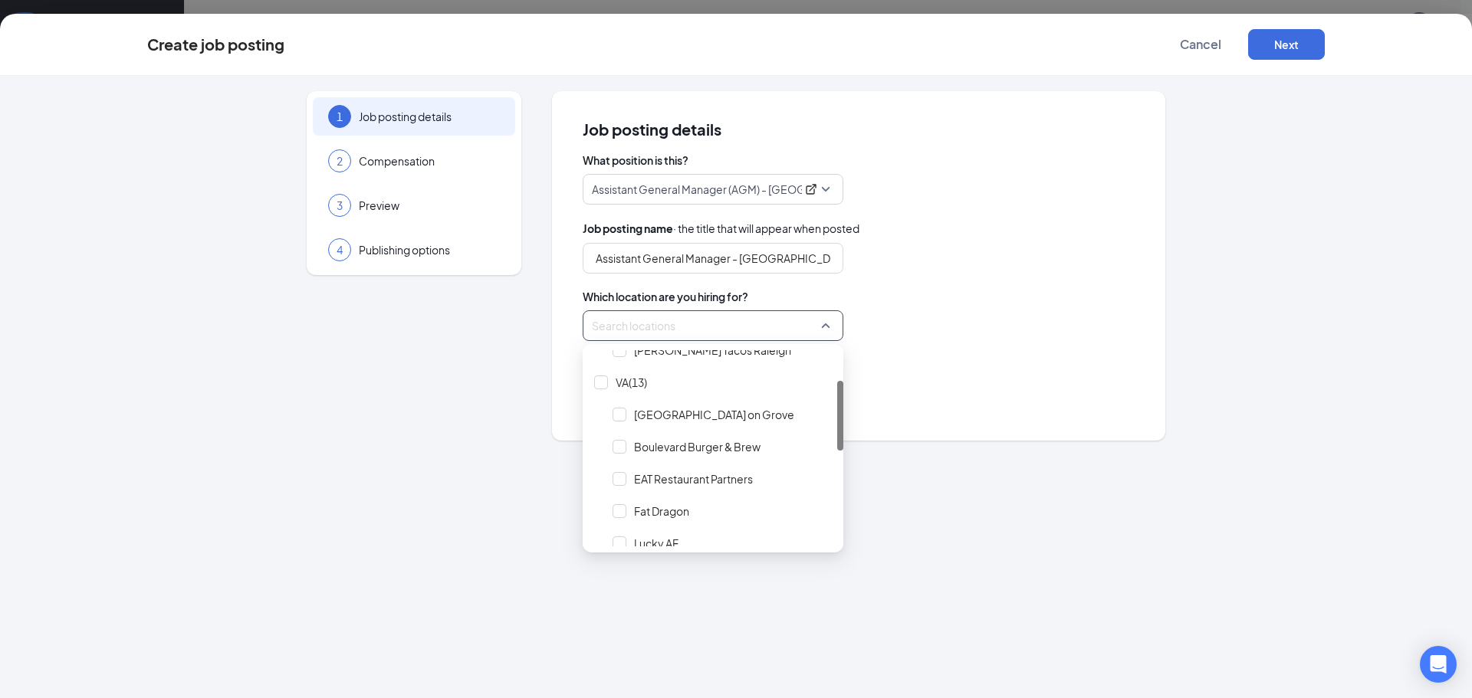
scroll to position [71, 0]
drag, startPoint x: 839, startPoint y: 394, endPoint x: 744, endPoint y: 452, distance: 111.5
click at [821, 420] on div "[PERSON_NAME] Tacos Raleigh [GEOGRAPHIC_DATA](13) [GEOGRAPHIC_DATA] on Grove Bo…" at bounding box center [713, 448] width 261 height 196
click at [620, 485] on div at bounding box center [620, 488] width 14 height 14
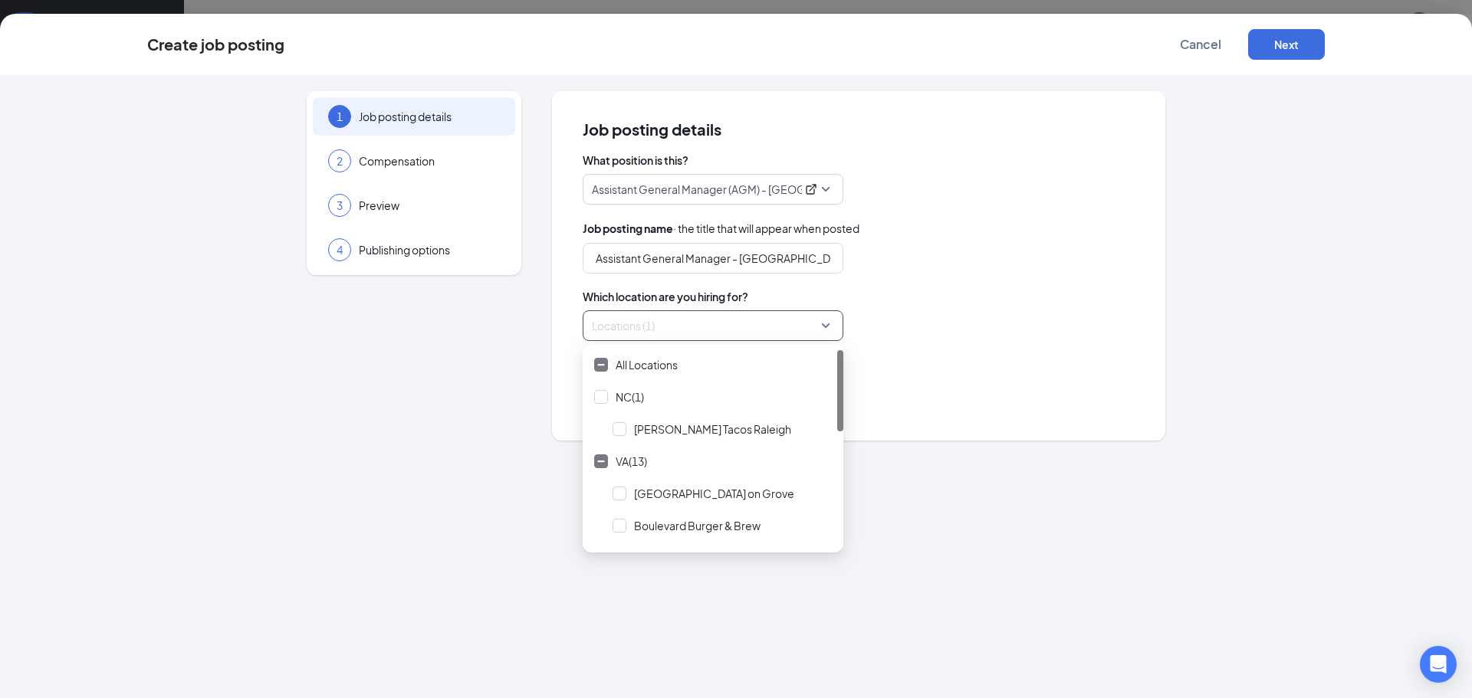
click at [940, 353] on div "What position is this? Assistant General Manager (AGM) - [GEOGRAPHIC_DATA] 4920…" at bounding box center [859, 282] width 552 height 258
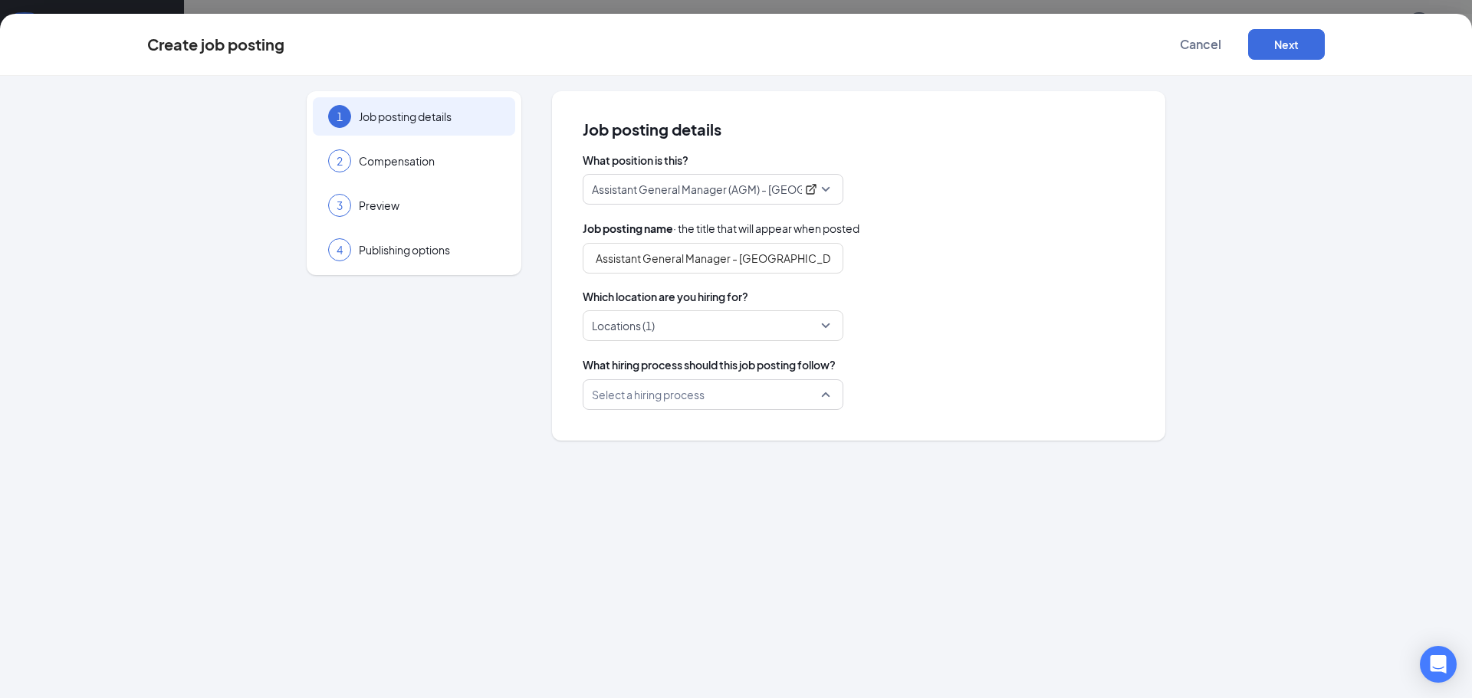
click at [823, 393] on div "Select a hiring process" at bounding box center [713, 394] width 261 height 31
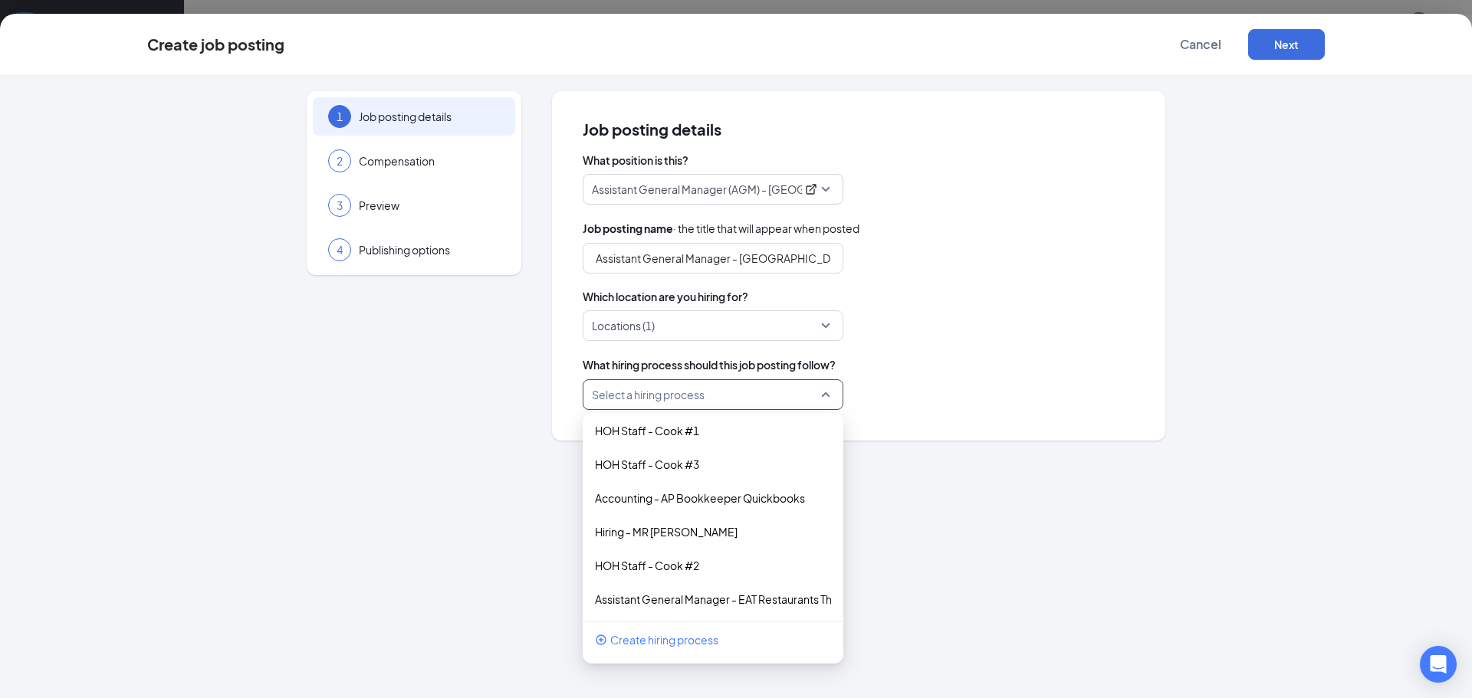
scroll to position [179, 0]
click at [896, 511] on div "1 Job posting details 2 Compensation 3 Preview 4 Publishing options Job posting…" at bounding box center [736, 387] width 1472 height 623
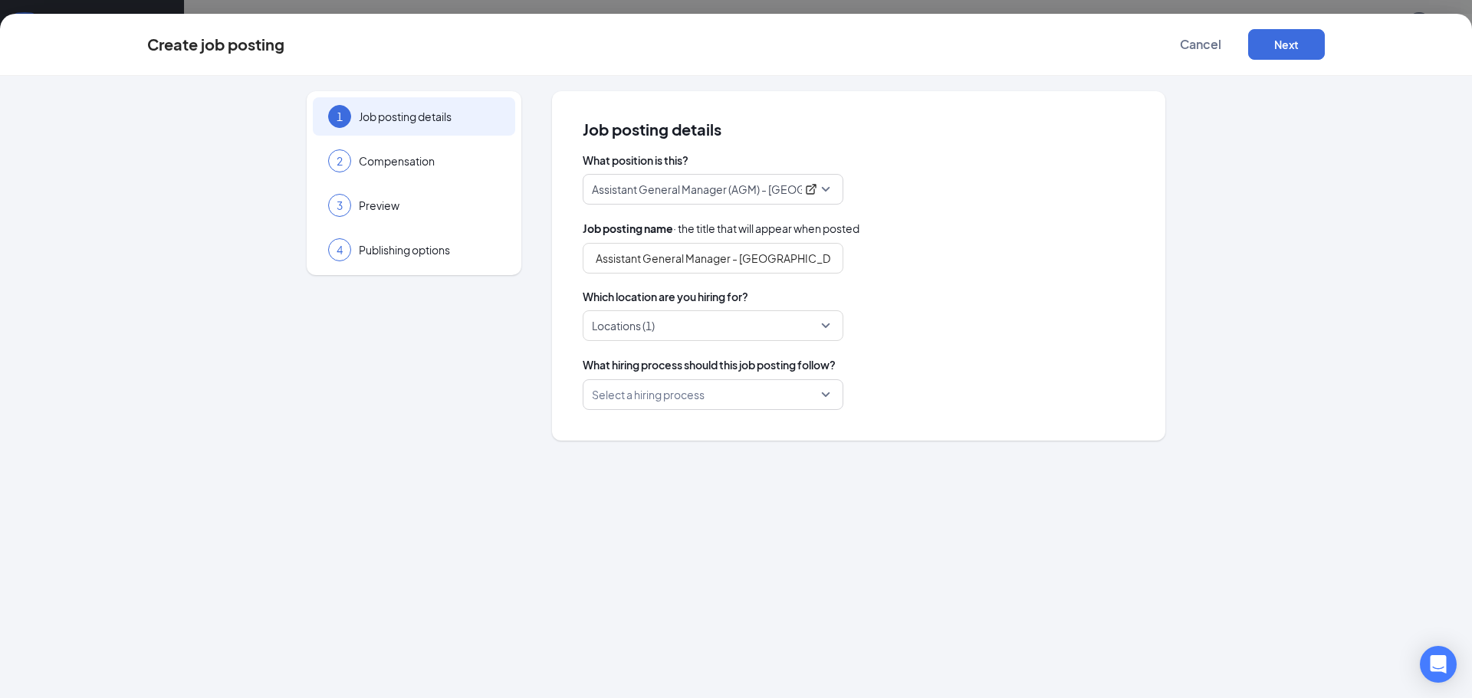
click at [895, 510] on div "1 Job posting details 2 Compensation 3 Preview 4 Publishing options Job posting…" at bounding box center [736, 387] width 1472 height 623
click at [1290, 43] on button "Next" at bounding box center [1286, 44] width 77 height 31
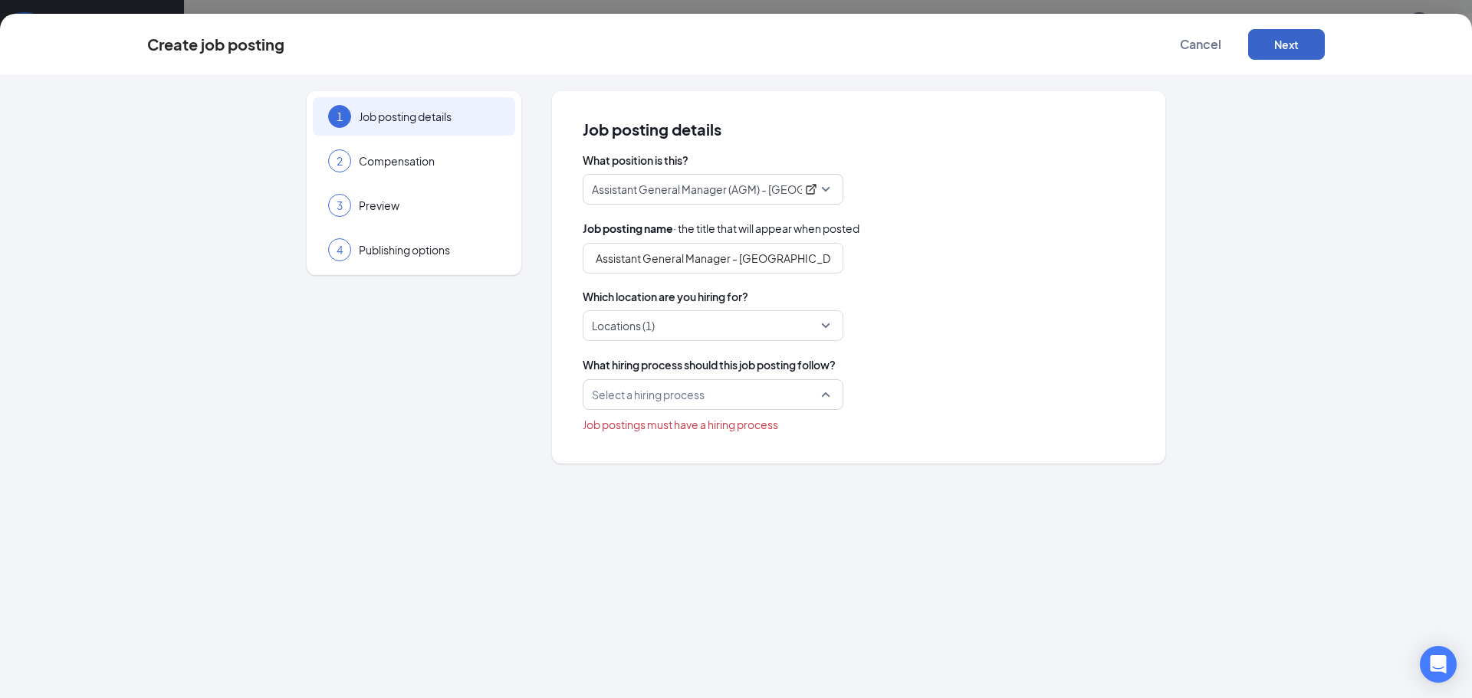
click at [825, 397] on div "Select a hiring process" at bounding box center [713, 394] width 261 height 31
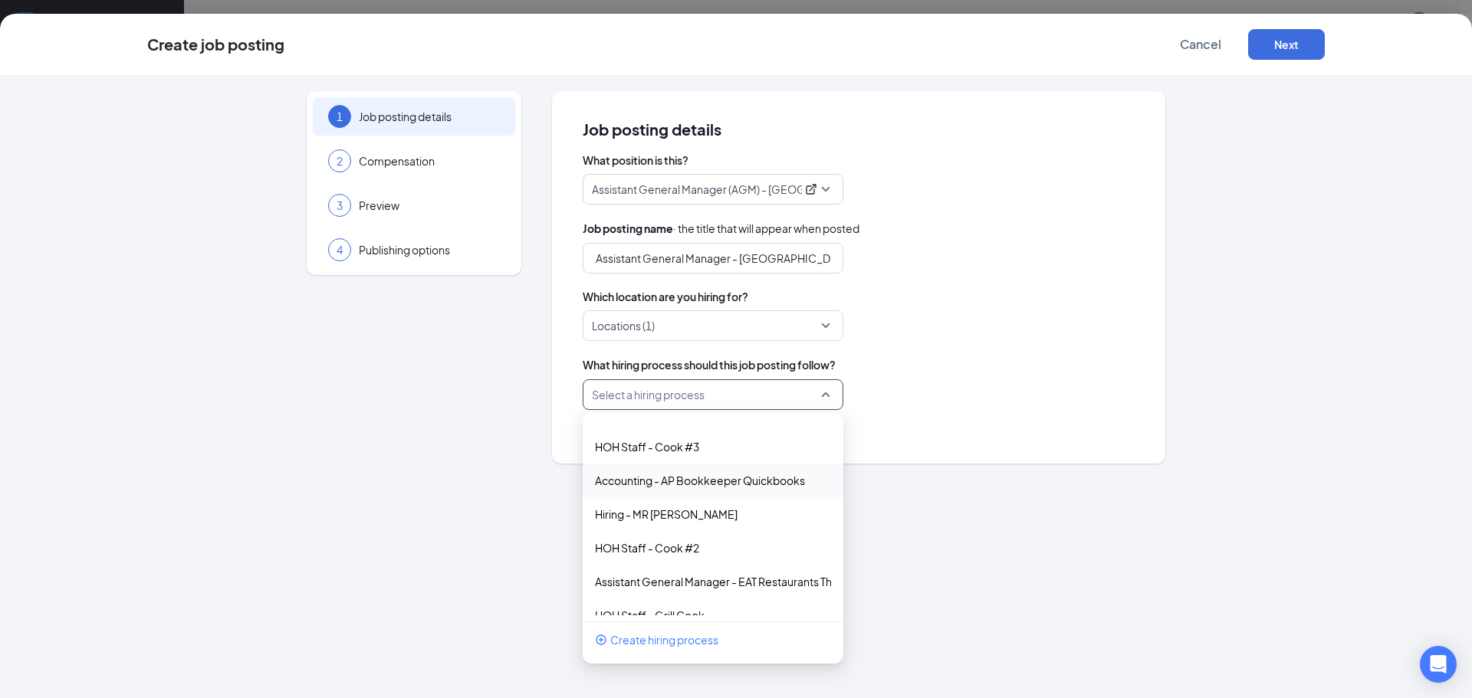
scroll to position [189, 0]
click at [665, 508] on div "Hiring - MR [PERSON_NAME]" at bounding box center [713, 517] width 261 height 34
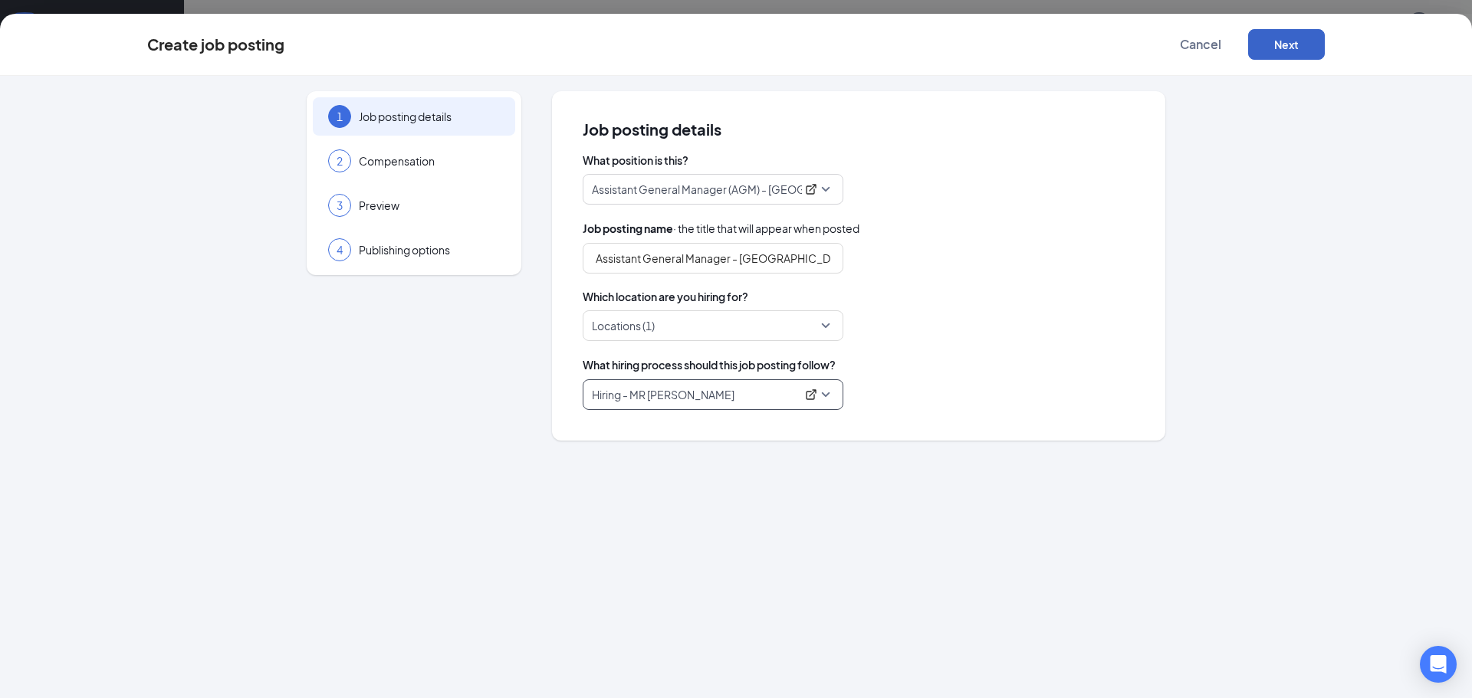
click at [1284, 44] on button "Next" at bounding box center [1286, 44] width 77 height 31
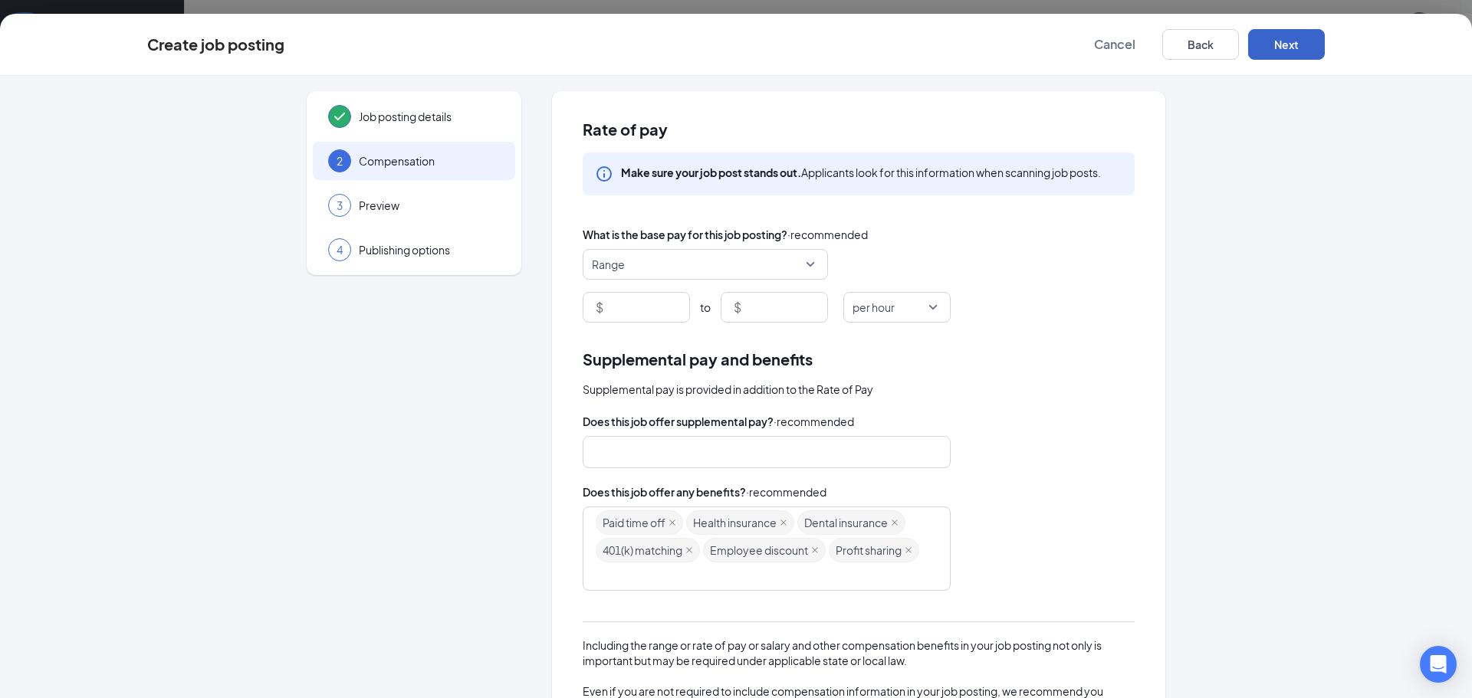
click at [807, 262] on span "Range" at bounding box center [705, 264] width 227 height 29
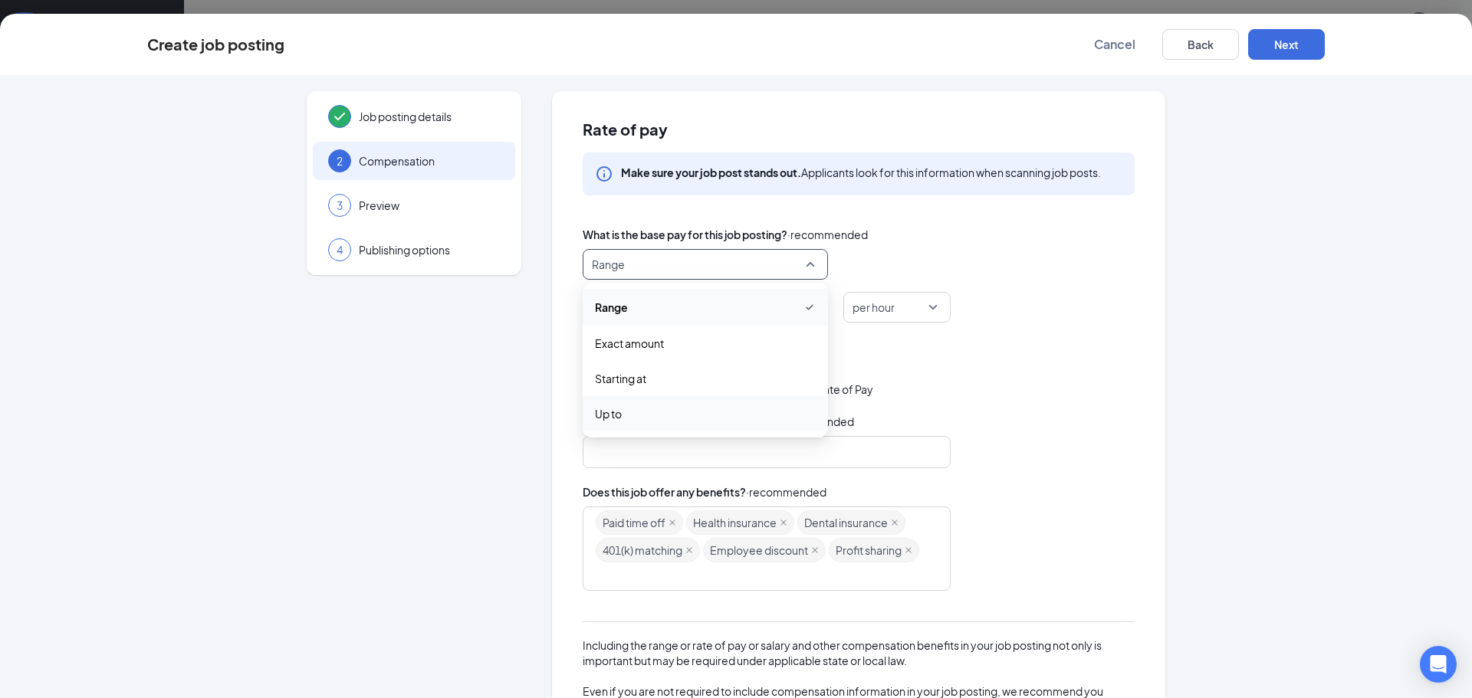
click at [607, 412] on span "Up to" at bounding box center [608, 414] width 27 height 17
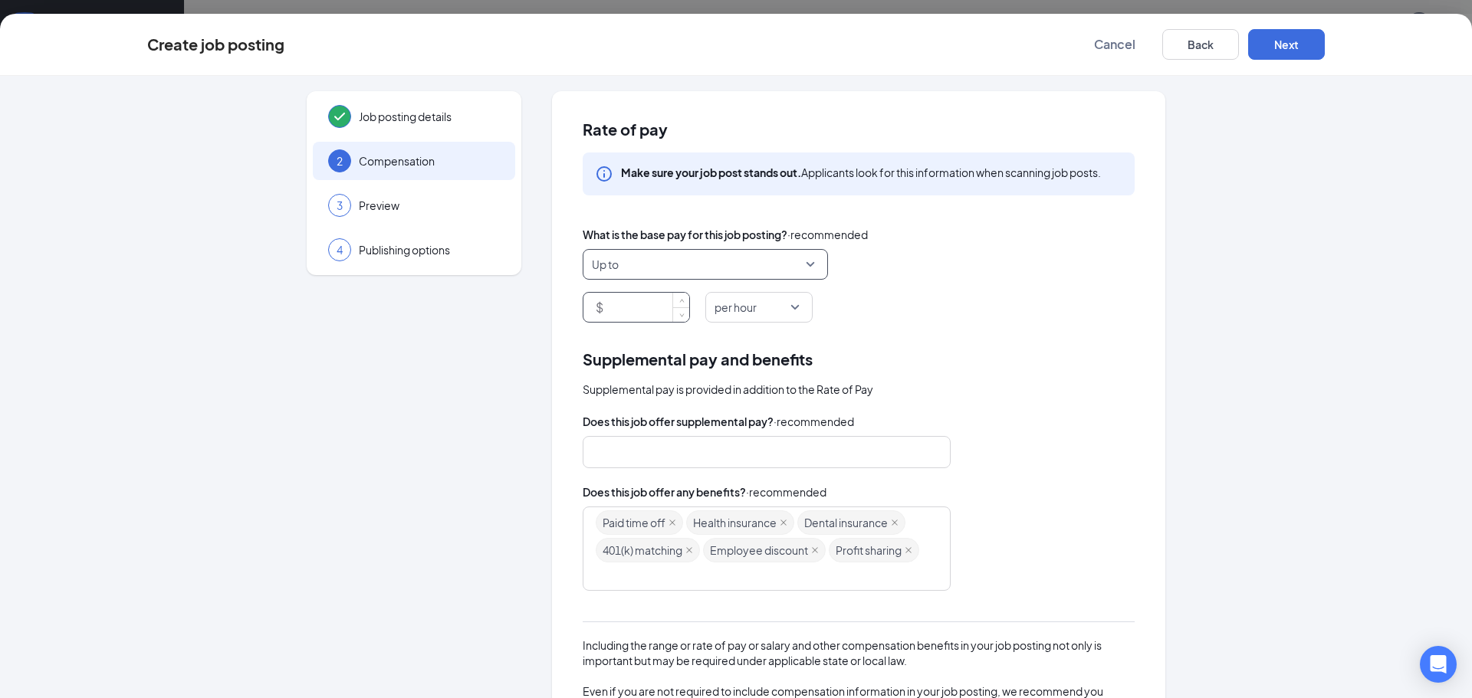
click at [649, 309] on input at bounding box center [647, 307] width 83 height 29
click at [793, 306] on span "per hour" at bounding box center [759, 307] width 89 height 29
type input "65000"
click at [729, 489] on span "per year" at bounding box center [739, 492] width 42 height 17
click at [457, 486] on div "Job posting details 2 Compensation 3 Preview 4 Publishing options" at bounding box center [414, 463] width 215 height 745
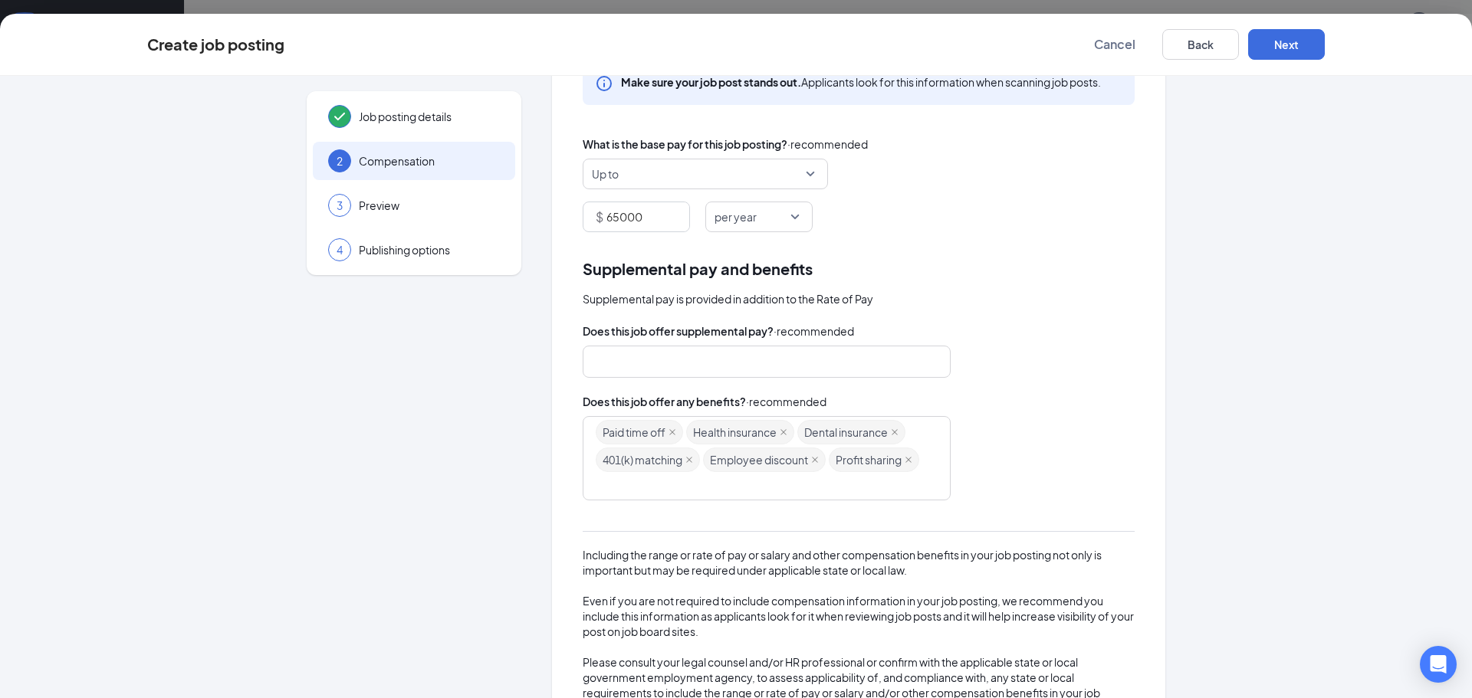
scroll to position [0, 0]
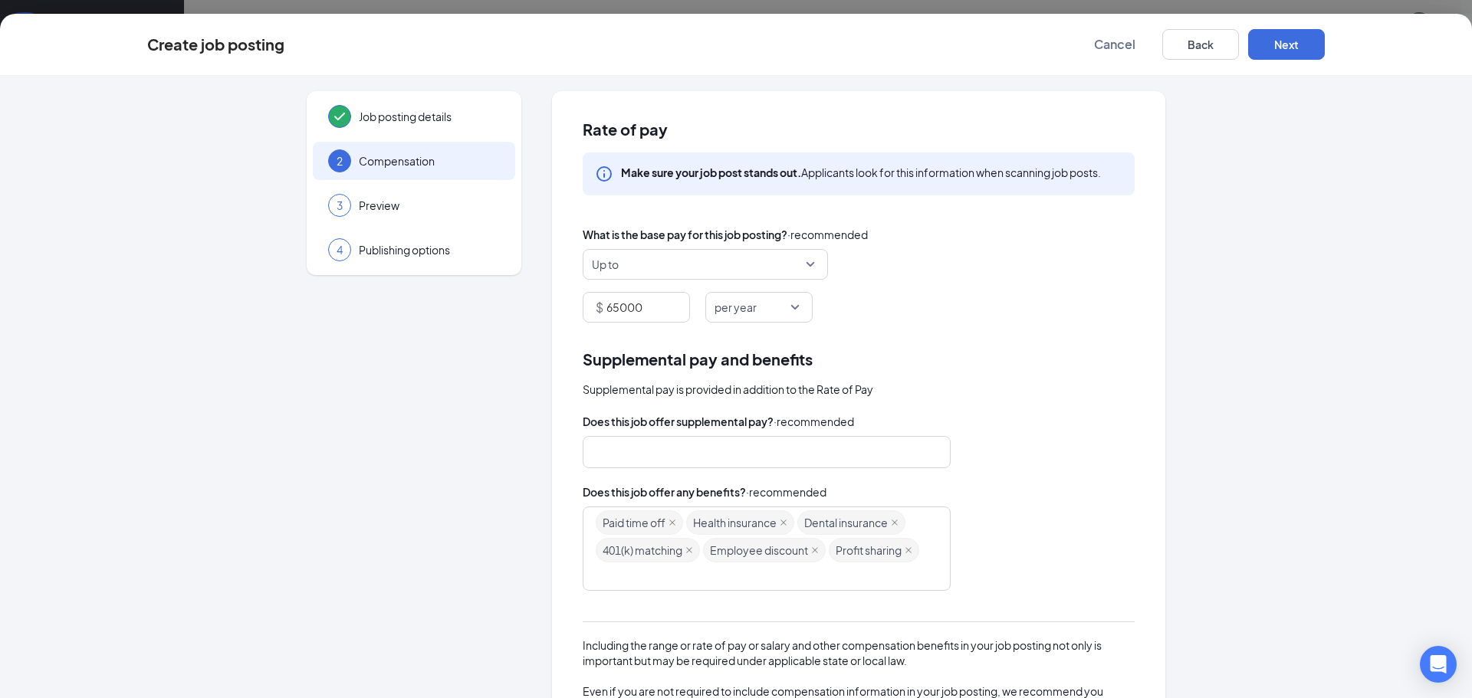
click at [1136, 394] on div "Rate of pay Make sure your job post stands out. Applicants look for this inform…" at bounding box center [858, 463] width 613 height 745
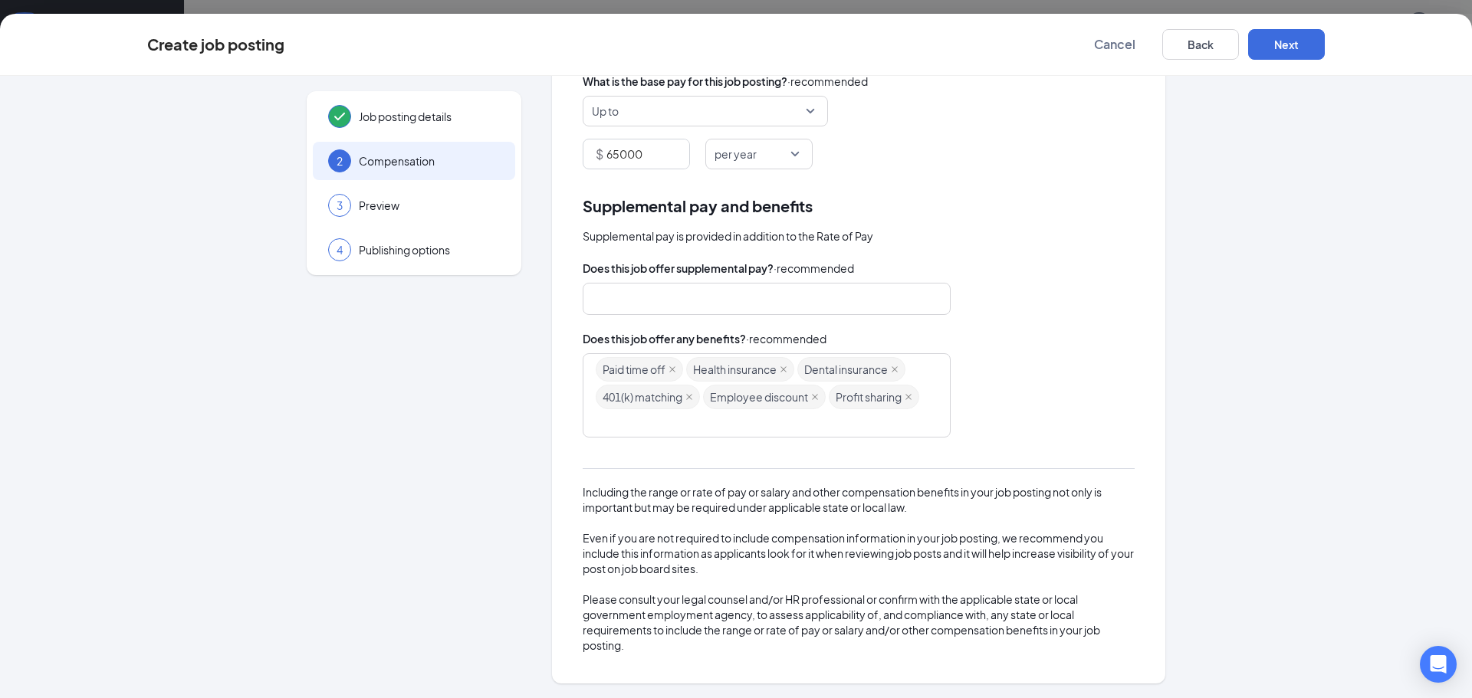
scroll to position [156, 0]
click at [1273, 42] on button "Next" at bounding box center [1286, 44] width 77 height 31
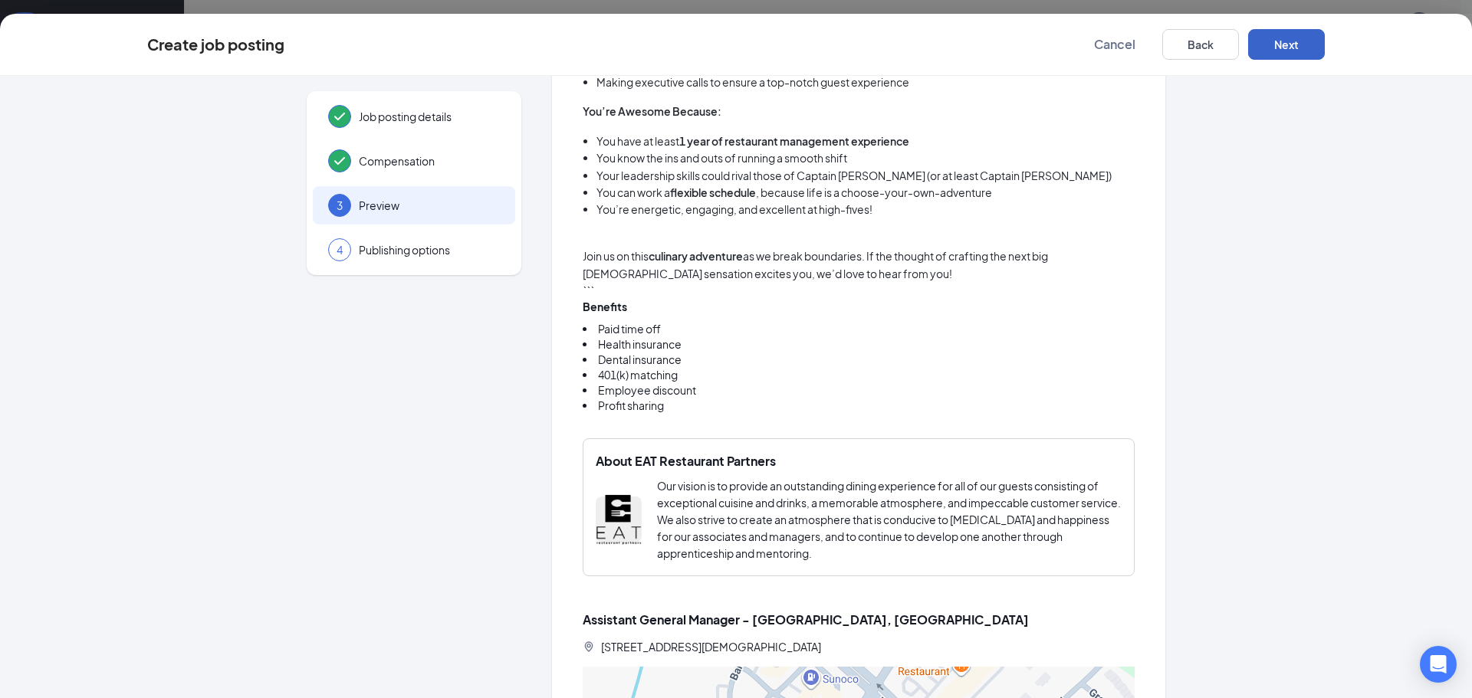
scroll to position [947, 0]
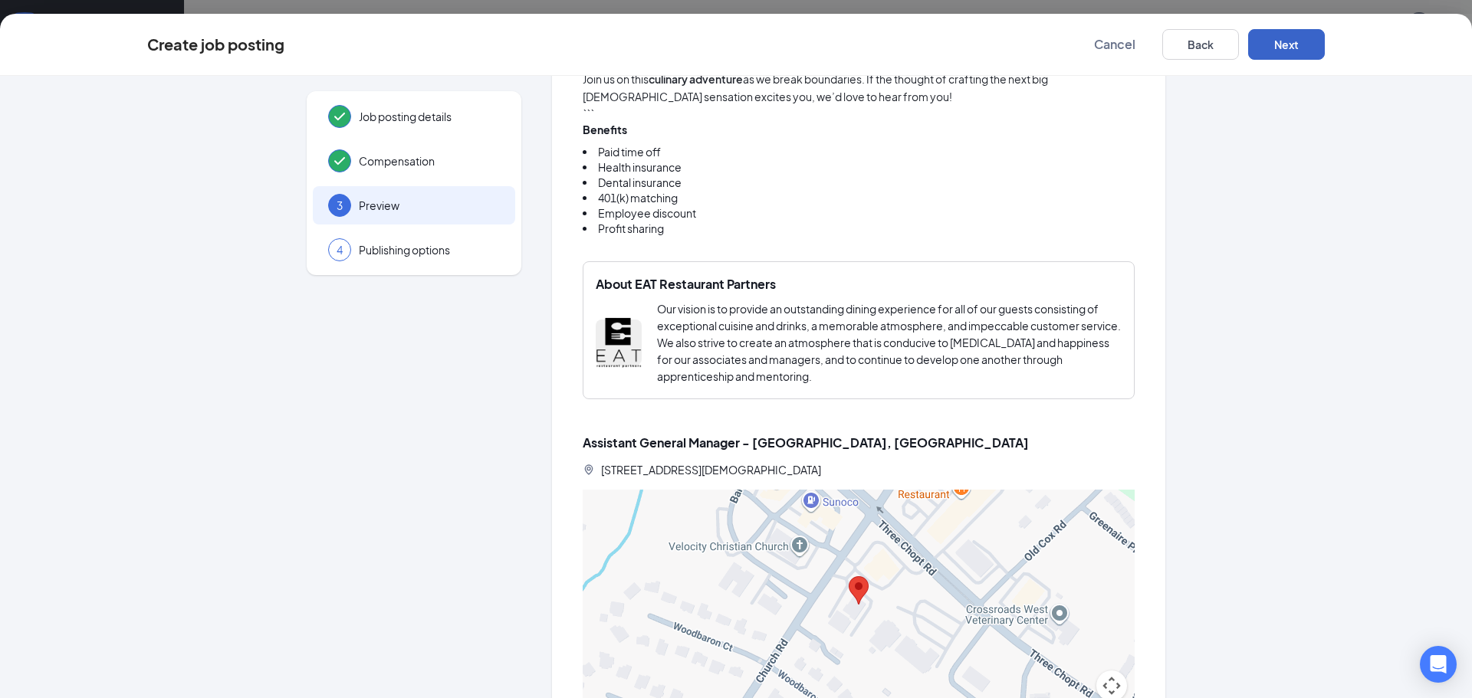
drag, startPoint x: 1283, startPoint y: 44, endPoint x: 1216, endPoint y: 376, distance: 337.8
click at [1283, 44] on button "Next" at bounding box center [1286, 44] width 77 height 31
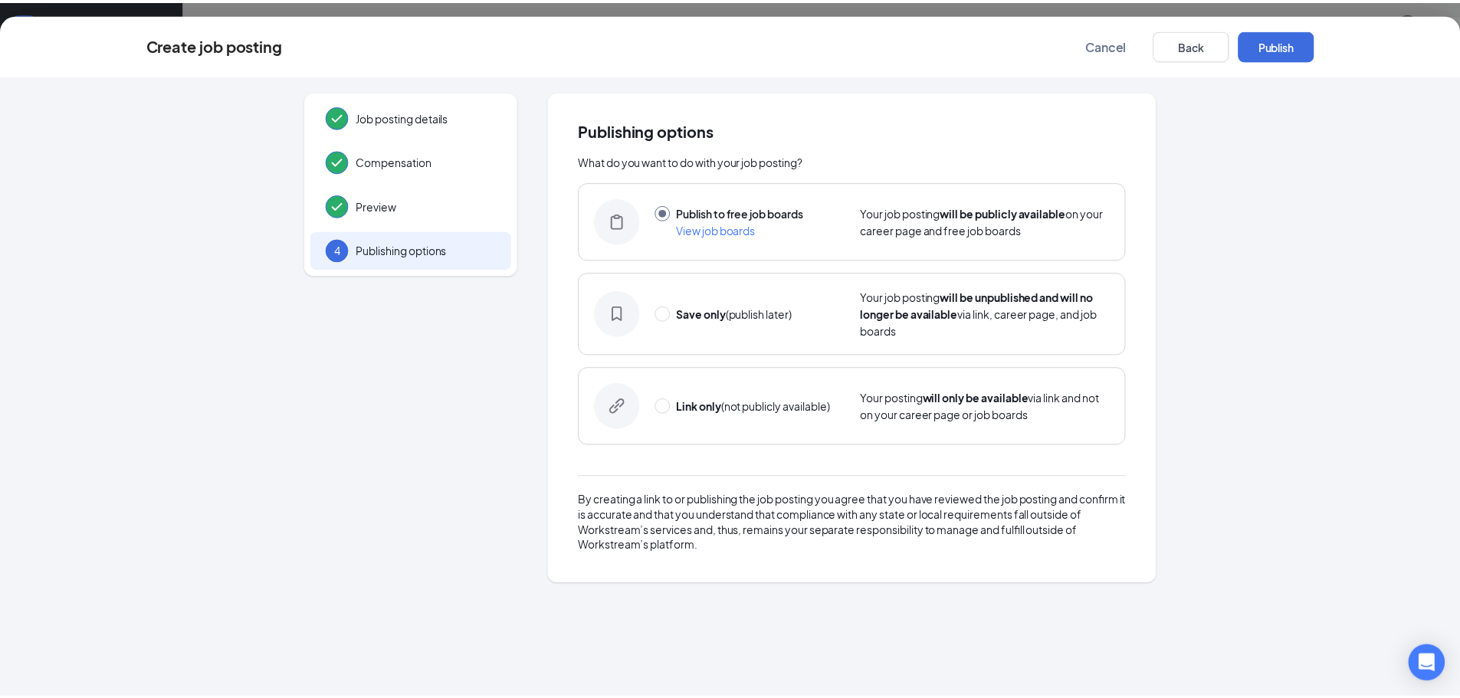
scroll to position [0, 0]
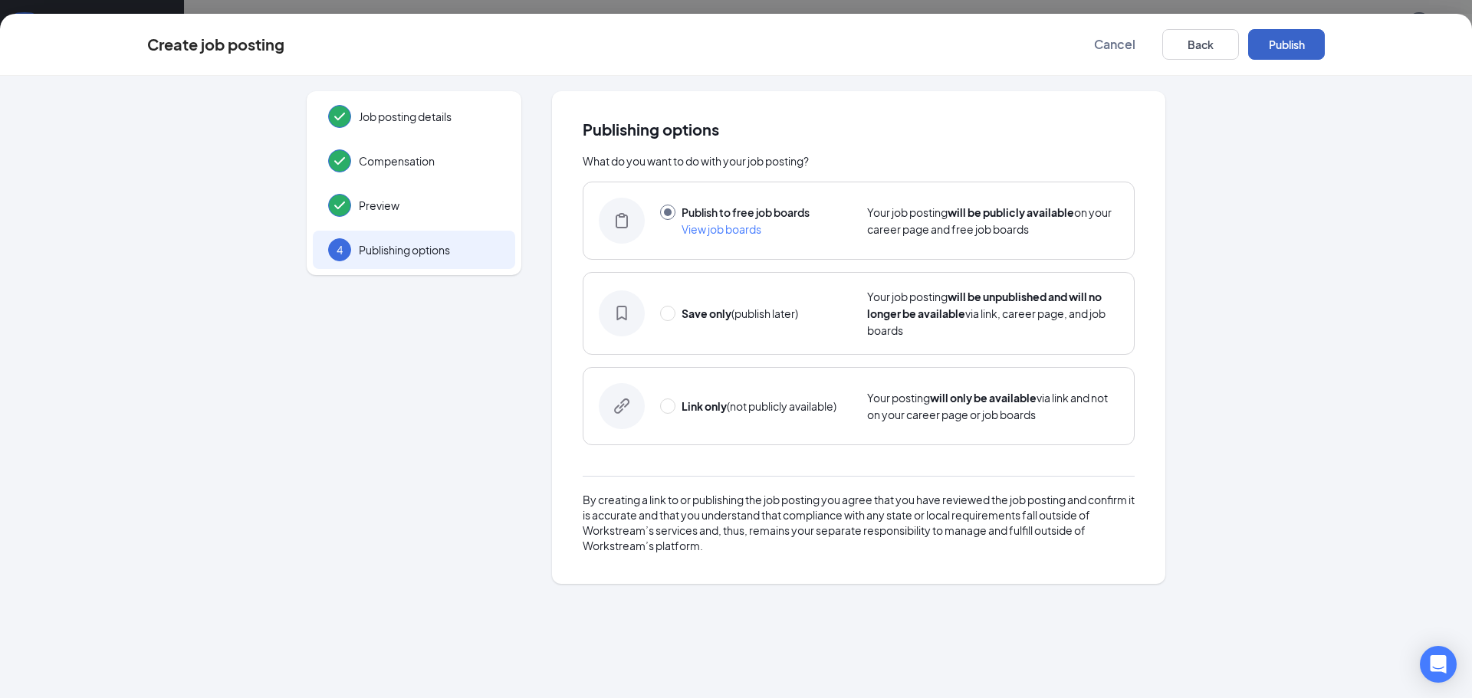
click at [1282, 44] on button "Publish" at bounding box center [1286, 44] width 77 height 31
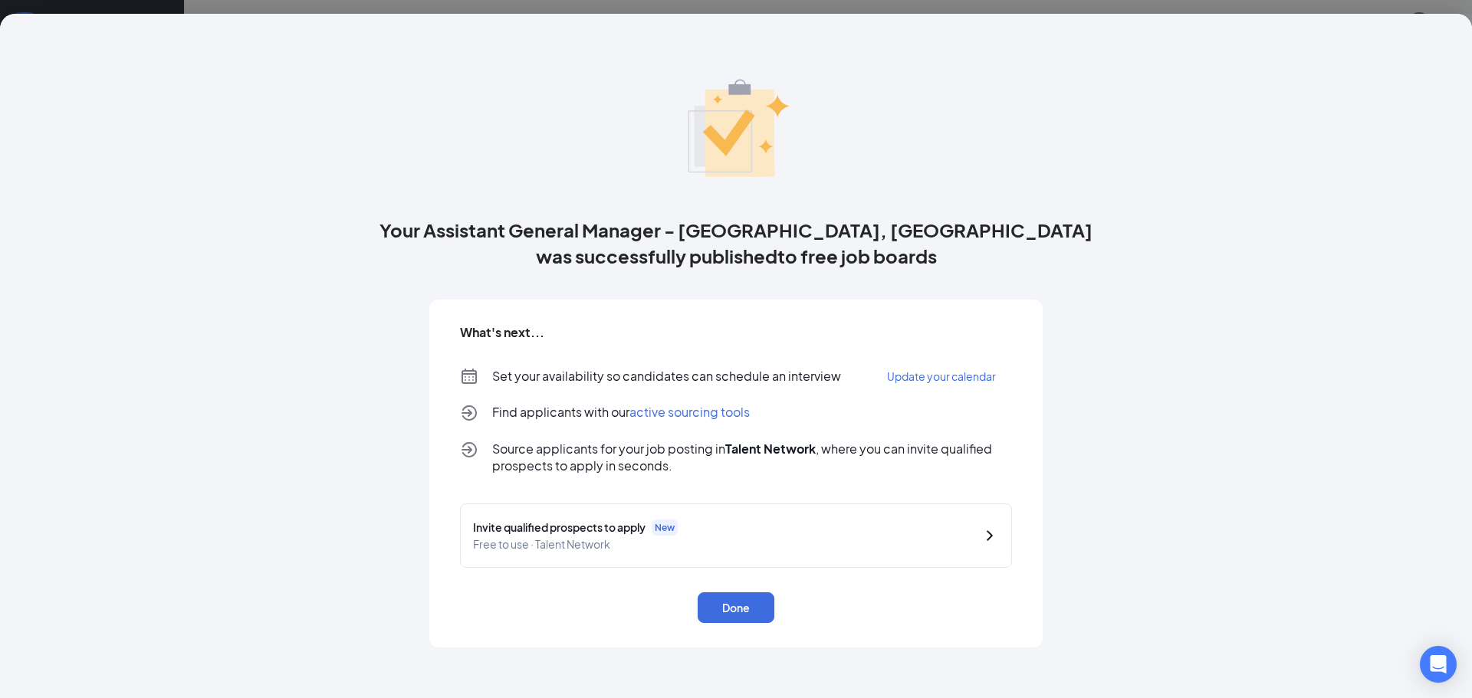
click at [984, 532] on icon "ChevronRight" at bounding box center [990, 536] width 18 height 18
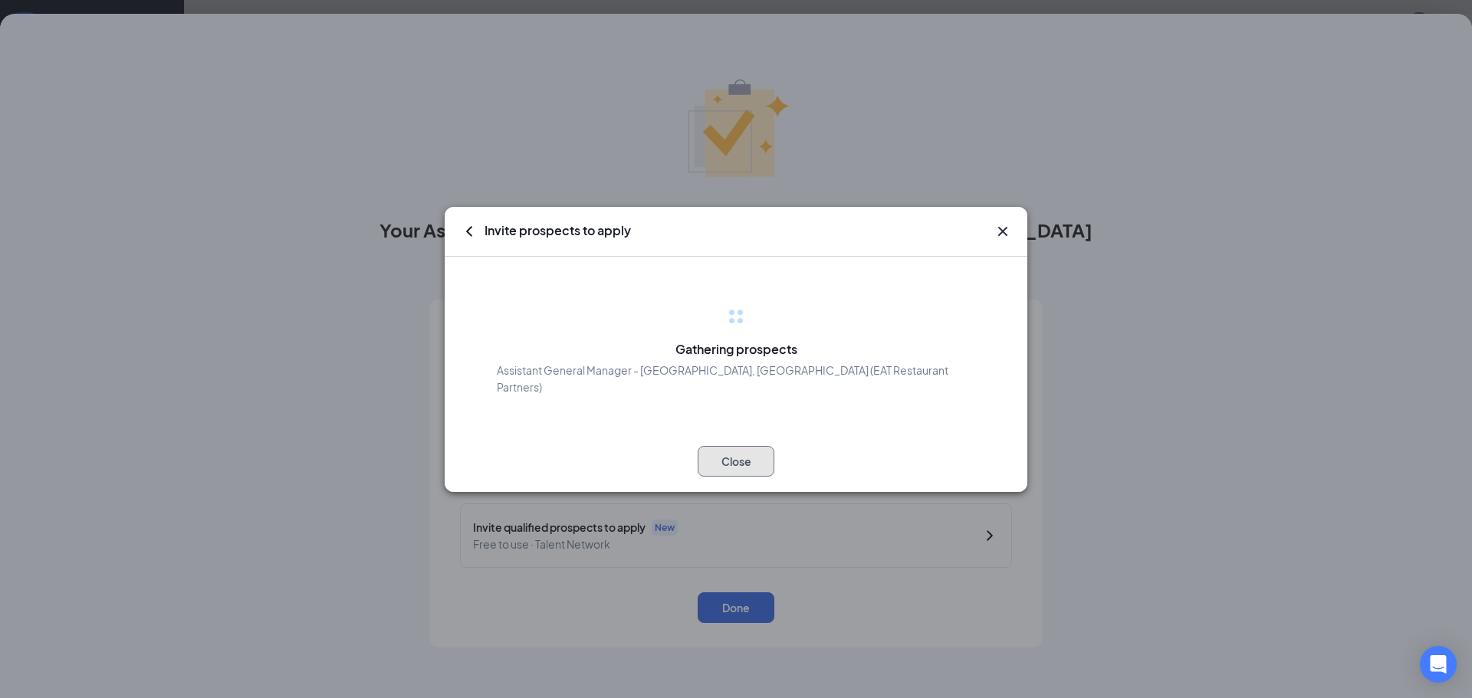
click at [737, 461] on button "Close" at bounding box center [736, 461] width 77 height 31
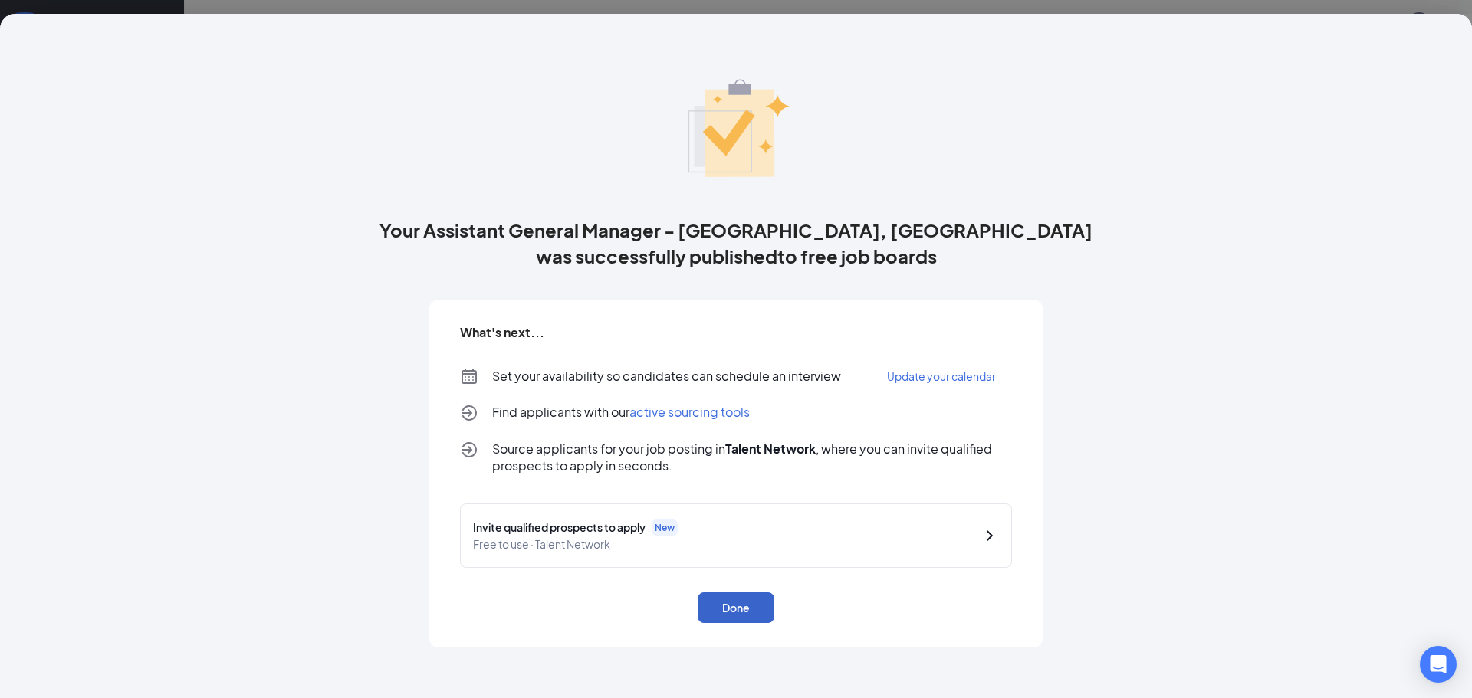
click at [738, 603] on button "Done" at bounding box center [736, 608] width 77 height 31
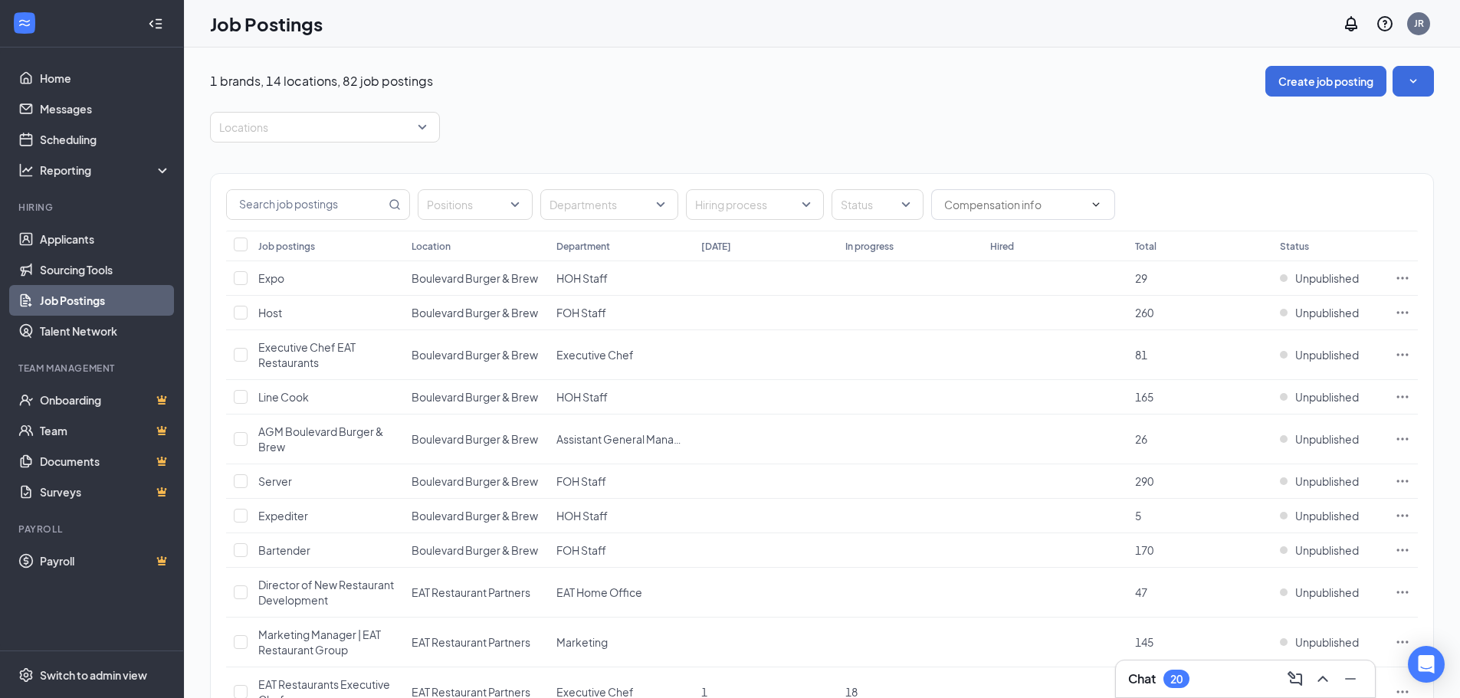
click at [61, 301] on link "Job Postings" at bounding box center [105, 300] width 131 height 31
click at [421, 130] on div "Locations" at bounding box center [325, 127] width 230 height 31
click at [228, 172] on div at bounding box center [229, 170] width 14 height 14
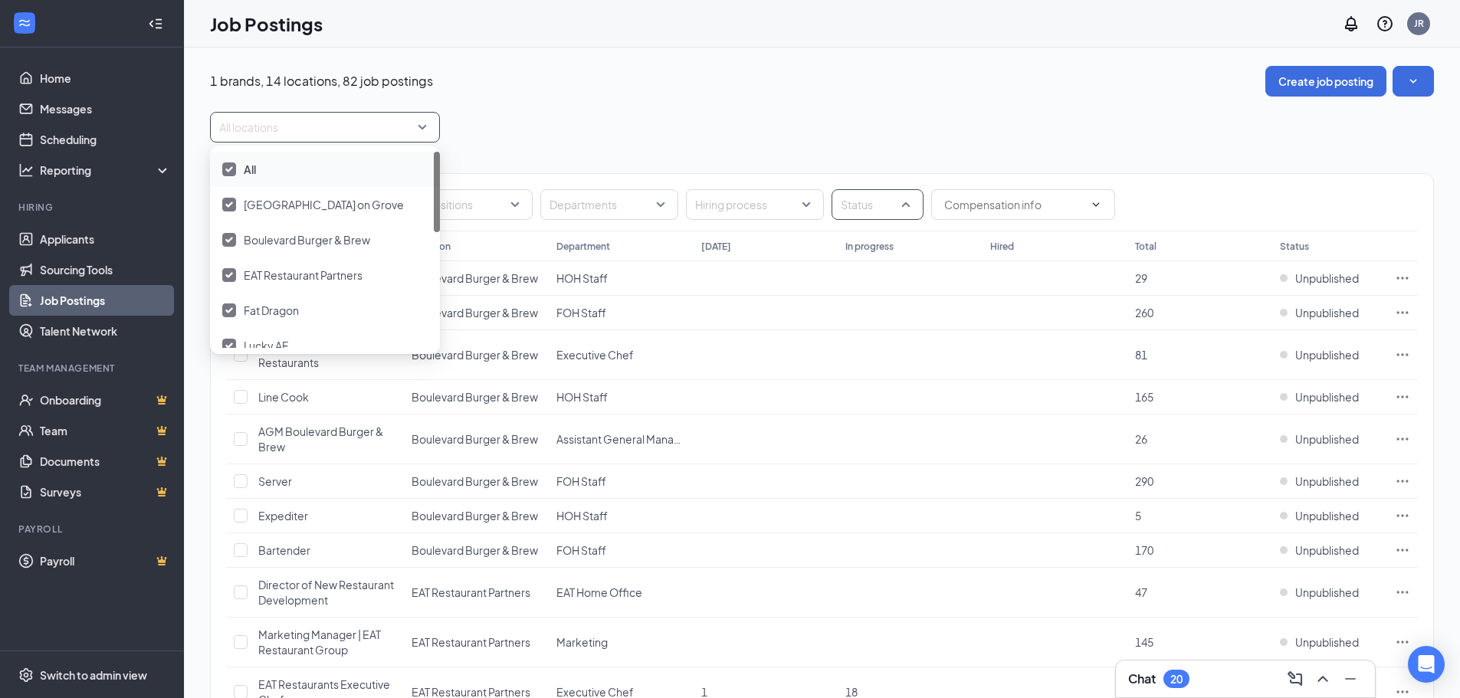
click at [910, 209] on div "Status" at bounding box center [878, 204] width 92 height 31
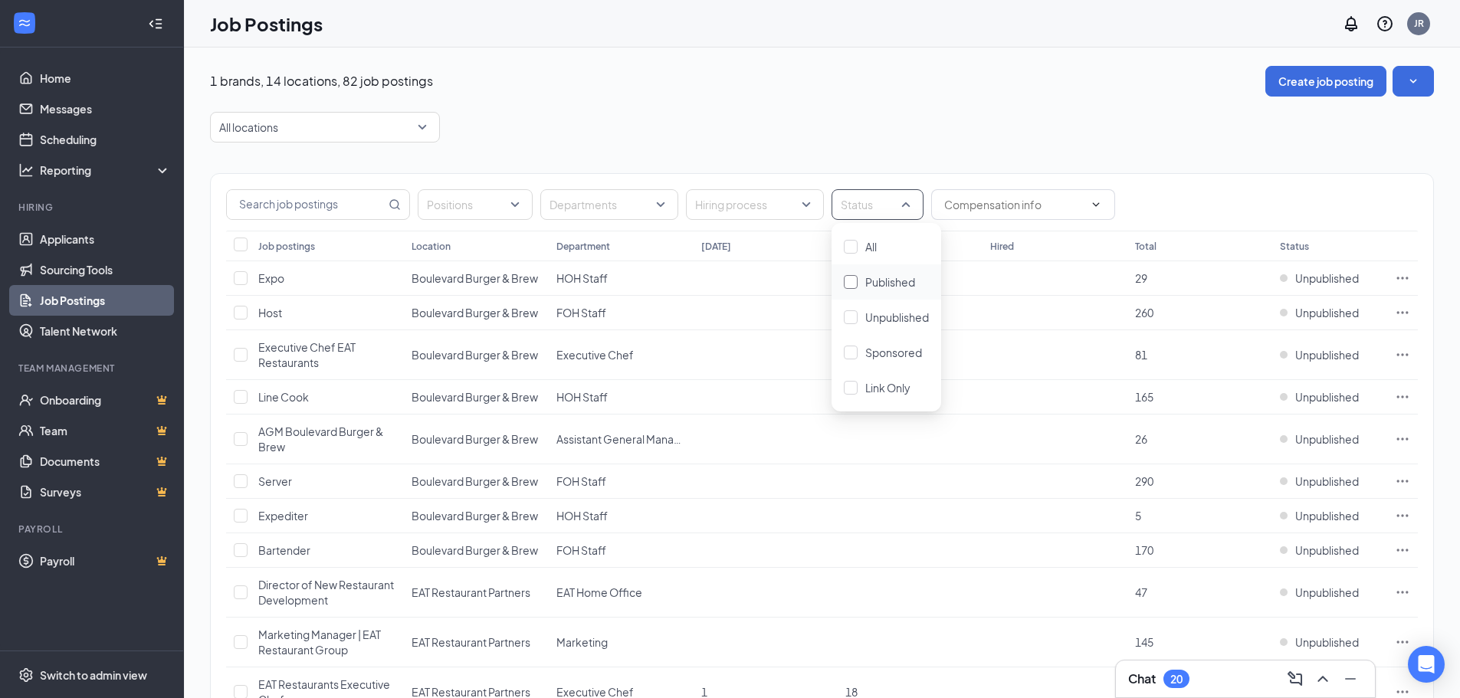
click at [849, 281] on div at bounding box center [851, 282] width 14 height 14
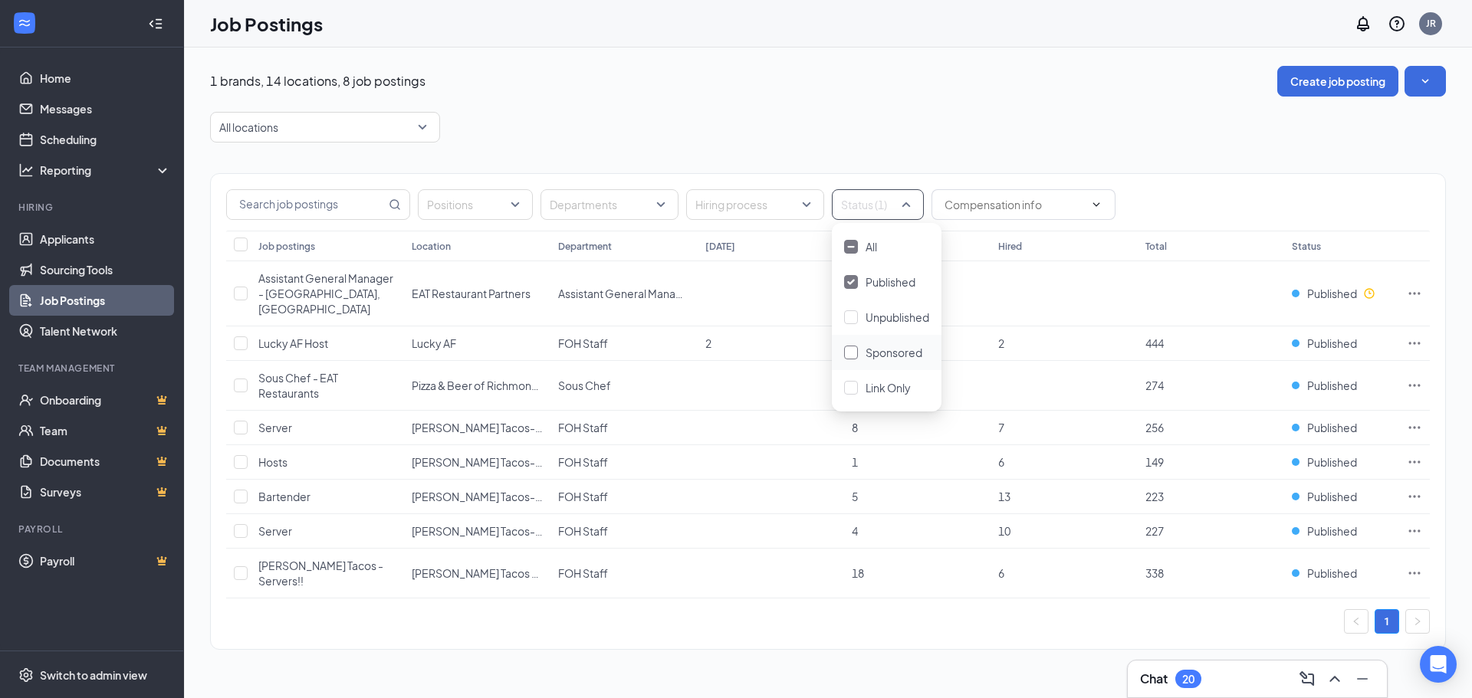
click at [853, 352] on div at bounding box center [851, 353] width 14 height 14
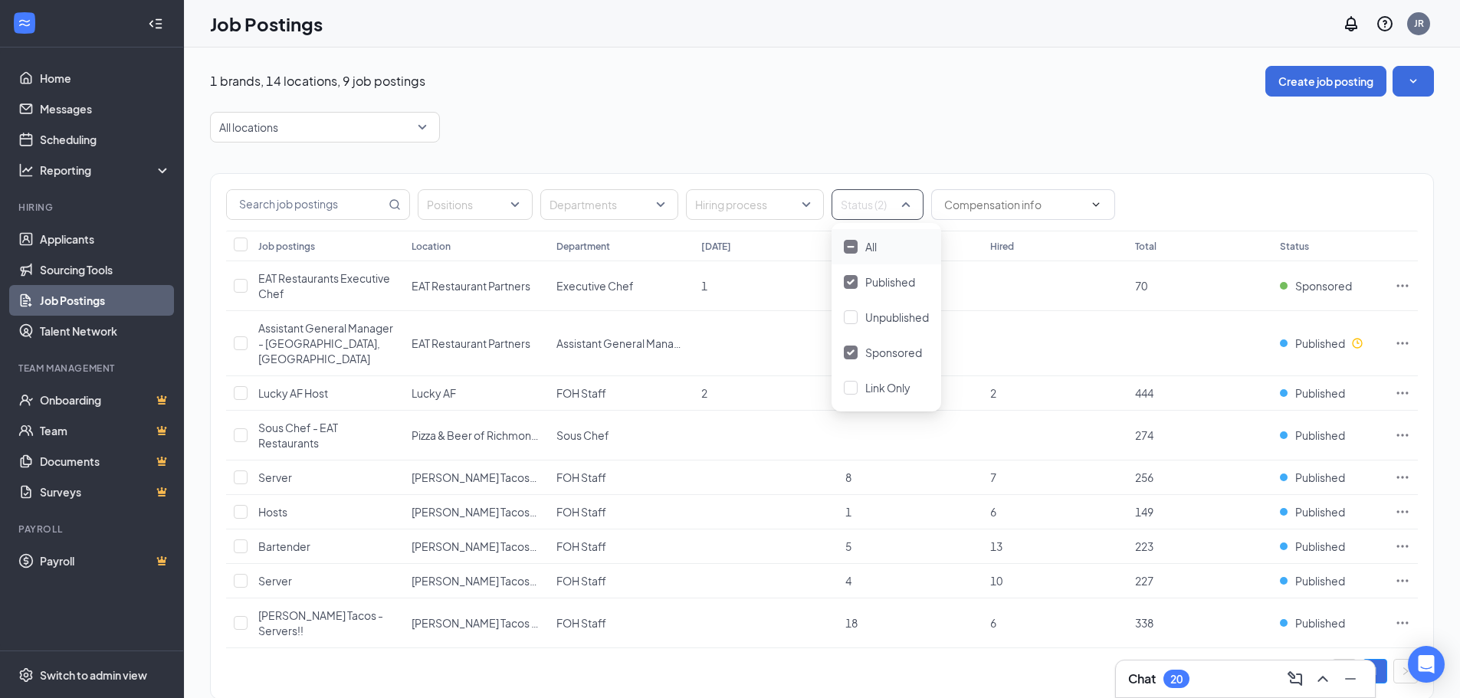
scroll to position [5, 0]
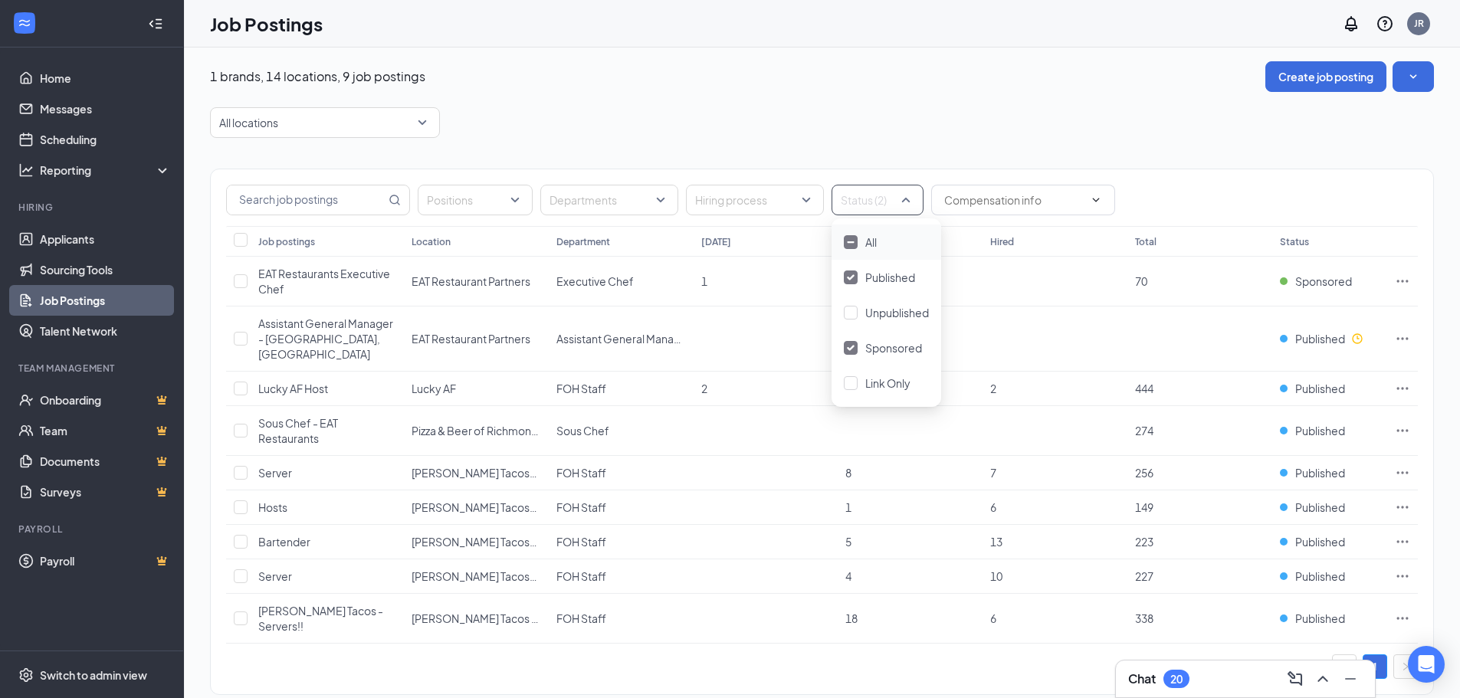
click at [689, 662] on div "Positions Departments Hiring process Status (2) Job postings Location Departmen…" at bounding box center [822, 432] width 1224 height 527
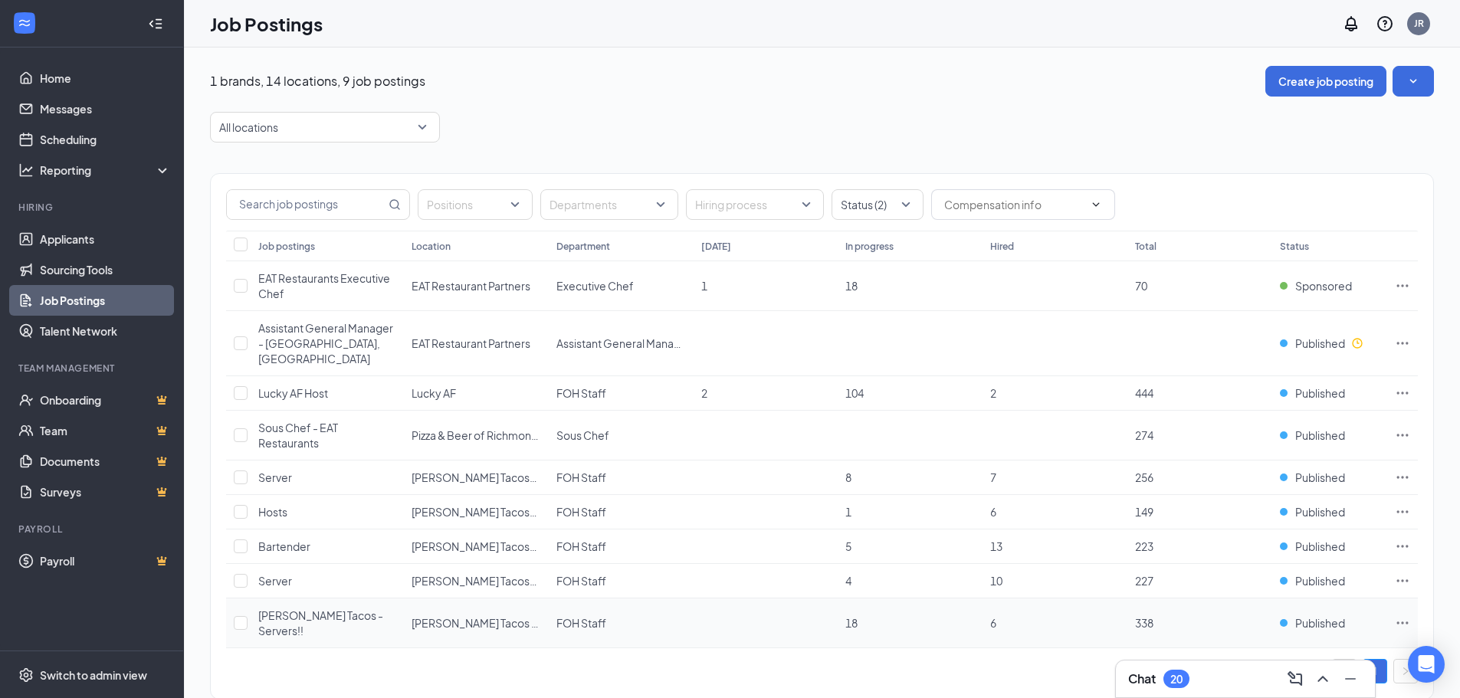
click at [1401, 616] on icon "Ellipses" at bounding box center [1402, 623] width 15 height 15
click at [896, 659] on div "1" at bounding box center [822, 671] width 1192 height 25
